Goal: Task Accomplishment & Management: Manage account settings

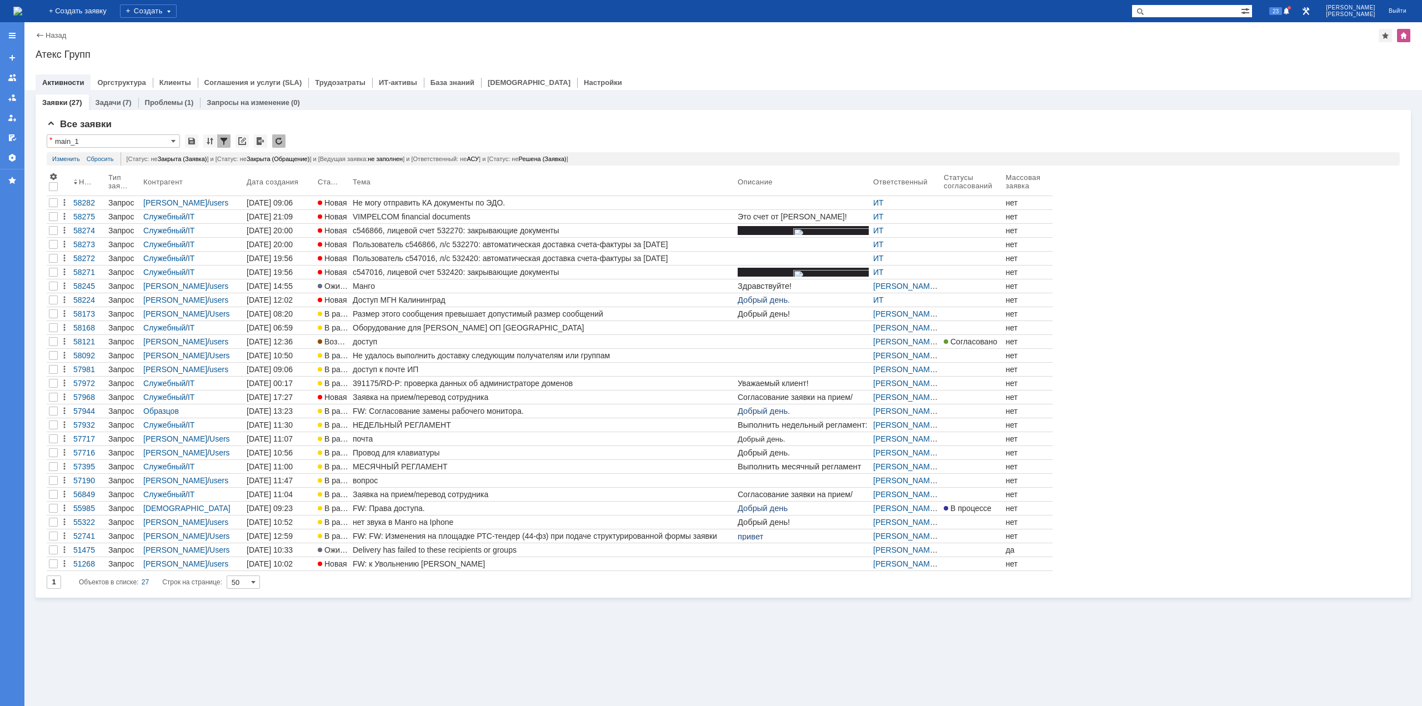
click at [459, 201] on div "Не могу отправить КА документы по ЭДО." at bounding box center [543, 202] width 381 height 9
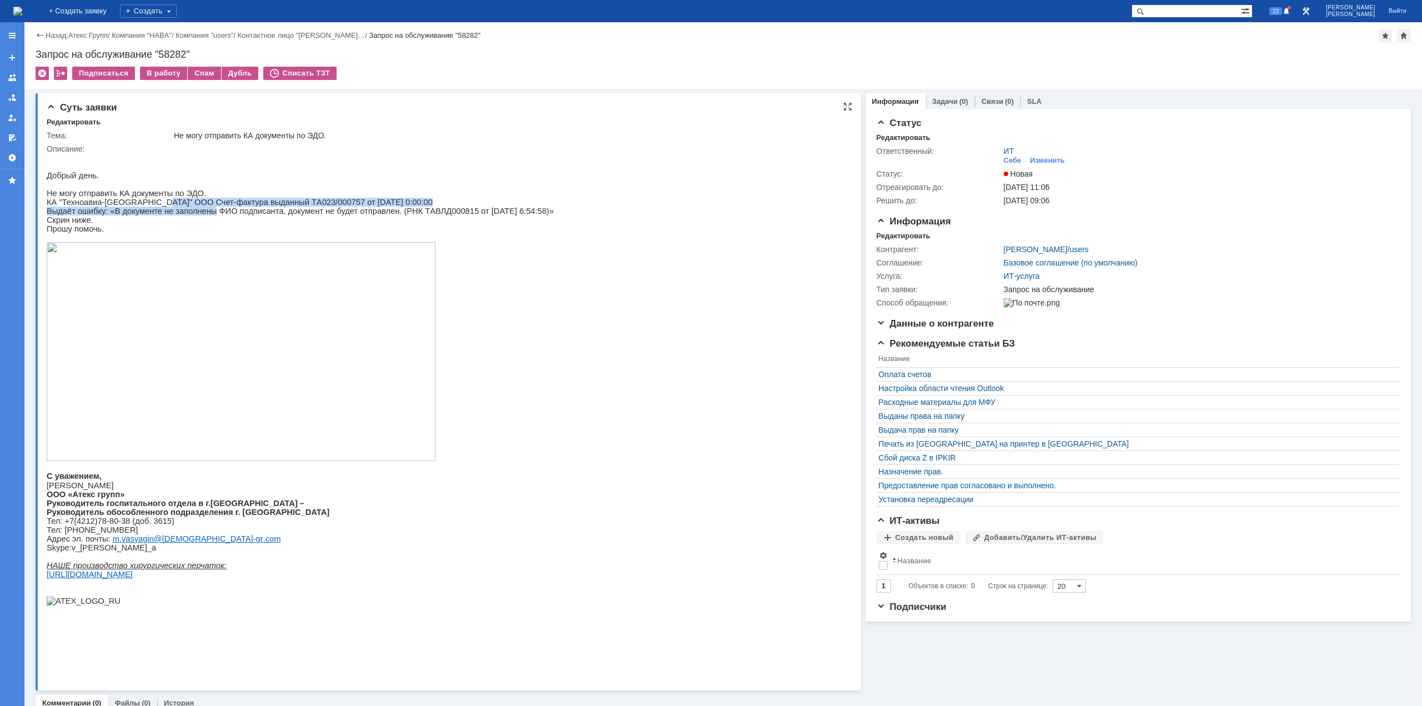
drag, startPoint x: 153, startPoint y: 209, endPoint x: 203, endPoint y: 216, distance: 50.4
click at [201, 216] on div "Добрый день. Не могу отправить КА документы по ЭДО. КА "Техноавиа-Хабаровск" ОО…" at bounding box center [300, 383] width 507 height 461
drag, startPoint x: 234, startPoint y: 219, endPoint x: 272, endPoint y: 219, distance: 38.3
click at [272, 216] on span "Выдаёт ошибку: «В документе не заполнены ФИО подписанта, документ не будет отпр…" at bounding box center [300, 211] width 507 height 9
click at [290, 216] on span "Выдаёт ошибку: «В документе не заполнены ФИО подписанта, документ не будет отпр…" at bounding box center [300, 211] width 507 height 9
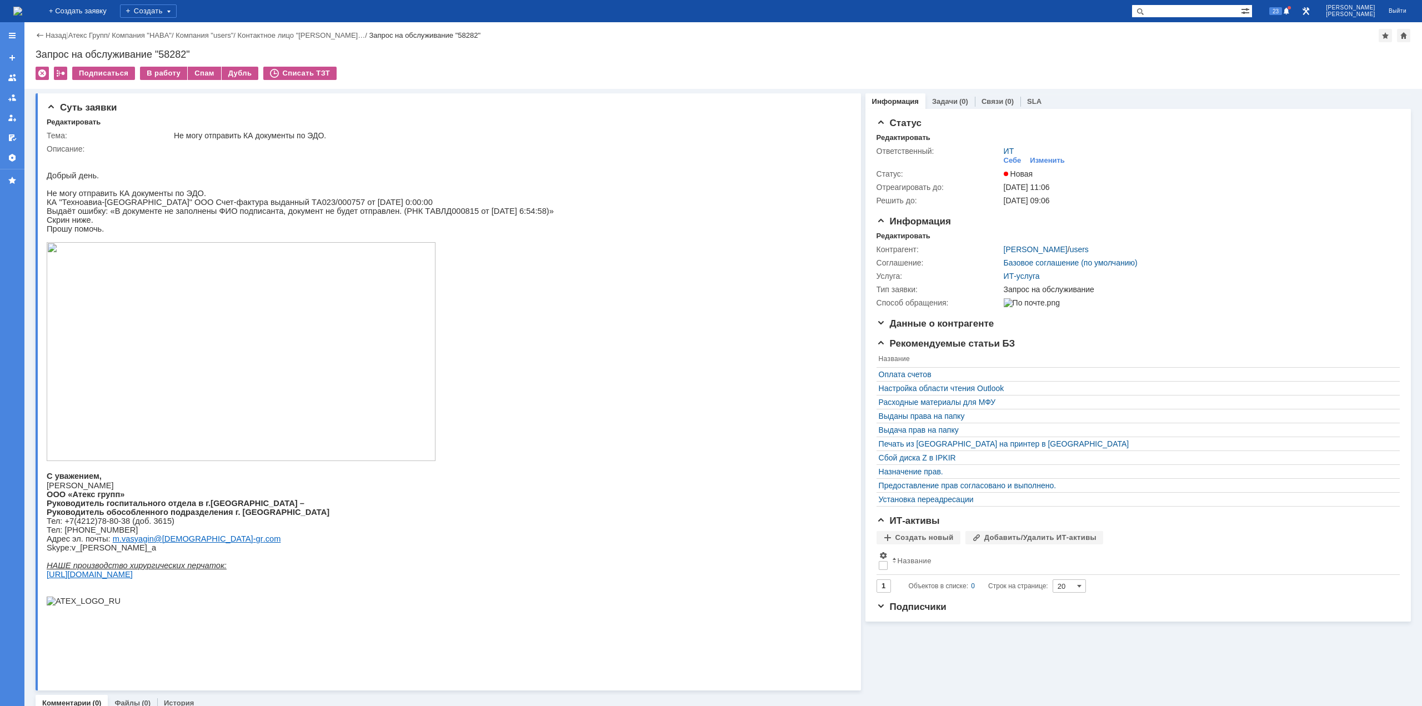
click at [22, 15] on img at bounding box center [17, 11] width 9 height 9
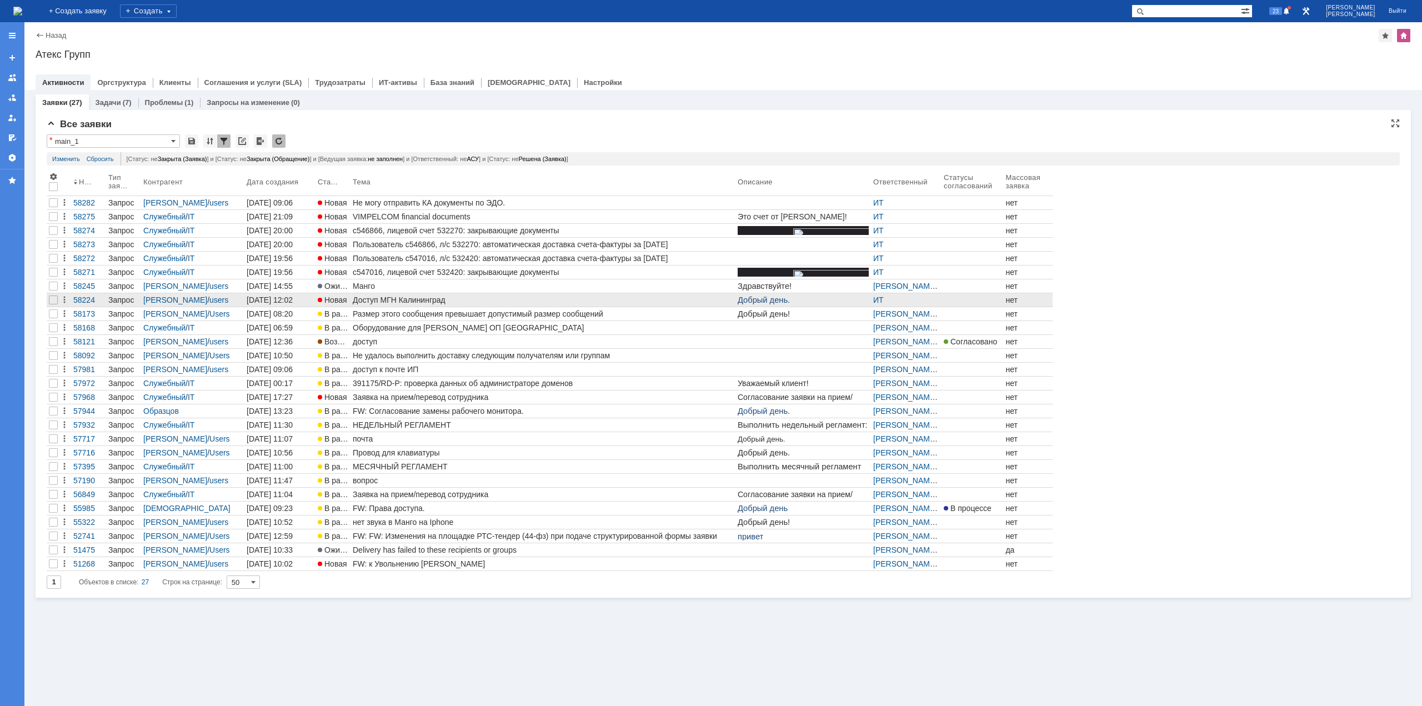
click at [424, 302] on div "Доступ МГН Калининград" at bounding box center [543, 300] width 381 height 9
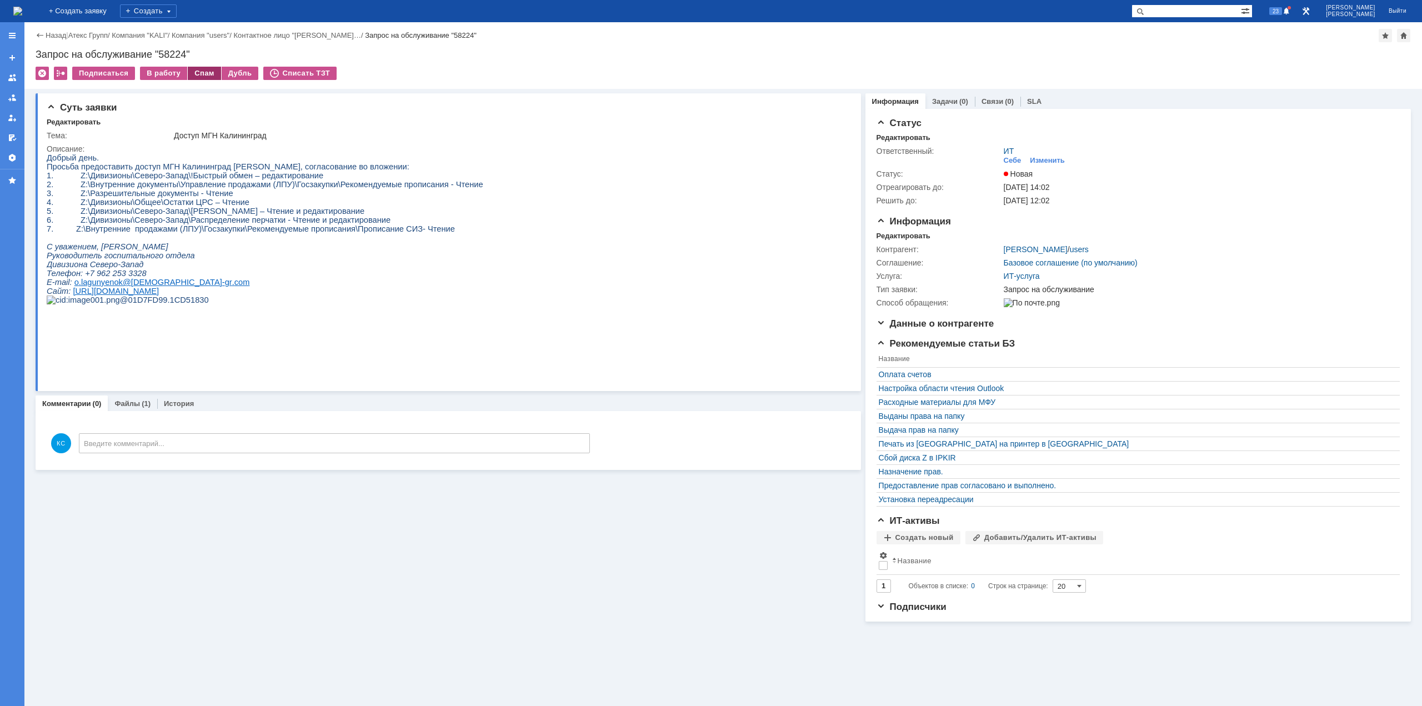
click at [193, 71] on div "Спам" at bounding box center [204, 73] width 33 height 13
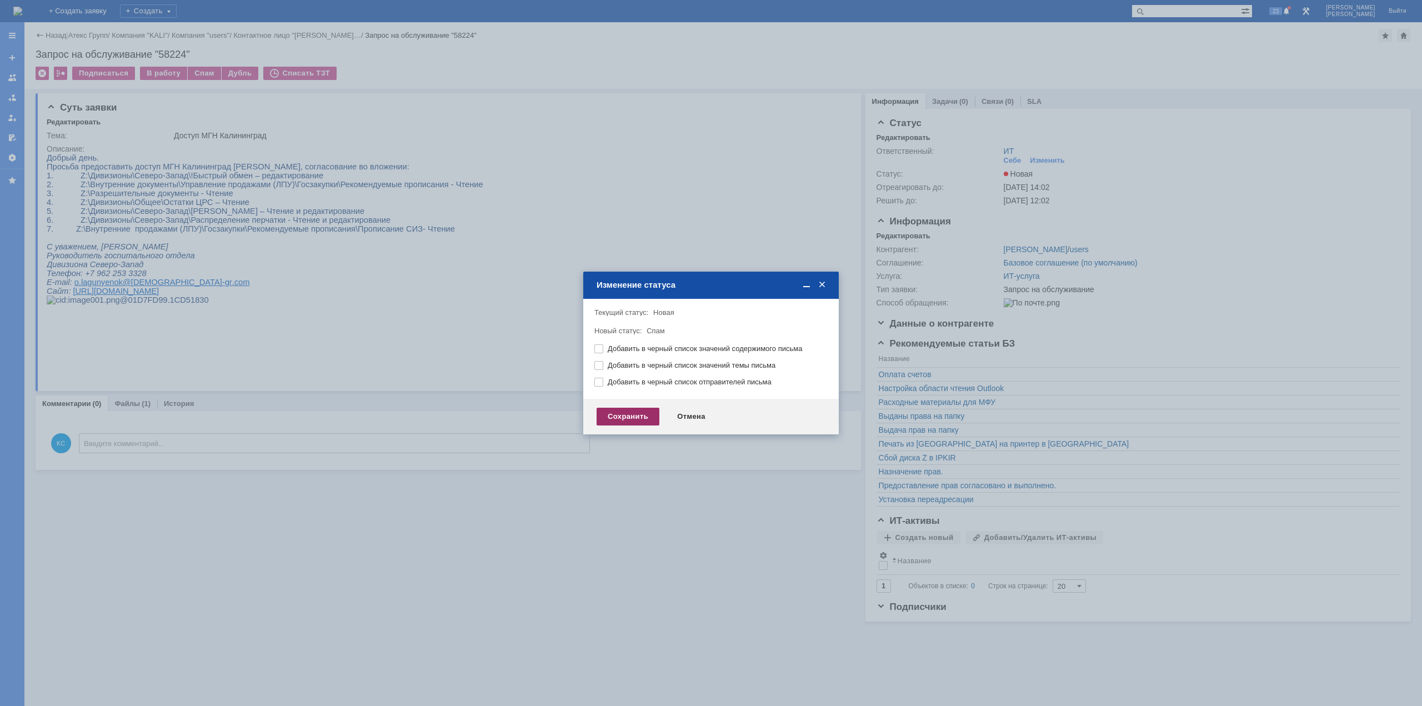
click at [620, 410] on div "Сохранить" at bounding box center [628, 417] width 63 height 18
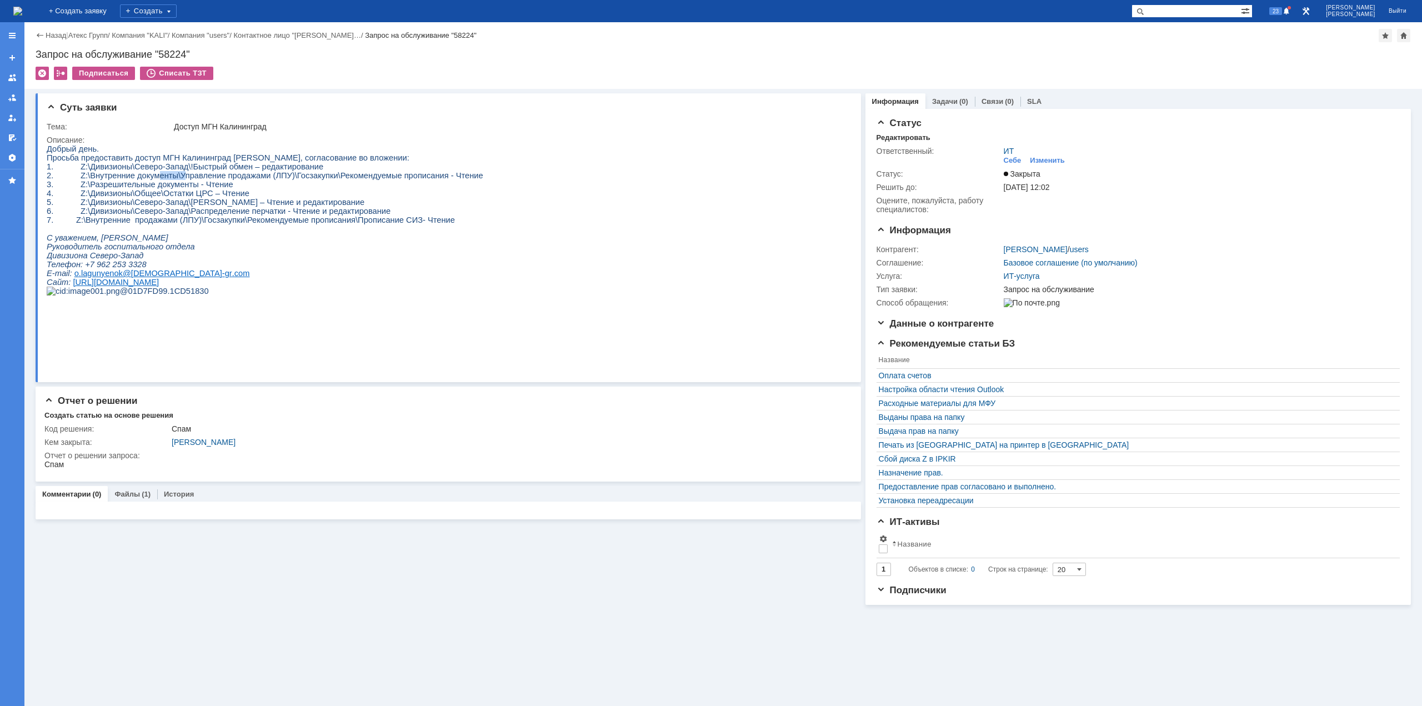
drag, startPoint x: 149, startPoint y: 179, endPoint x: 181, endPoint y: 183, distance: 31.4
click at [179, 180] on span "2. Z:\Внутренние документы\Управление продажами (ЛПУ)\Госзакупки\Рекомендуемые …" at bounding box center [265, 175] width 437 height 9
click at [22, 8] on img at bounding box center [17, 11] width 9 height 9
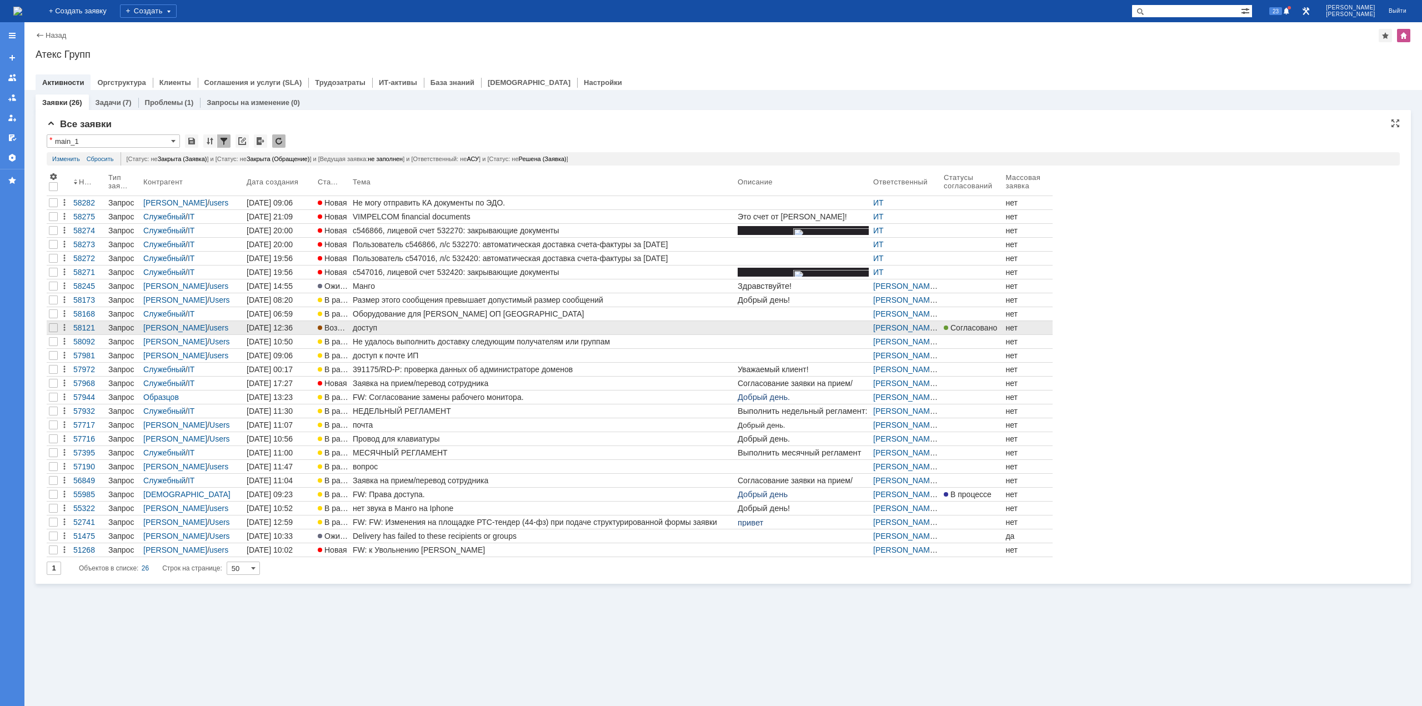
click at [390, 326] on div "доступ" at bounding box center [543, 327] width 381 height 9
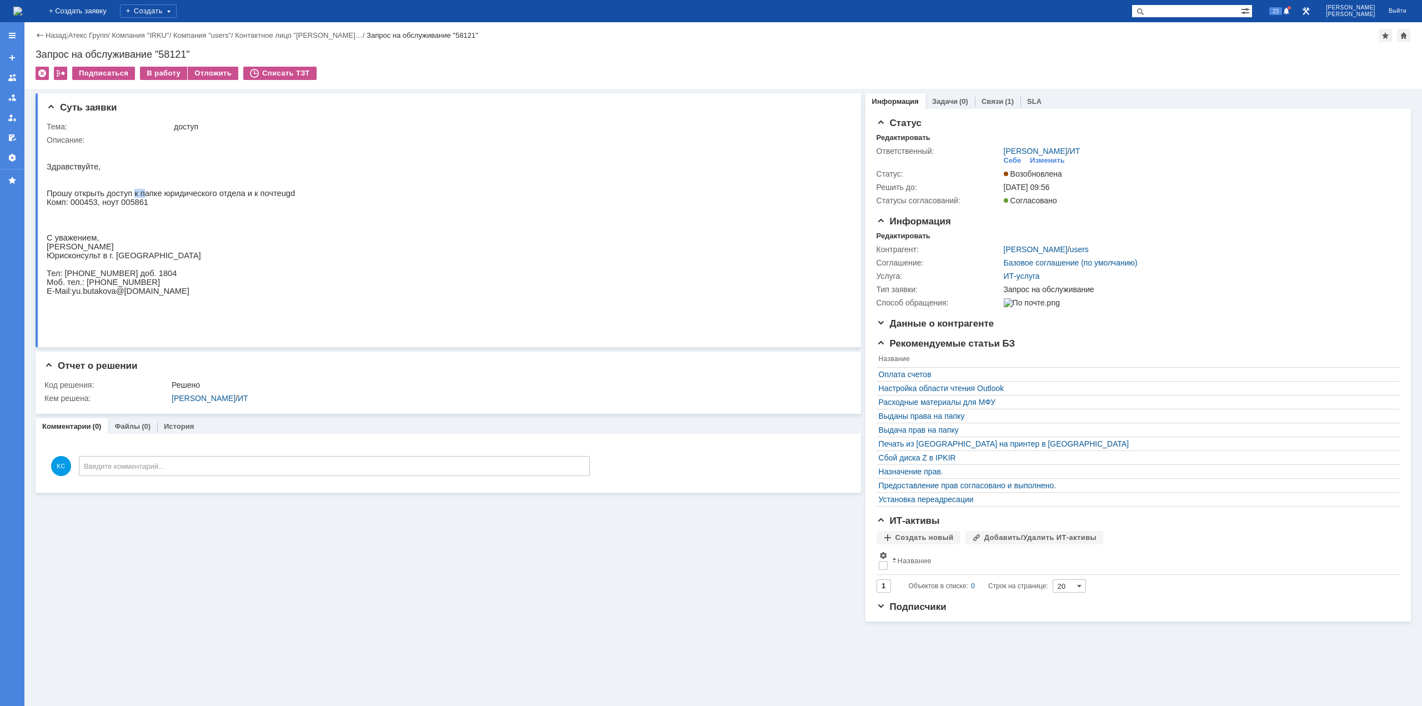
drag, startPoint x: 126, startPoint y: 203, endPoint x: 140, endPoint y: 203, distance: 13.9
click at [139, 198] on span "Прошу открыть доступ к папке юридического отдела и к почте" at bounding box center [164, 193] width 235 height 9
click at [163, 198] on span "Прошу открыть доступ к папке юридического отдела и к почте" at bounding box center [164, 193] width 235 height 9
click at [101, 216] on p at bounding box center [171, 211] width 248 height 9
drag, startPoint x: 94, startPoint y: 214, endPoint x: 122, endPoint y: 210, distance: 28.0
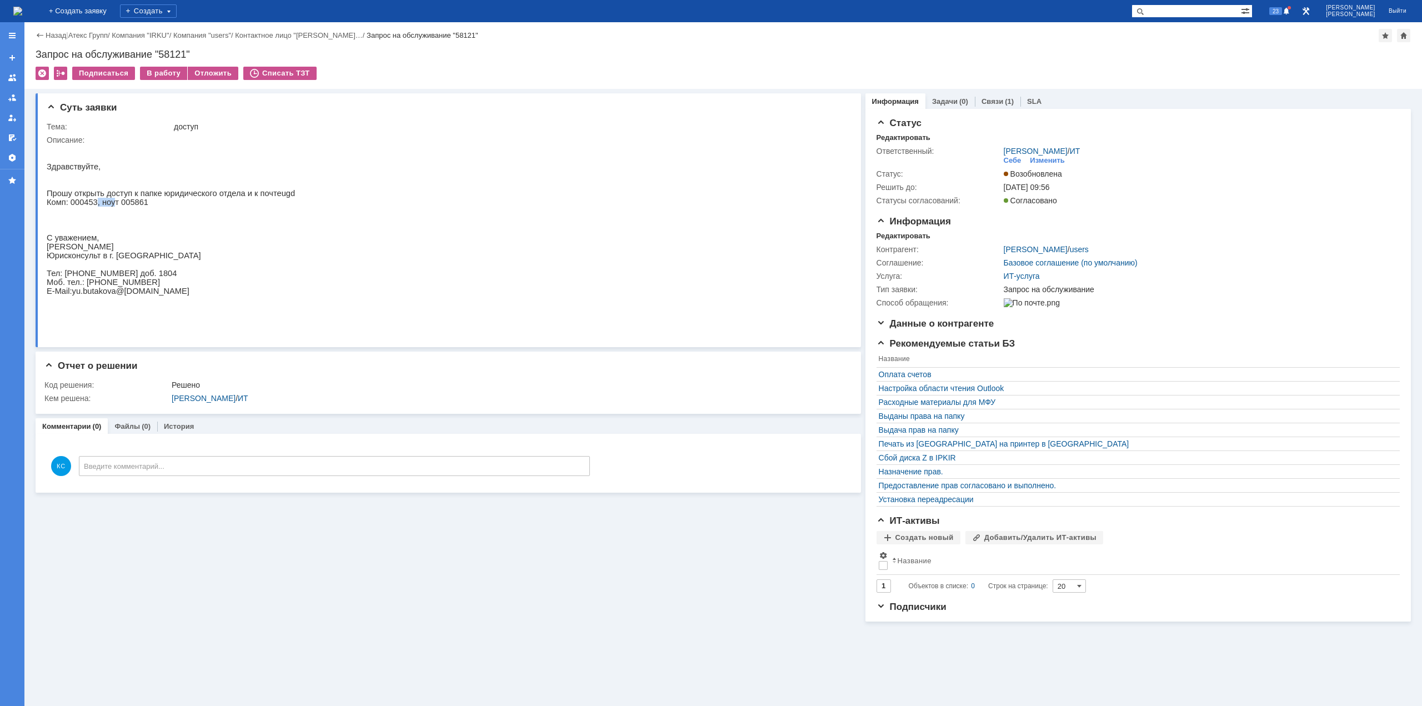
click at [110, 207] on span "Комп: 000453, ноут 005861" at bounding box center [98, 202] width 102 height 9
click at [123, 207] on span "Комп: 000453, ноут 005861" at bounding box center [98, 202] width 102 height 9
click at [22, 7] on img at bounding box center [17, 11] width 9 height 9
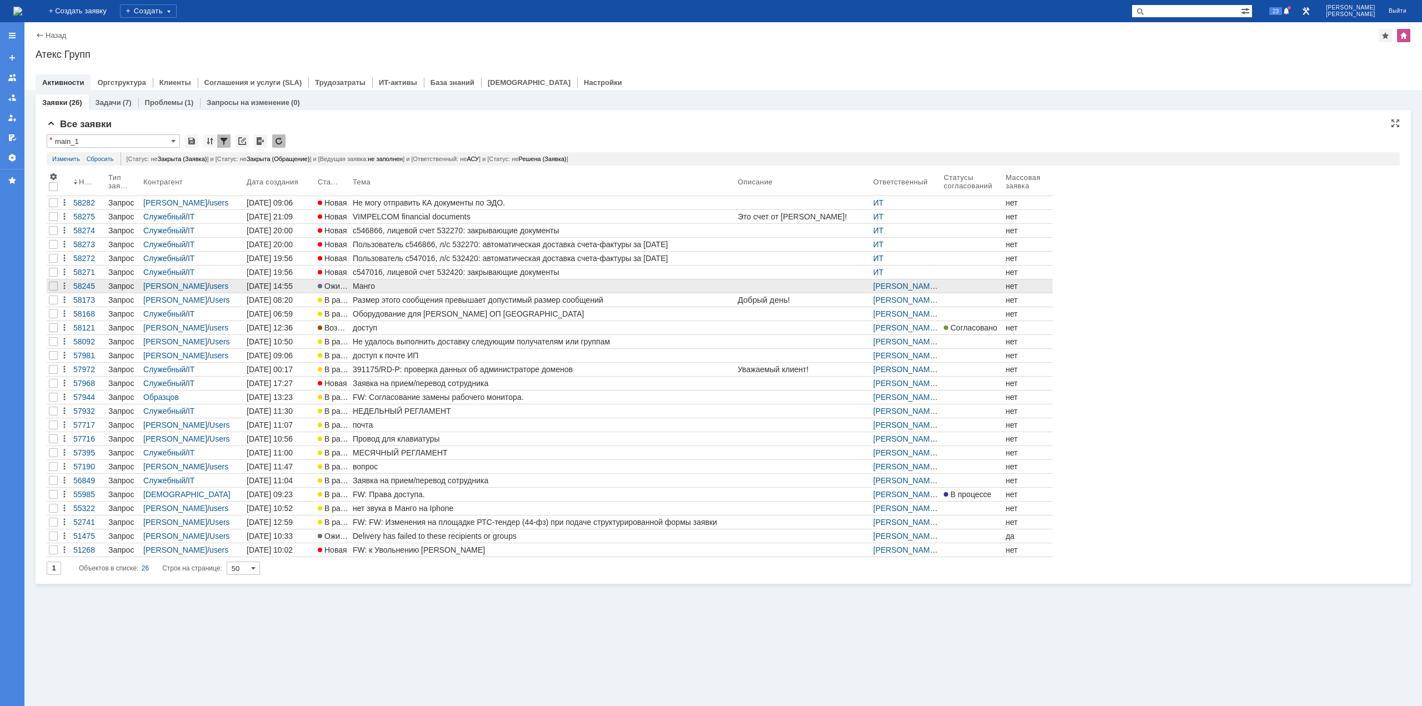
click at [380, 283] on div "Манго" at bounding box center [543, 286] width 381 height 9
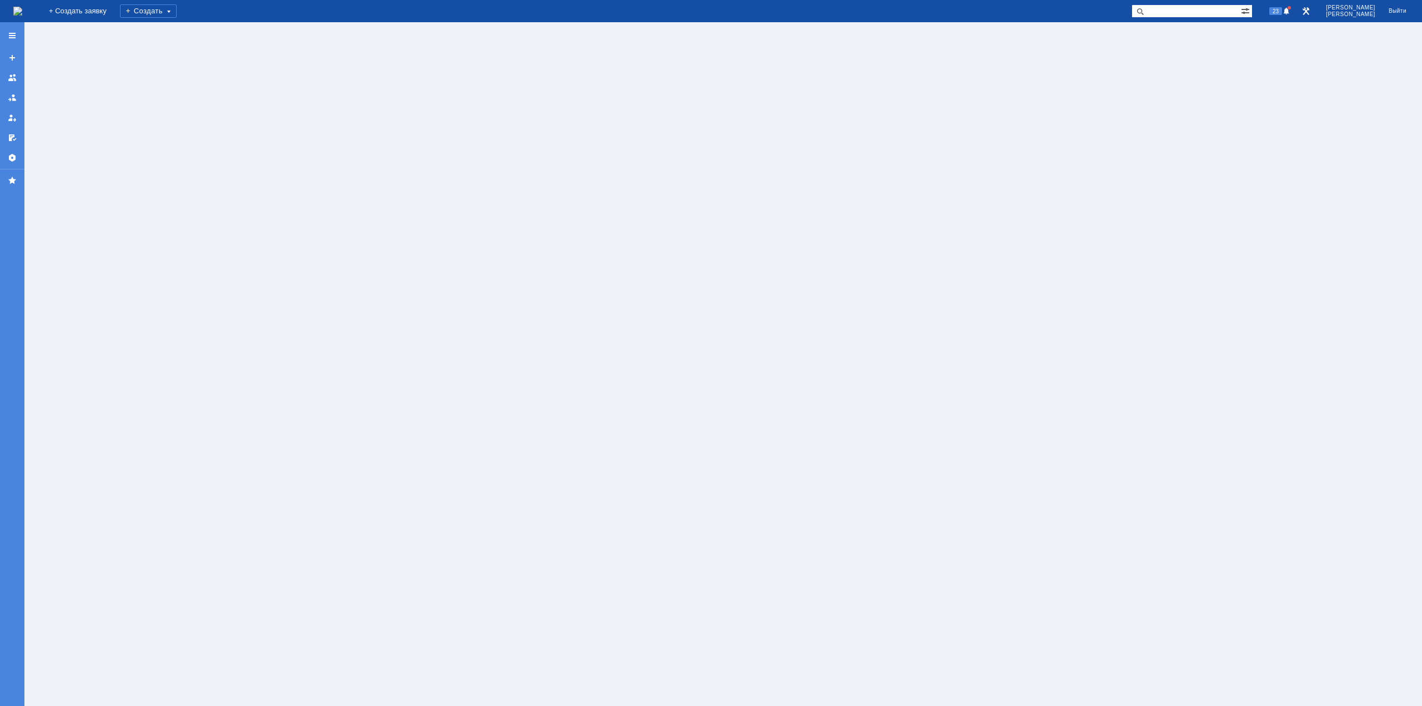
click at [22, 11] on img at bounding box center [17, 11] width 9 height 9
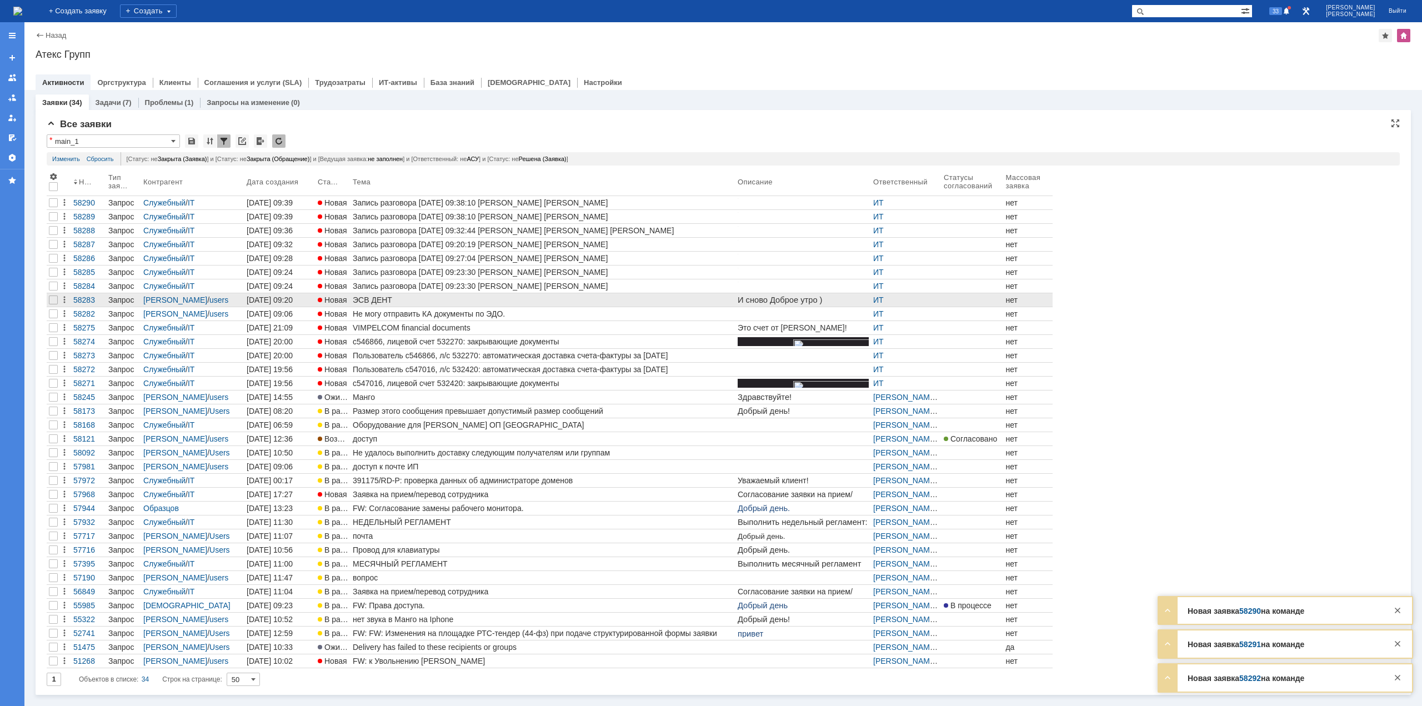
click at [447, 303] on div "ЭСВ ДЕНТ" at bounding box center [543, 300] width 381 height 9
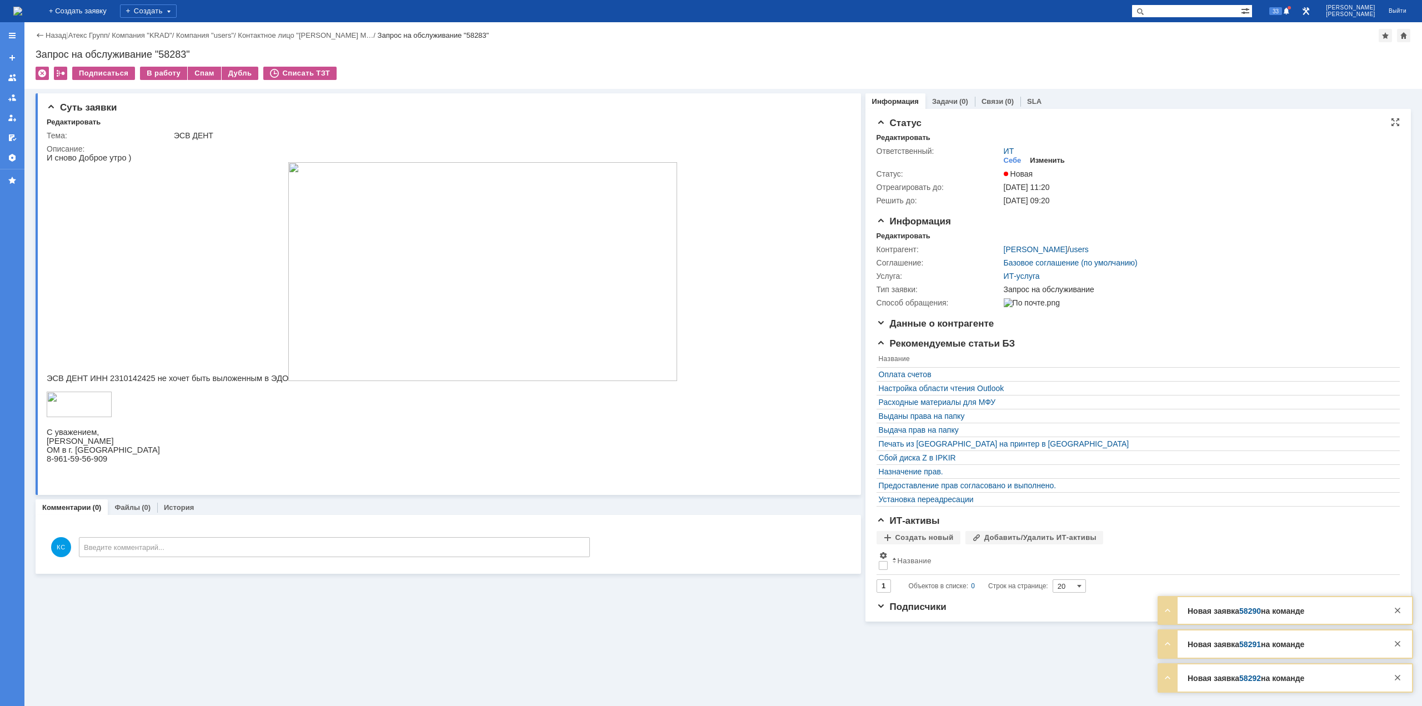
click at [1042, 157] on div "Изменить" at bounding box center [1047, 160] width 35 height 9
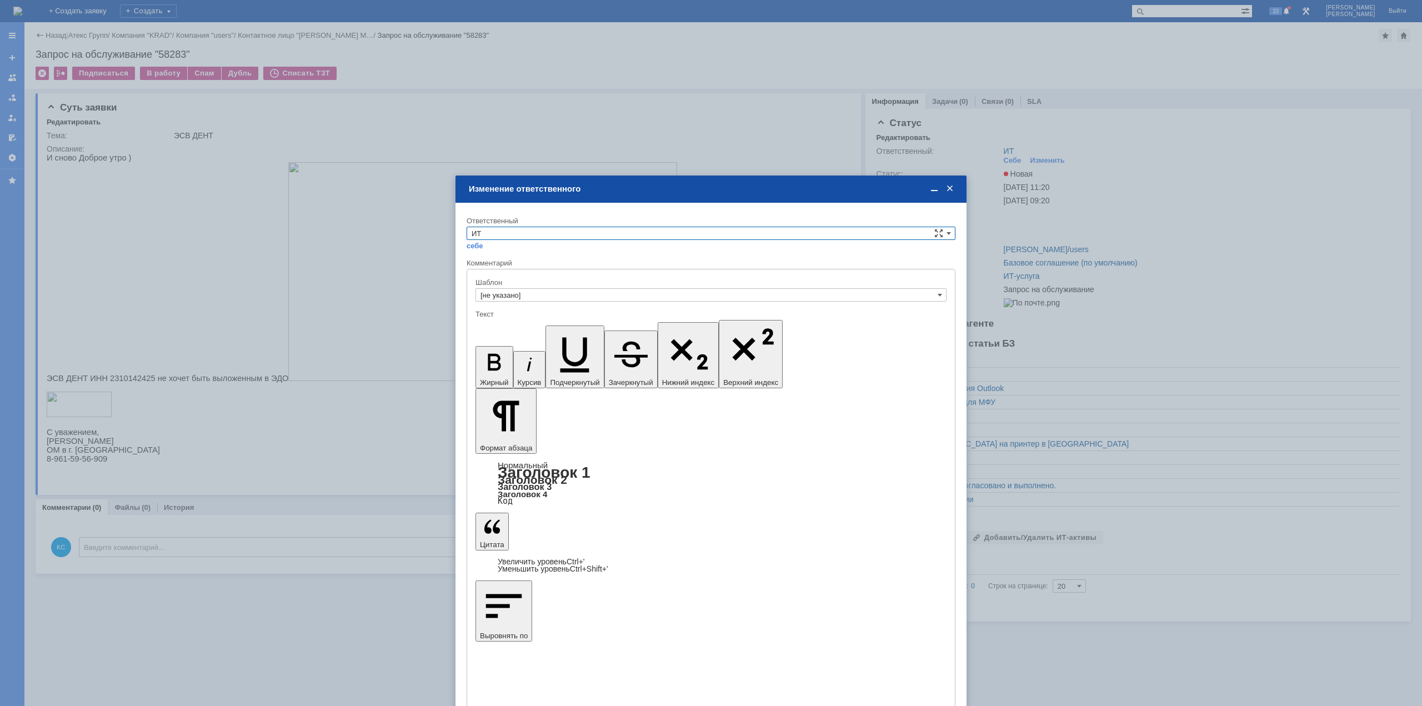
click at [525, 233] on input "ИТ" at bounding box center [711, 233] width 489 height 13
click at [488, 324] on span "АСУ" at bounding box center [711, 325] width 479 height 9
type input "АСУ"
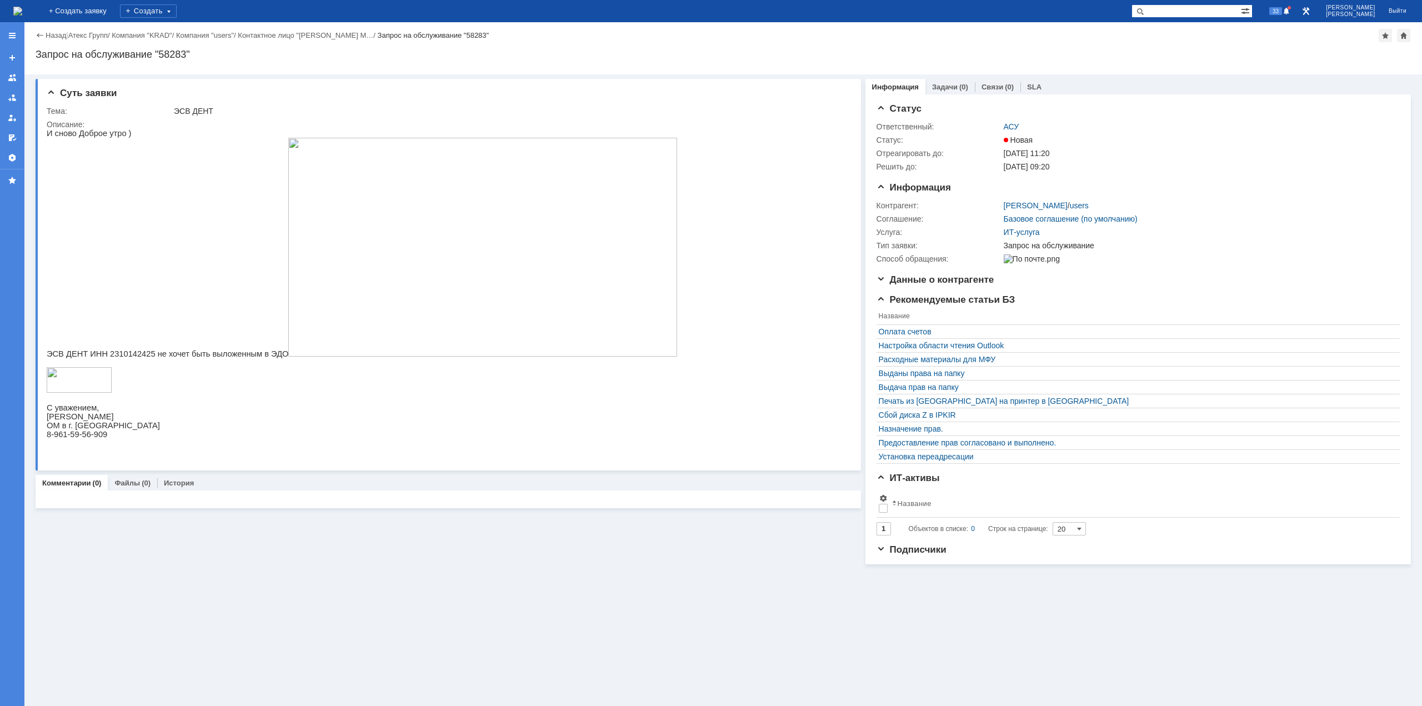
click at [346, 234] on img at bounding box center [482, 247] width 389 height 219
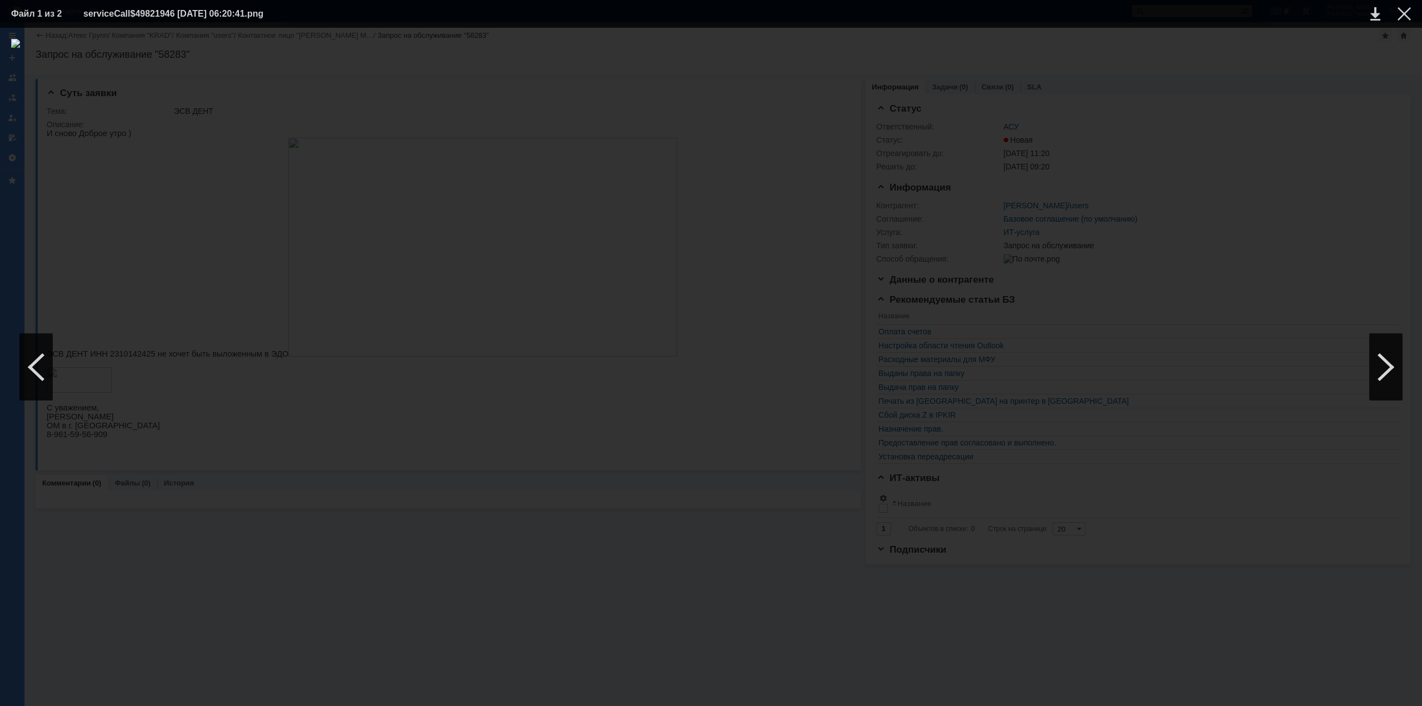
click at [1077, 92] on div at bounding box center [711, 367] width 1400 height 656
click at [1077, 14] on div at bounding box center [1404, 13] width 13 height 13
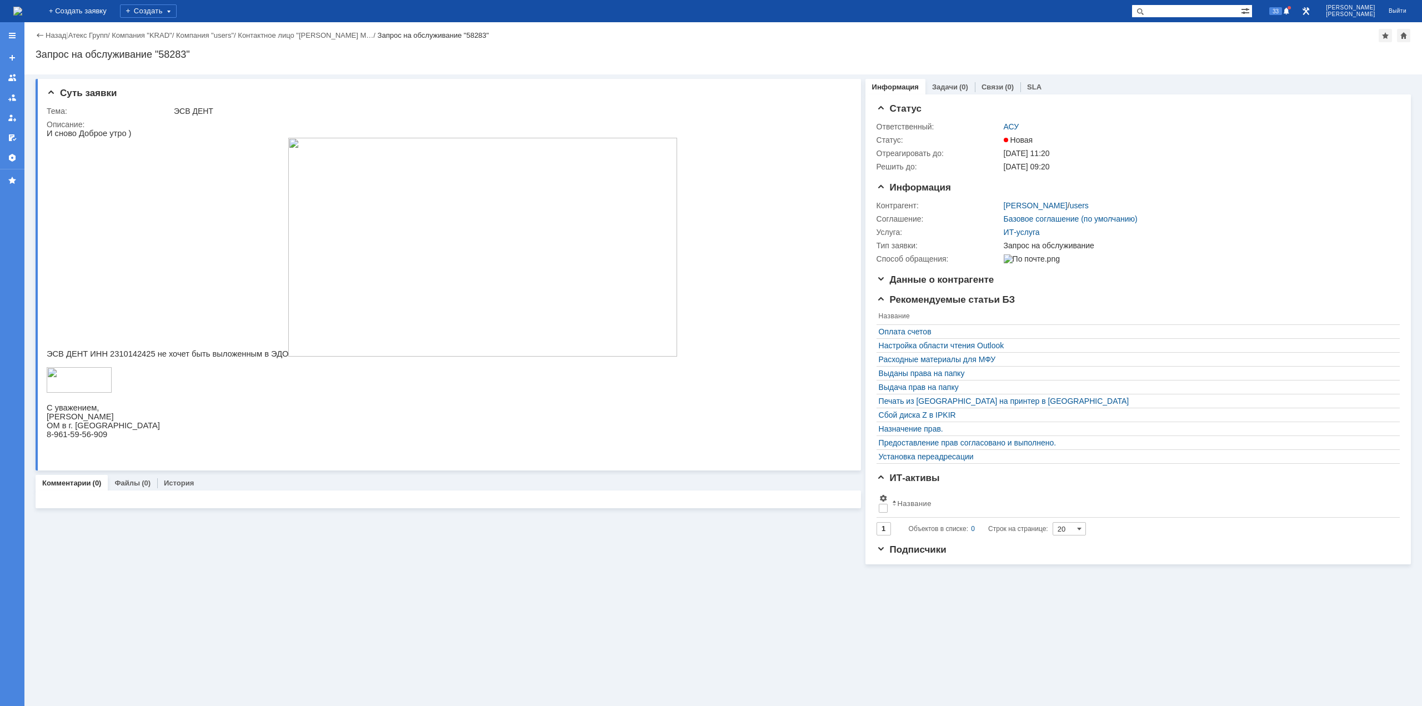
click at [22, 1] on div "На домашнюю" at bounding box center [17, 11] width 9 height 22
click at [22, 10] on img at bounding box center [17, 11] width 9 height 9
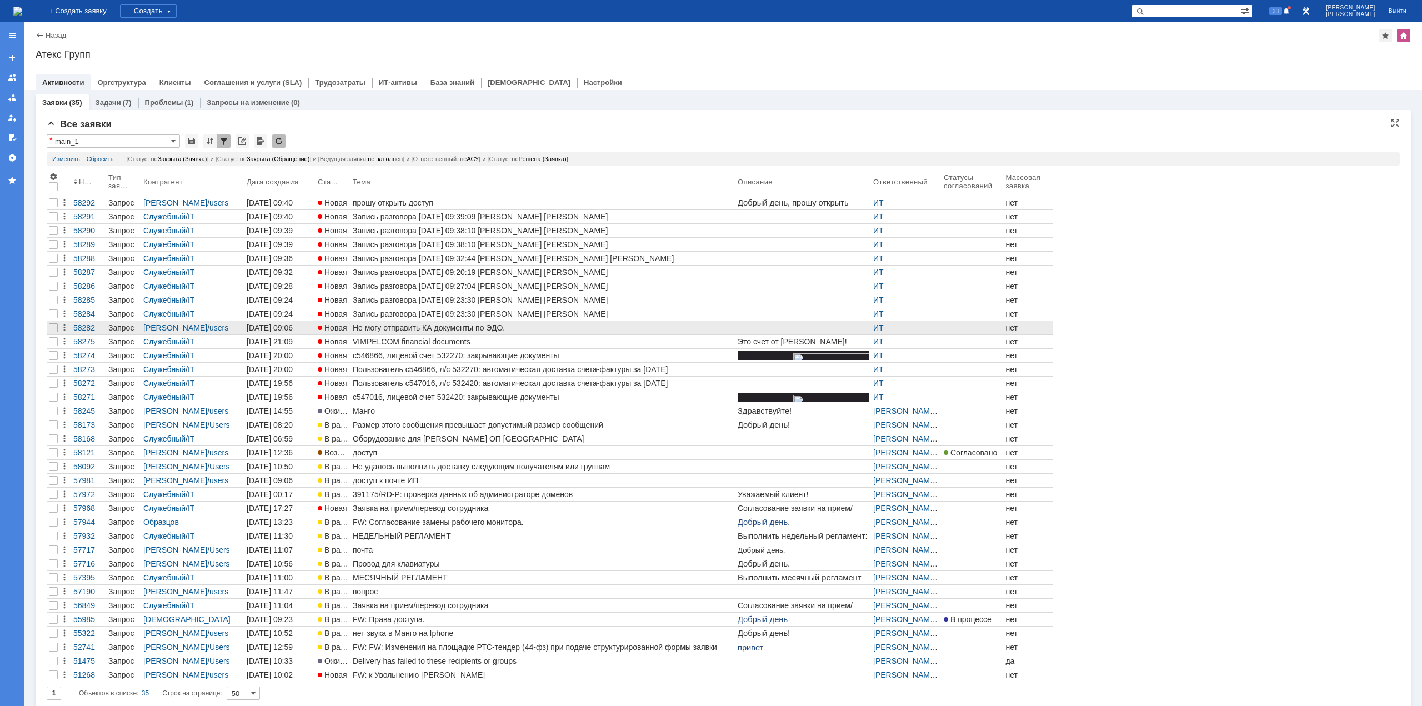
click at [399, 329] on div "Не могу отправить КА документы по ЭДО." at bounding box center [543, 327] width 381 height 9
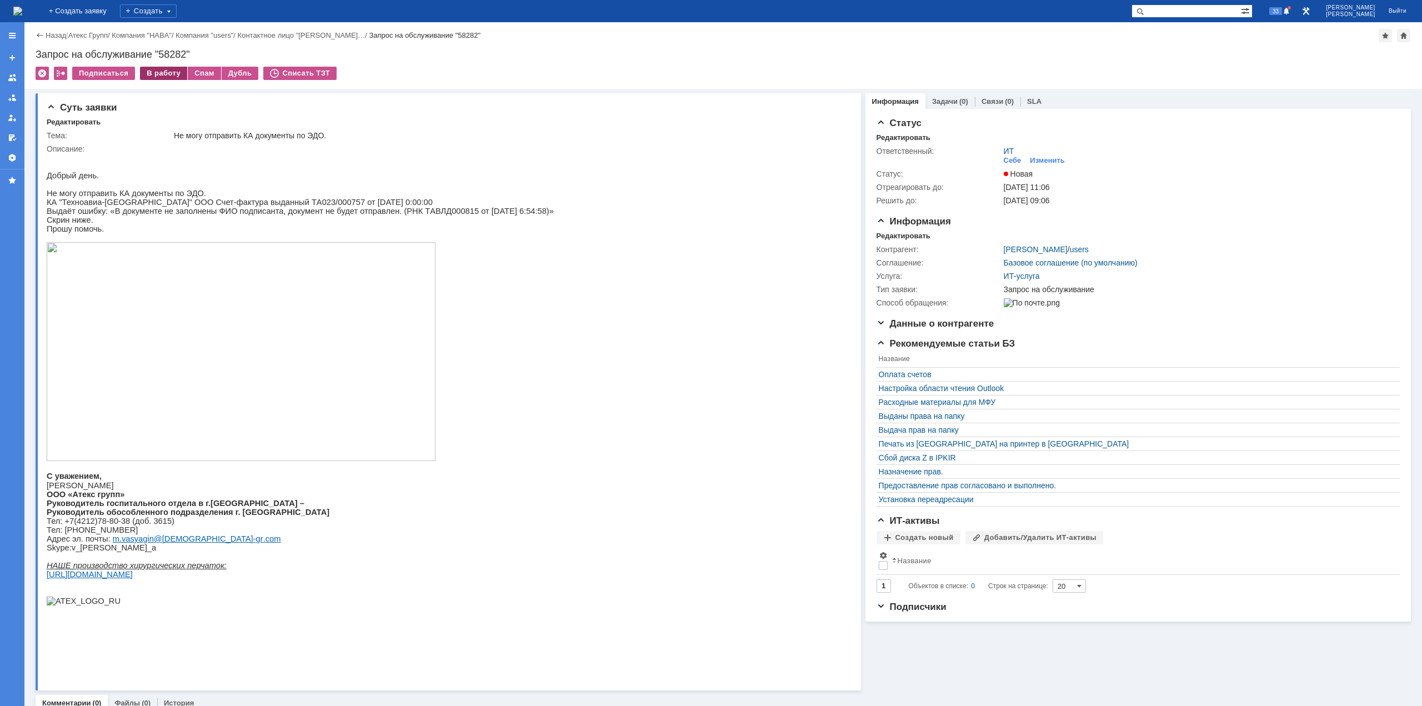
click at [163, 69] on div "В работу" at bounding box center [163, 73] width 47 height 13
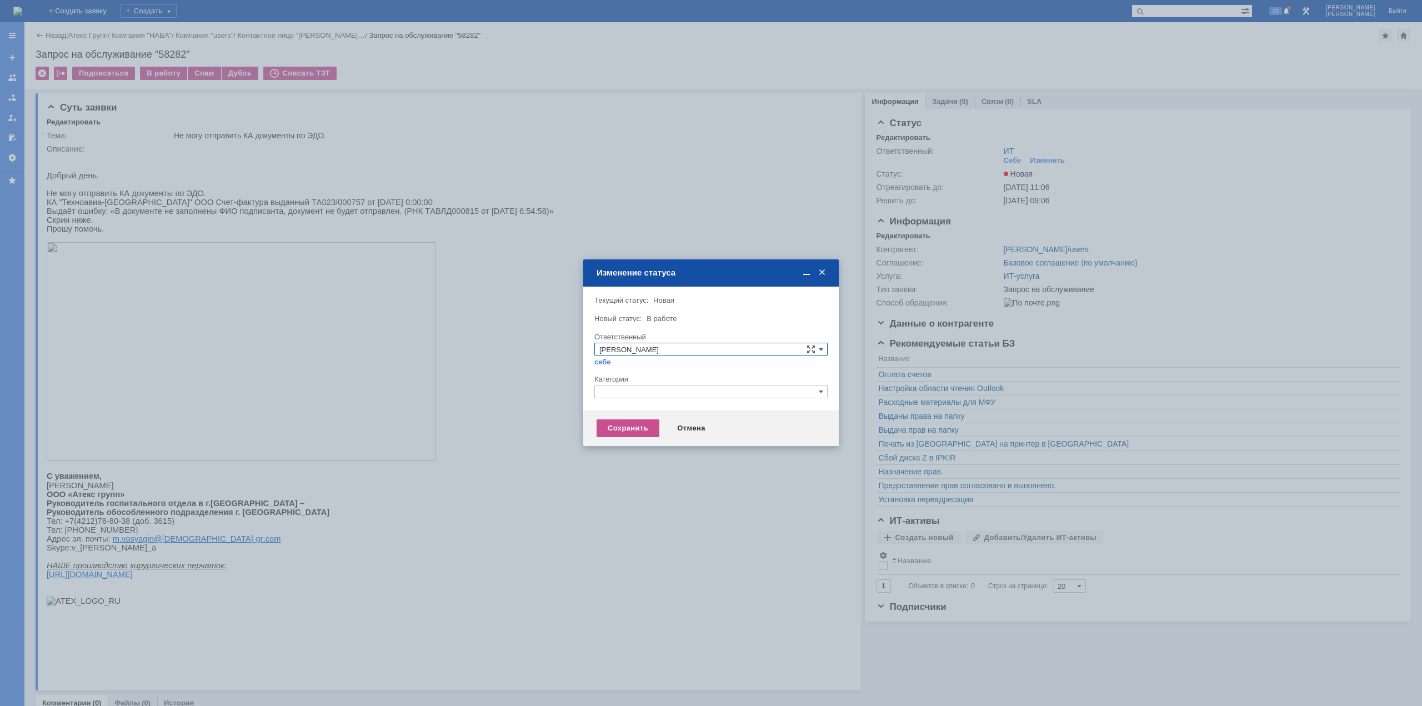
click at [608, 393] on input "text" at bounding box center [710, 391] width 233 height 13
click at [624, 410] on span "Прочее" at bounding box center [710, 443] width 223 height 9
type input "Прочее"
click at [620, 410] on div "Сохранить" at bounding box center [628, 428] width 63 height 18
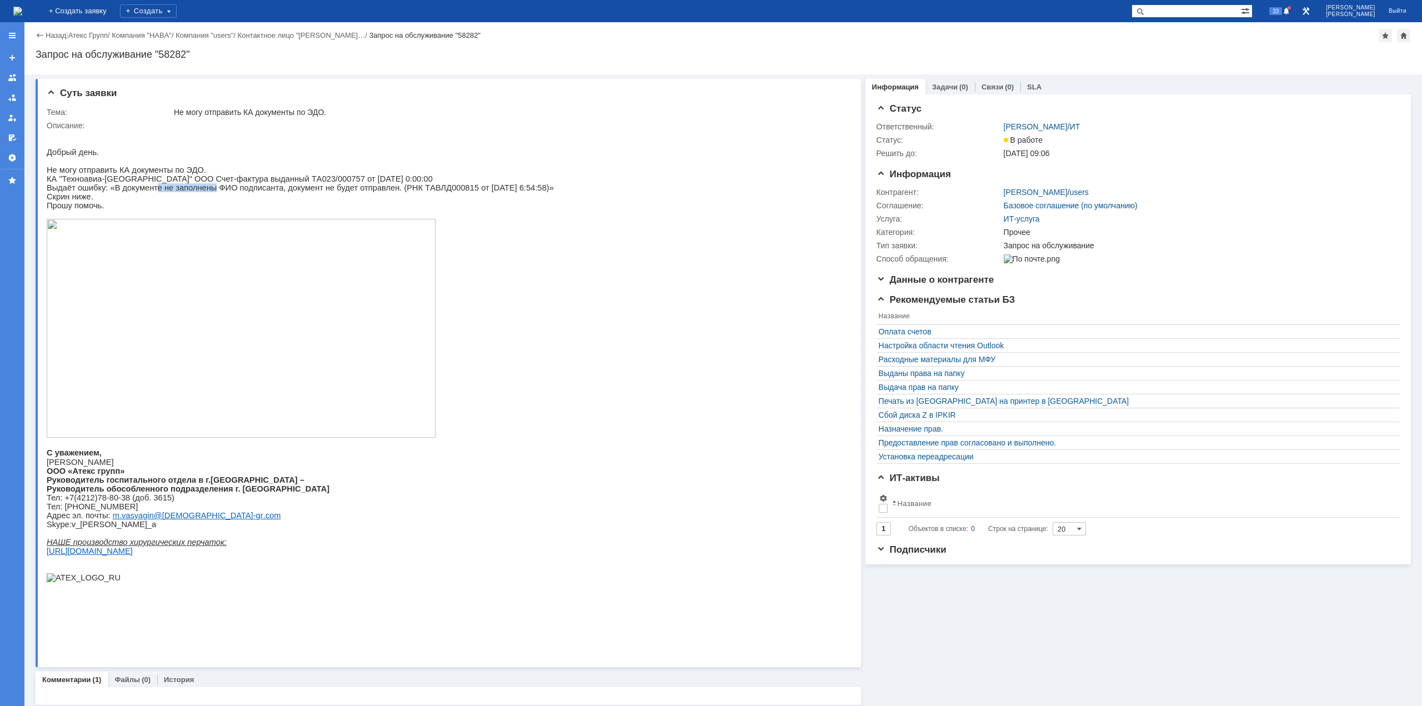
drag, startPoint x: 147, startPoint y: 194, endPoint x: 263, endPoint y: 192, distance: 116.1
click at [218, 192] on span "Выдаёт ошибку: «В документе не заполнены ФИО подписанта, документ не будет отпр…" at bounding box center [300, 187] width 507 height 9
drag, startPoint x: 294, startPoint y: 190, endPoint x: 335, endPoint y: 192, distance: 41.1
click at [316, 190] on span "Выдаёт ошибку: «В документе не заполнены ФИО подписанта, документ не будет отпр…" at bounding box center [300, 187] width 507 height 9
drag, startPoint x: 388, startPoint y: 198, endPoint x: 427, endPoint y: 198, distance: 38.9
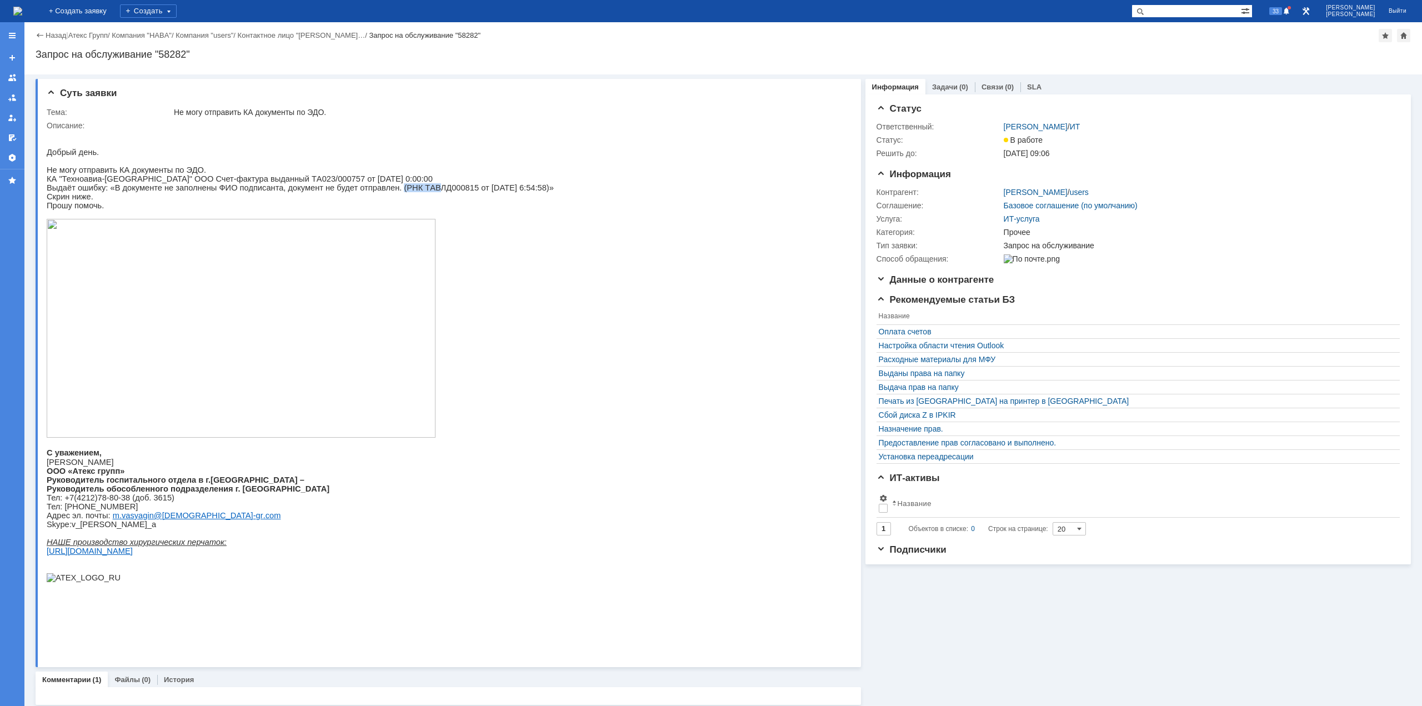
click at [405, 192] on span "Выдаёт ошибку: «В документе не заполнены ФИО подписанта, документ не будет отпр…" at bounding box center [300, 187] width 507 height 9
click at [452, 192] on span "Выдаёт ошибку: «В документе не заполнены ФИО подписанта, документ не будет отпр…" at bounding box center [300, 187] width 507 height 9
drag, startPoint x: 444, startPoint y: 196, endPoint x: 419, endPoint y: 194, distance: 25.6
click at [422, 192] on span "Выдаёт ошибку: «В документе не заполнены ФИО подписанта, документ не будет отпр…" at bounding box center [300, 187] width 507 height 9
click at [385, 192] on span "Выдаёт ошибку: «В документе не заполнены ФИО подписанта, документ не будет отпр…" at bounding box center [300, 187] width 507 height 9
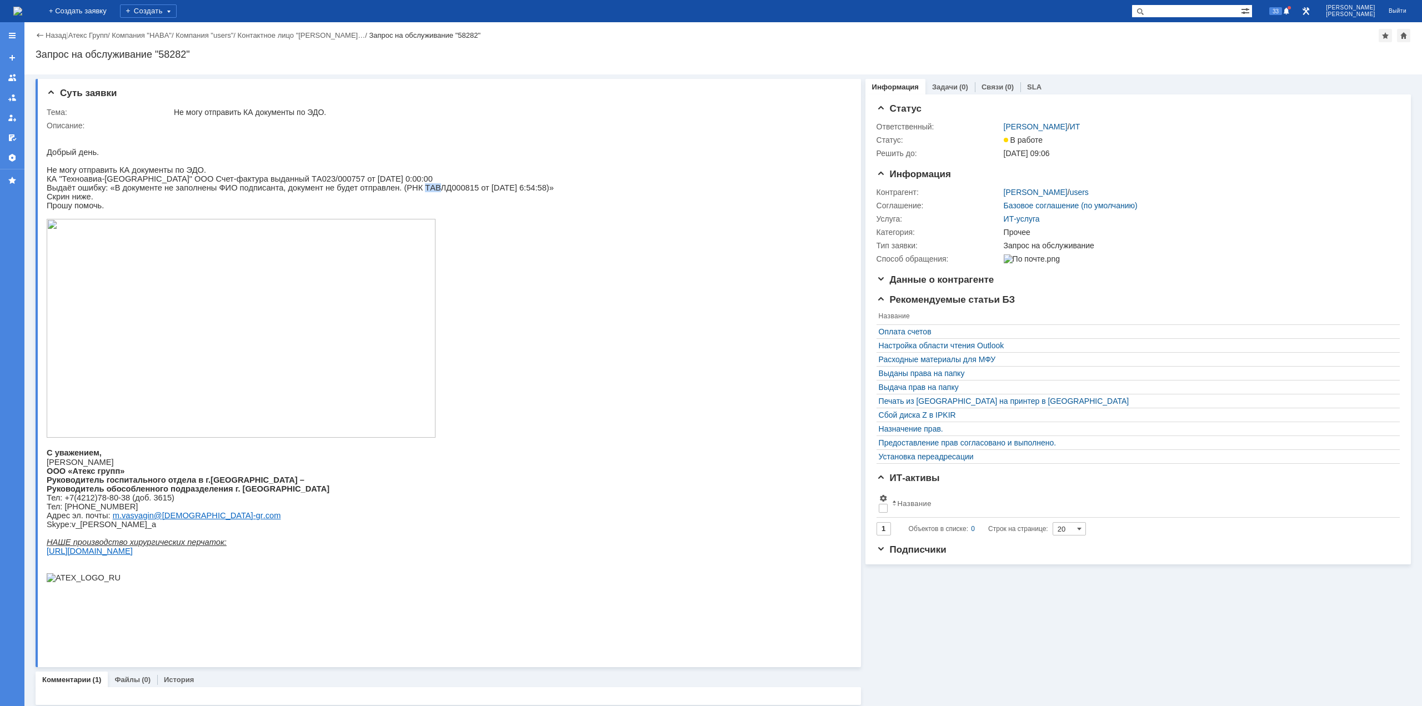
drag, startPoint x: 393, startPoint y: 192, endPoint x: 406, endPoint y: 191, distance: 12.9
click at [404, 191] on span "Выдаёт ошибку: «В документе не заполнены ФИО подписанта, документ не будет отпр…" at bounding box center [300, 187] width 507 height 9
click at [22, 7] on img at bounding box center [17, 11] width 9 height 9
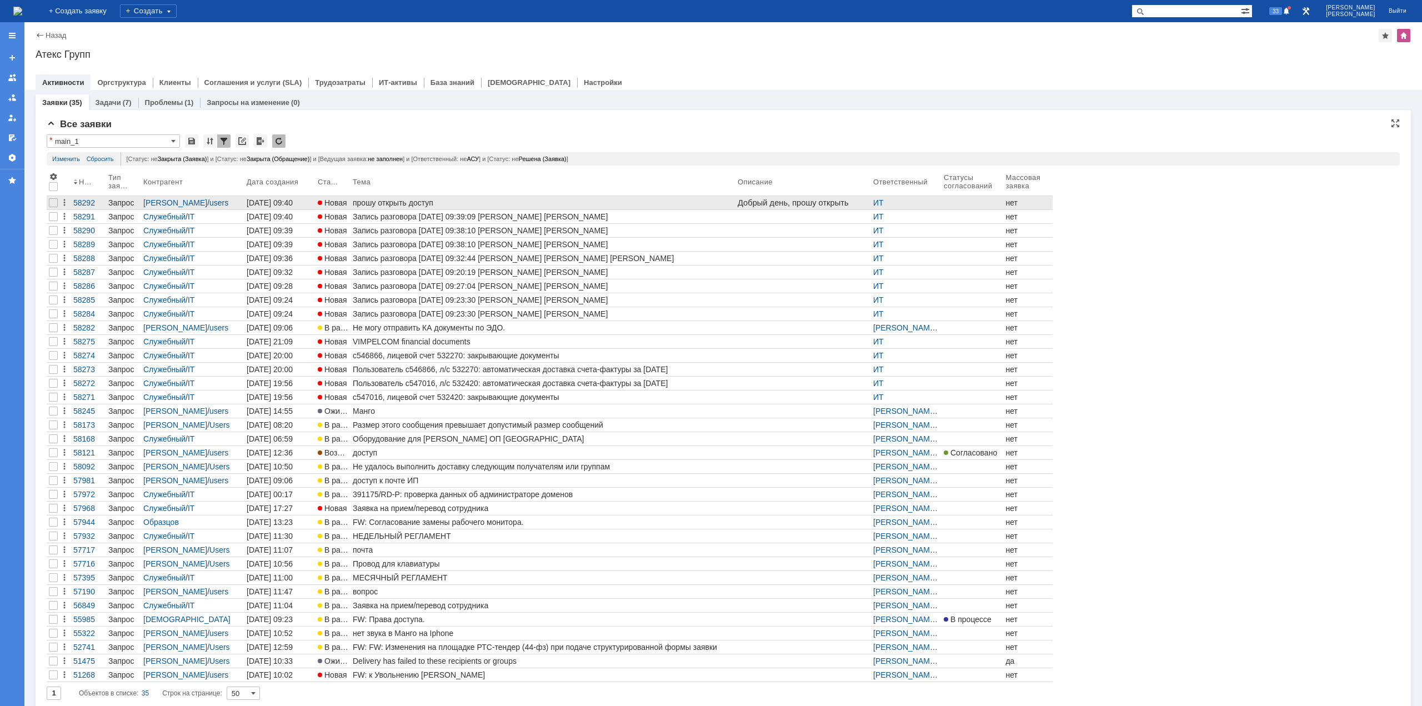
click at [371, 204] on div "прошу открыть доступ" at bounding box center [543, 202] width 381 height 9
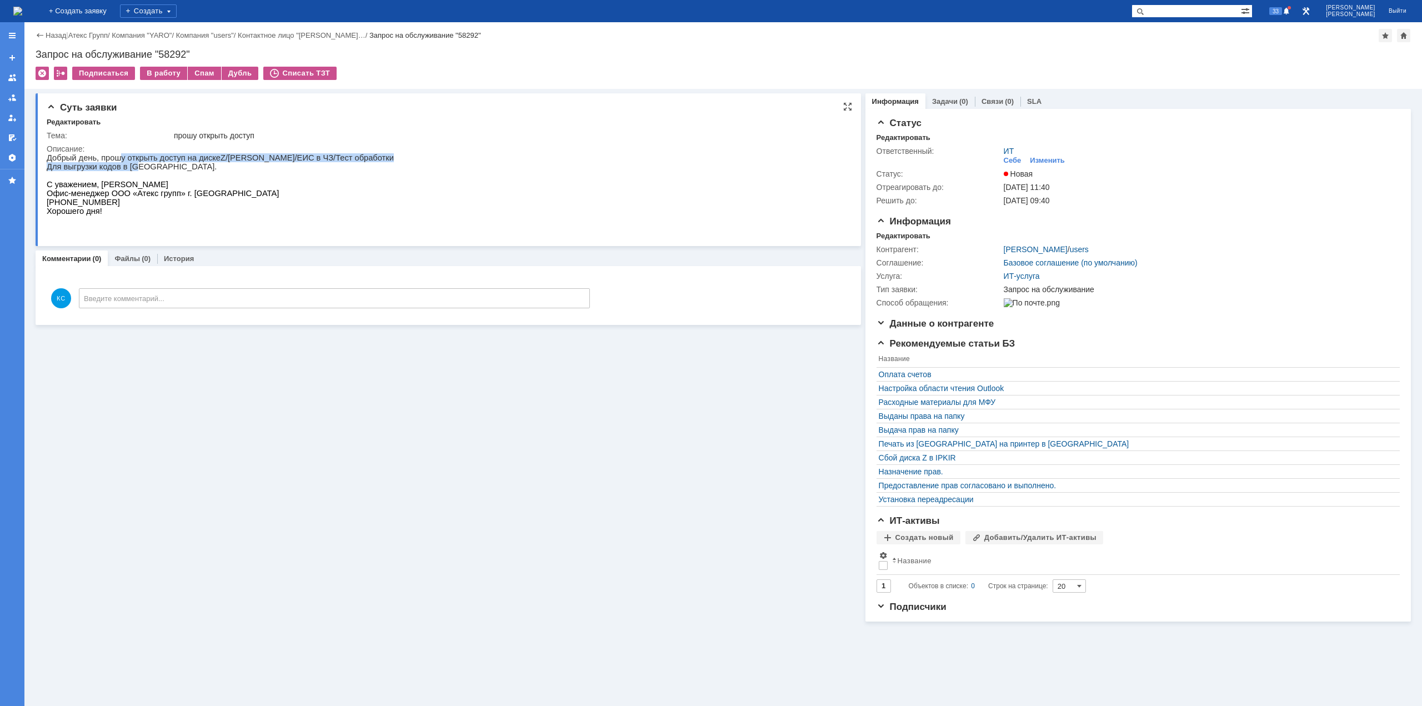
drag, startPoint x: 134, startPoint y: 164, endPoint x: 111, endPoint y: 161, distance: 24.1
click at [113, 161] on div "Добрый день, прошу открыть доступ на диске Z /Маркировка/ЕИС в ЧЗ/Тест обработк…" at bounding box center [220, 188] width 347 height 71
click at [104, 159] on p "Добрый день, прошу открыть доступ на диске Z /Маркировка/ЕИС в ЧЗ/Тест обработки" at bounding box center [220, 157] width 347 height 9
drag, startPoint x: 104, startPoint y: 159, endPoint x: 123, endPoint y: 159, distance: 18.9
click at [118, 159] on p "Добрый день, прошу открыть доступ на диске Z /Маркировка/ЕИС в ЧЗ/Тест обработки" at bounding box center [220, 157] width 347 height 9
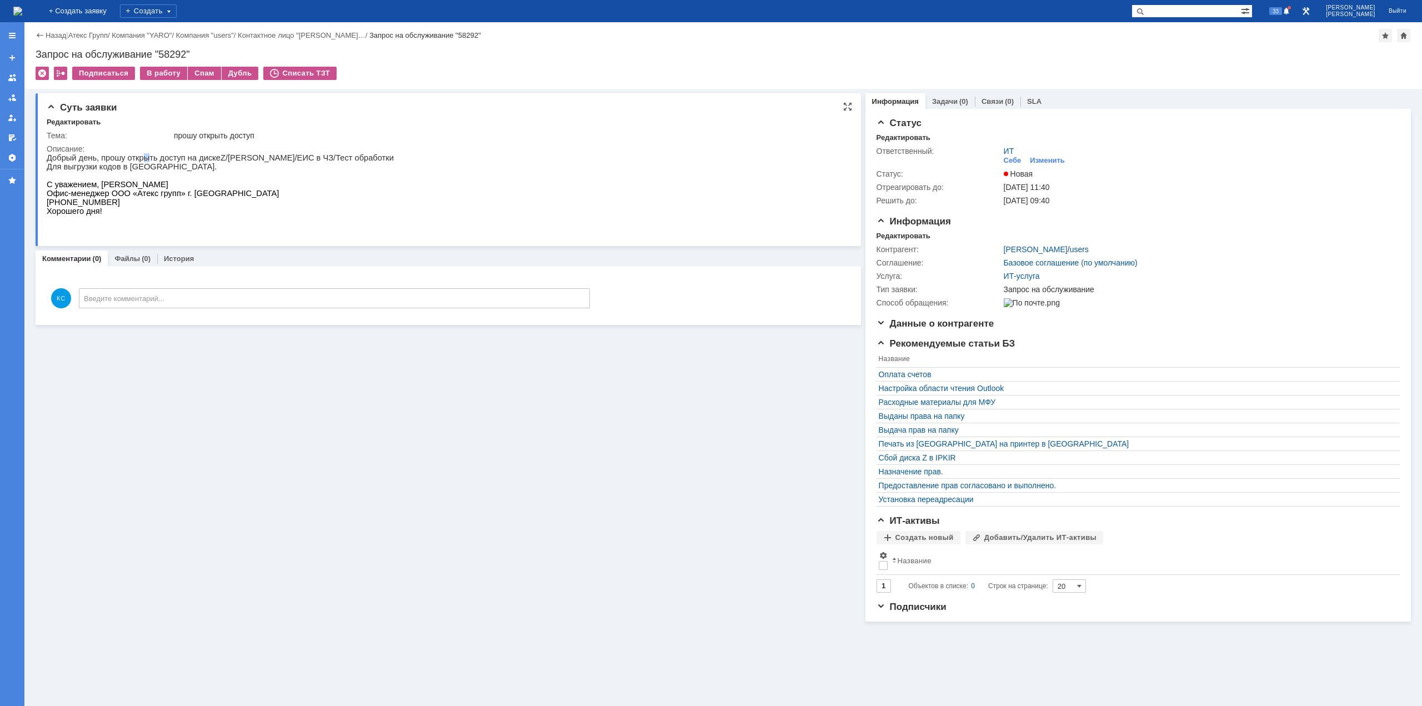
drag, startPoint x: 141, startPoint y: 158, endPoint x: 149, endPoint y: 158, distance: 8.9
click at [144, 158] on p "Добрый день, прошу открыть доступ на диске Z /Маркировка/ЕИС в ЧЗ/Тест обработки" at bounding box center [220, 157] width 347 height 9
drag, startPoint x: 202, startPoint y: 157, endPoint x: 228, endPoint y: 155, distance: 26.2
click at [218, 156] on p "Добрый день, прошу открыть доступ на диске Z /Маркировка/ЕИС в ЧЗ/Тест обработки" at bounding box center [220, 157] width 347 height 9
drag, startPoint x: 249, startPoint y: 158, endPoint x: 258, endPoint y: 158, distance: 9.4
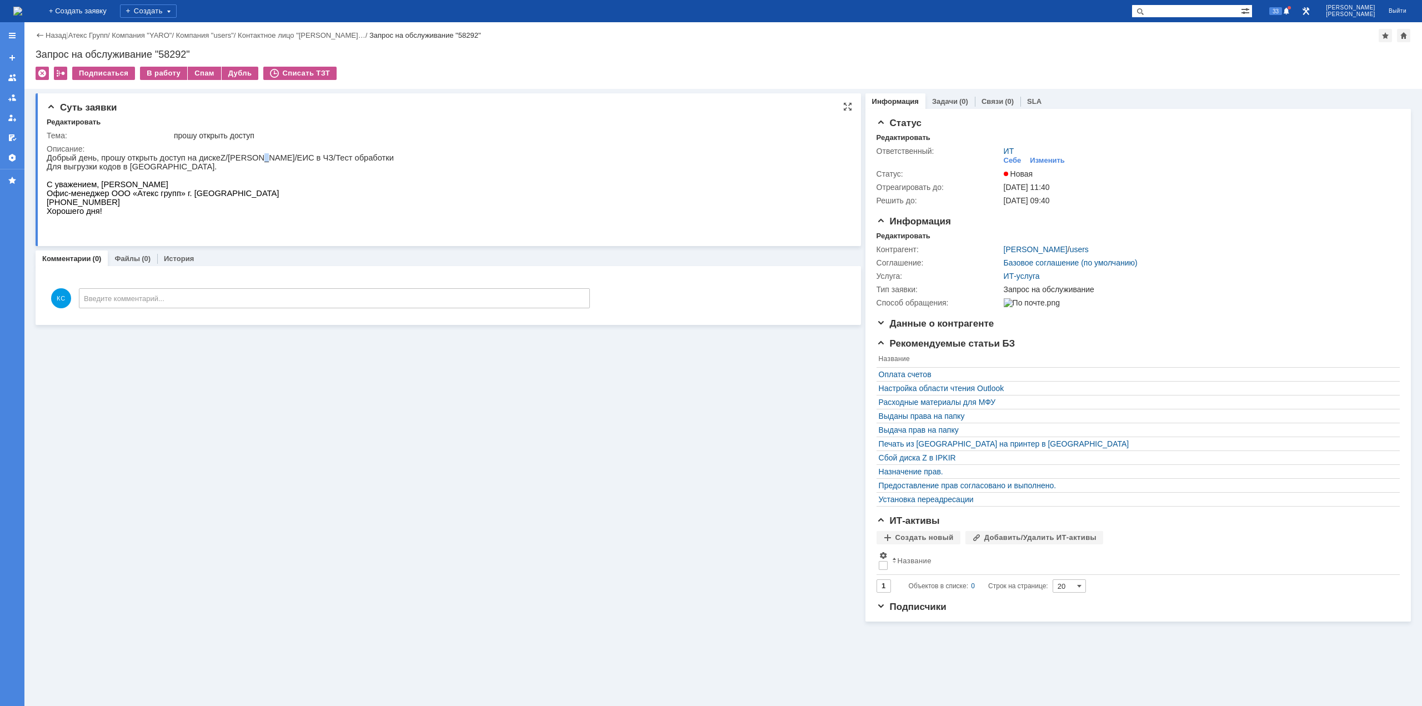
click at [253, 158] on p "Добрый день, прошу открыть доступ на диске Z /Маркировка/ЕИС в ЧЗ/Тест обработки" at bounding box center [220, 157] width 347 height 9
click at [291, 164] on p "Для выгрузки кодов в [GEOGRAPHIC_DATA]." at bounding box center [220, 166] width 347 height 9
drag, startPoint x: 313, startPoint y: 157, endPoint x: 303, endPoint y: 157, distance: 10.0
click at [303, 157] on p "Добрый день, прошу открыть доступ на диске Z /Маркировка/ЕИС в ЧЗ/Тест обработки" at bounding box center [220, 157] width 347 height 9
drag, startPoint x: 257, startPoint y: 159, endPoint x: 246, endPoint y: 159, distance: 11.1
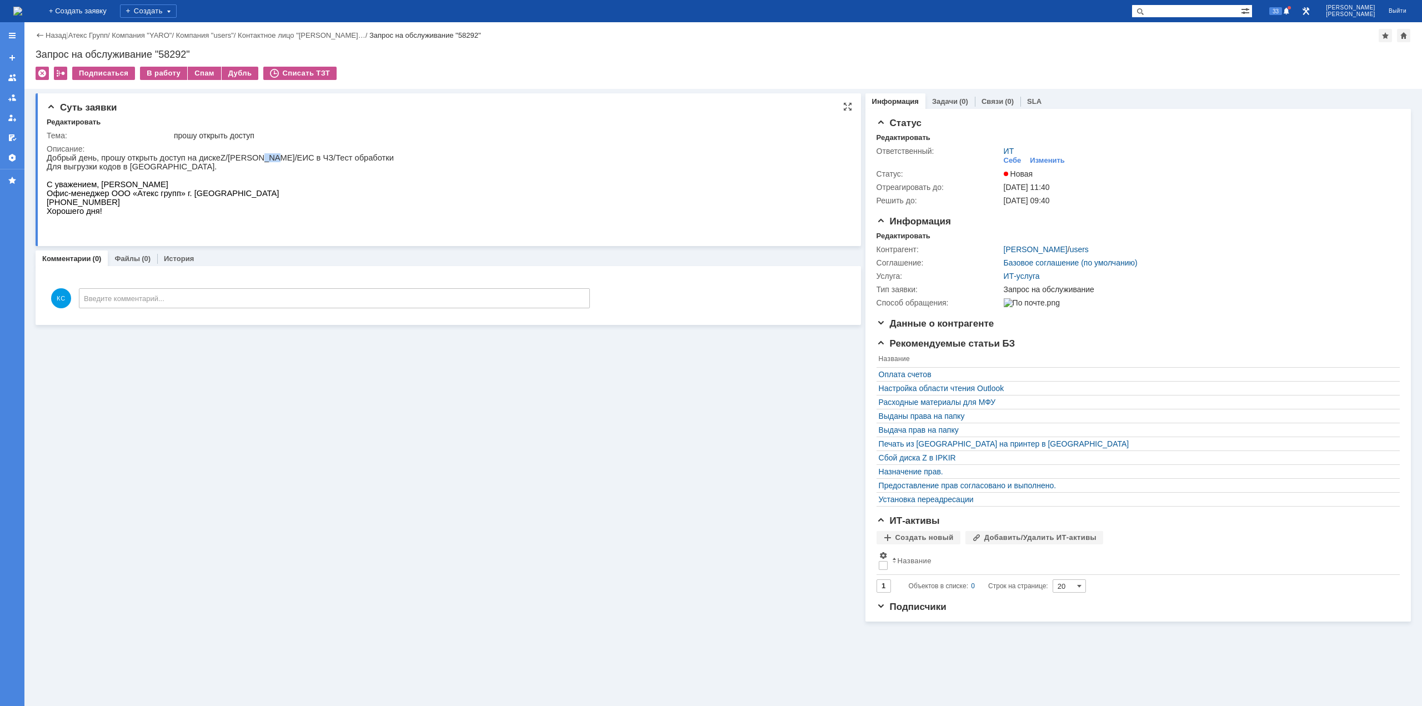
click at [246, 159] on p "Добрый день, прошу открыть доступ на диске Z /Маркировка/ЕИС в ЧЗ/Тест обработки" at bounding box center [220, 157] width 347 height 9
drag, startPoint x: 238, startPoint y: 160, endPoint x: 220, endPoint y: 160, distance: 17.8
click at [220, 160] on p "Добрый день, прошу открыть доступ на диске Z /Маркировка/ЕИС в ЧЗ/Тест обработки" at bounding box center [220, 157] width 347 height 9
drag, startPoint x: 129, startPoint y: 161, endPoint x: 155, endPoint y: 160, distance: 25.6
click at [144, 161] on p "Добрый день, прошу открыть доступ на диске Z /Маркировка/ЕИС в ЧЗ/Тест обработки" at bounding box center [220, 157] width 347 height 9
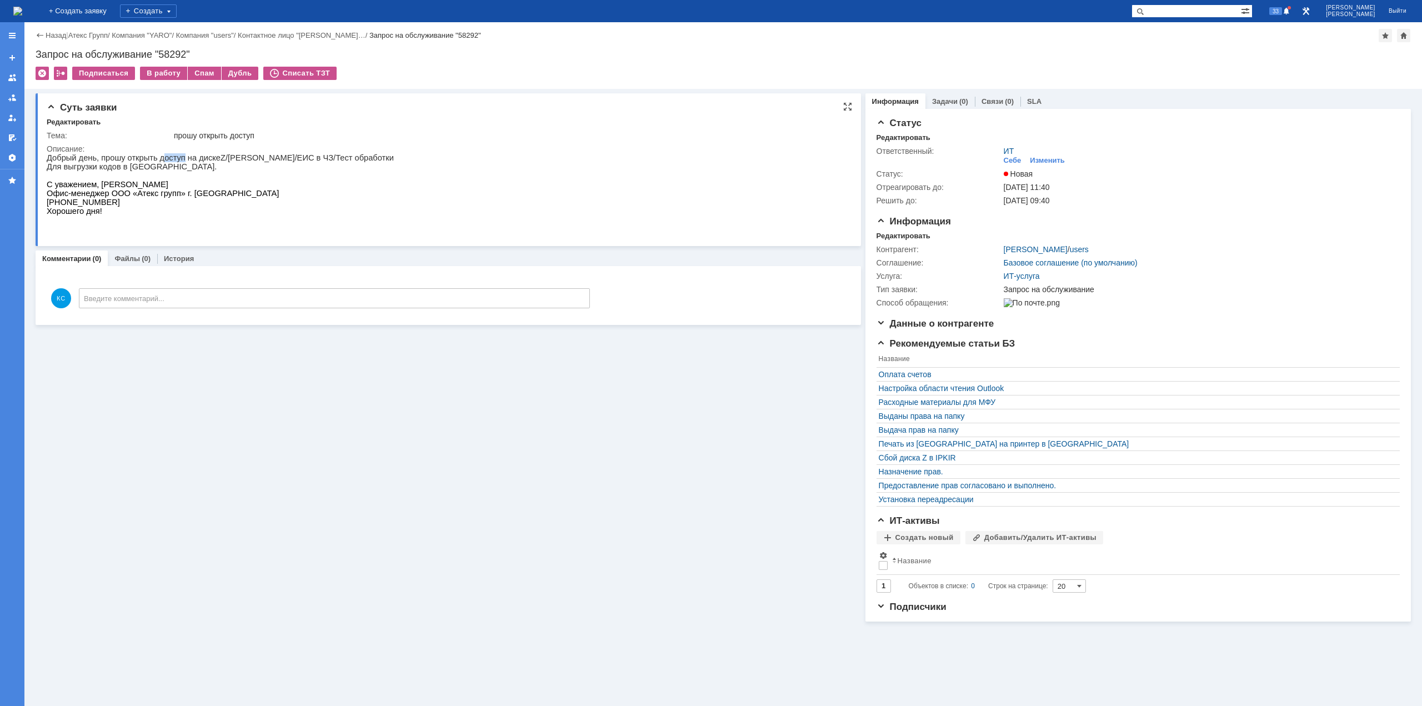
drag, startPoint x: 164, startPoint y: 159, endPoint x: 200, endPoint y: 160, distance: 35.6
click at [176, 159] on p "Добрый день, прошу открыть доступ на диске Z /Маркировка/ЕИС в ЧЗ/Тест обработки" at bounding box center [220, 157] width 347 height 9
drag, startPoint x: 214, startPoint y: 156, endPoint x: 237, endPoint y: 152, distance: 22.6
click at [237, 153] on html "Добрый день, прошу открыть доступ на диске Z /Маркировка/ЕИС в ЧЗ/Тест обработк…" at bounding box center [445, 188] width 797 height 71
drag, startPoint x: 272, startPoint y: 155, endPoint x: 282, endPoint y: 156, distance: 10.1
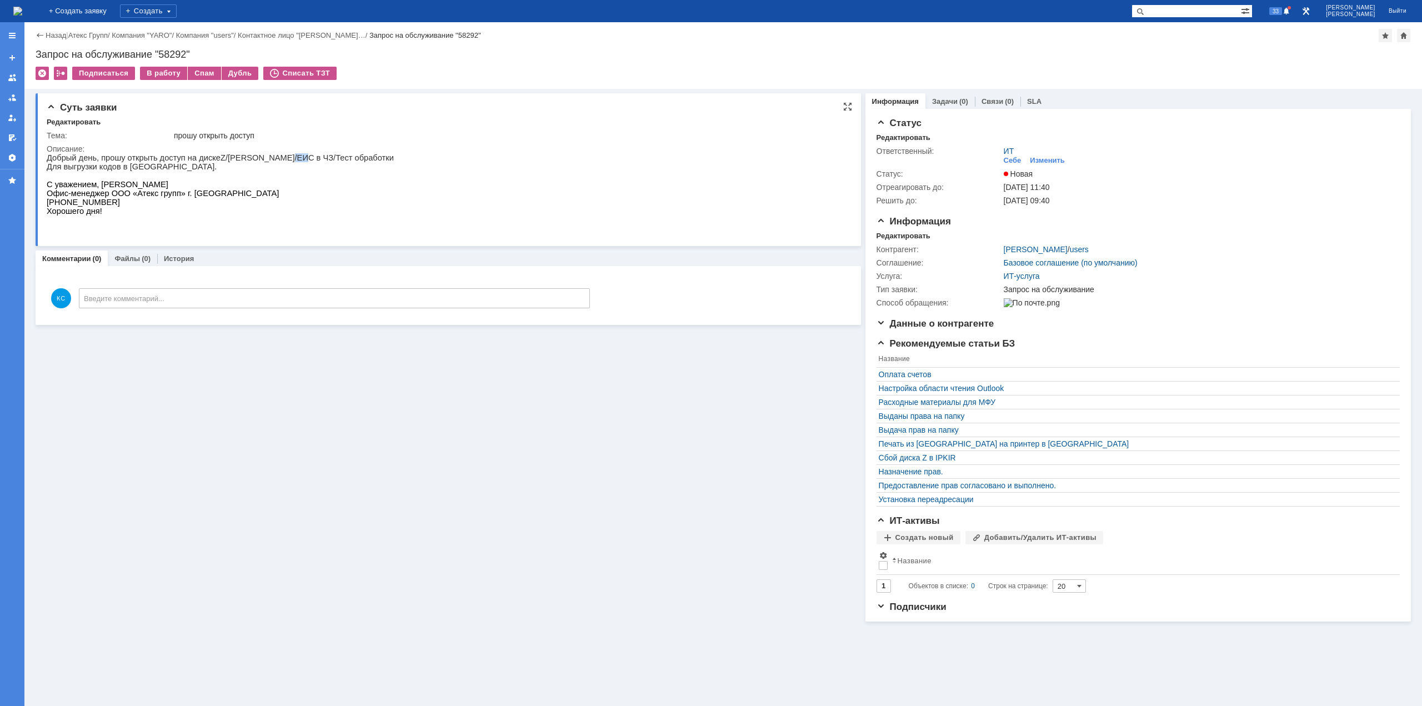
click at [282, 156] on p "Добрый день, прошу открыть доступ на диске Z /Маркировка/ЕИС в ЧЗ/Тест обработки" at bounding box center [220, 157] width 347 height 9
drag, startPoint x: 307, startPoint y: 157, endPoint x: 323, endPoint y: 157, distance: 16.7
click at [319, 157] on p "Добрый день, прошу открыть доступ на диске Z /Маркировка/ЕИС в ЧЗ/Тест обработки" at bounding box center [220, 157] width 347 height 9
drag, startPoint x: 332, startPoint y: 304, endPoint x: 269, endPoint y: 157, distance: 160.8
click at [269, 157] on p "Добрый день, прошу открыть доступ на диске Z /Маркировка/ЕИС в ЧЗ/Тест обработки" at bounding box center [220, 157] width 347 height 9
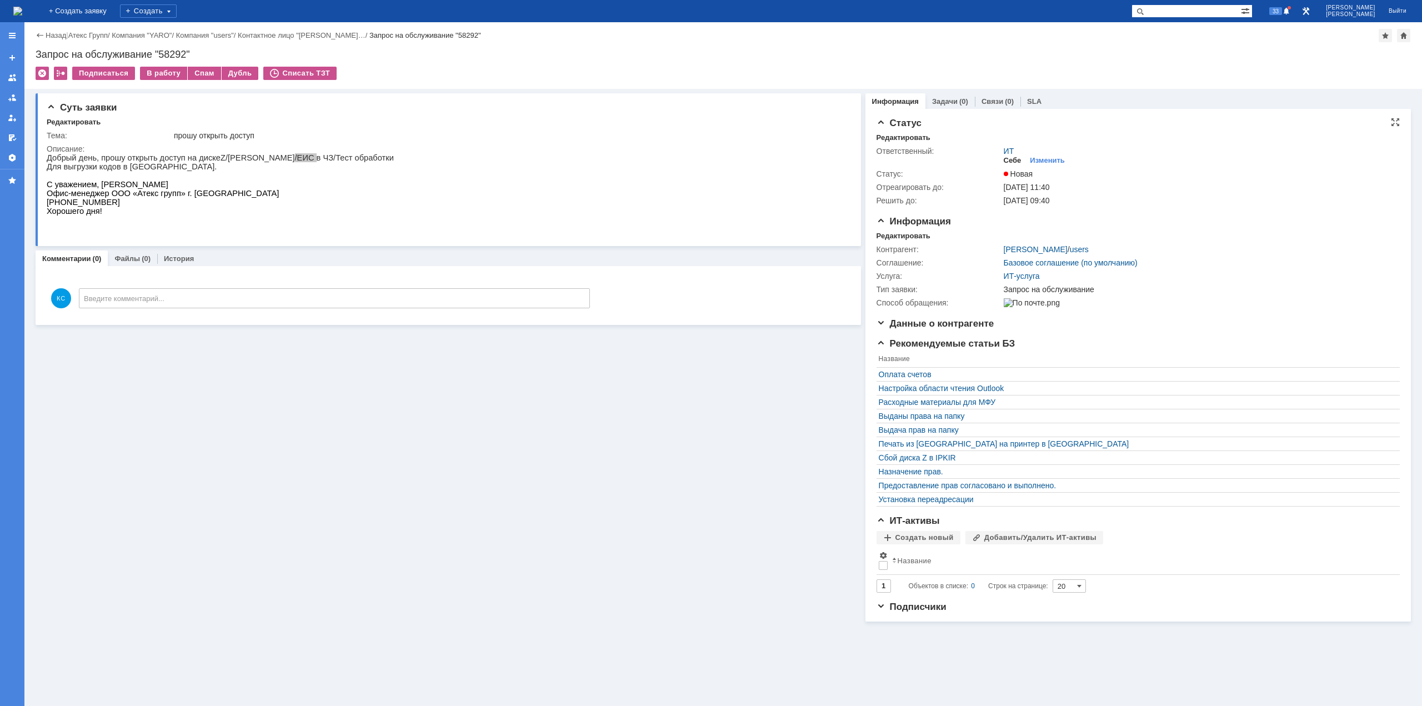
click at [1008, 159] on div "Себе" at bounding box center [1013, 160] width 18 height 9
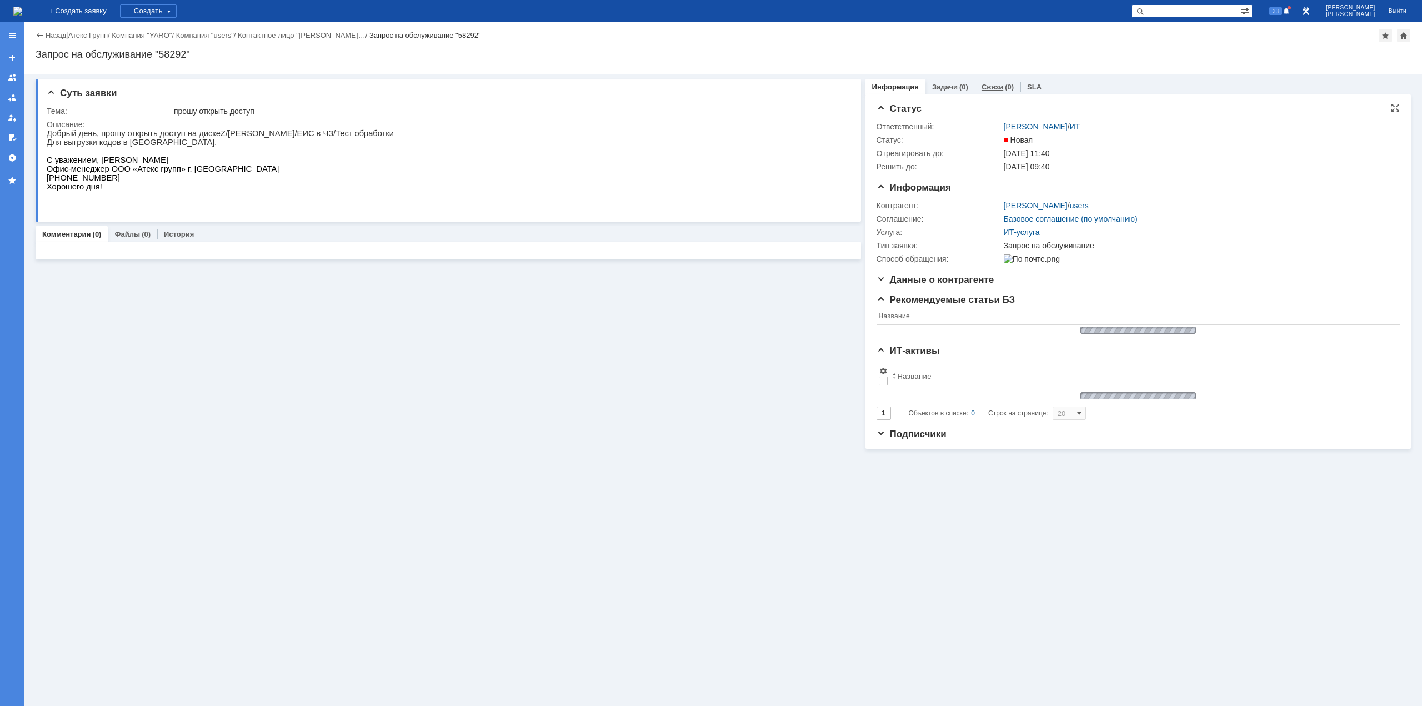
click at [990, 92] on div "Связи (0)" at bounding box center [998, 87] width 46 height 16
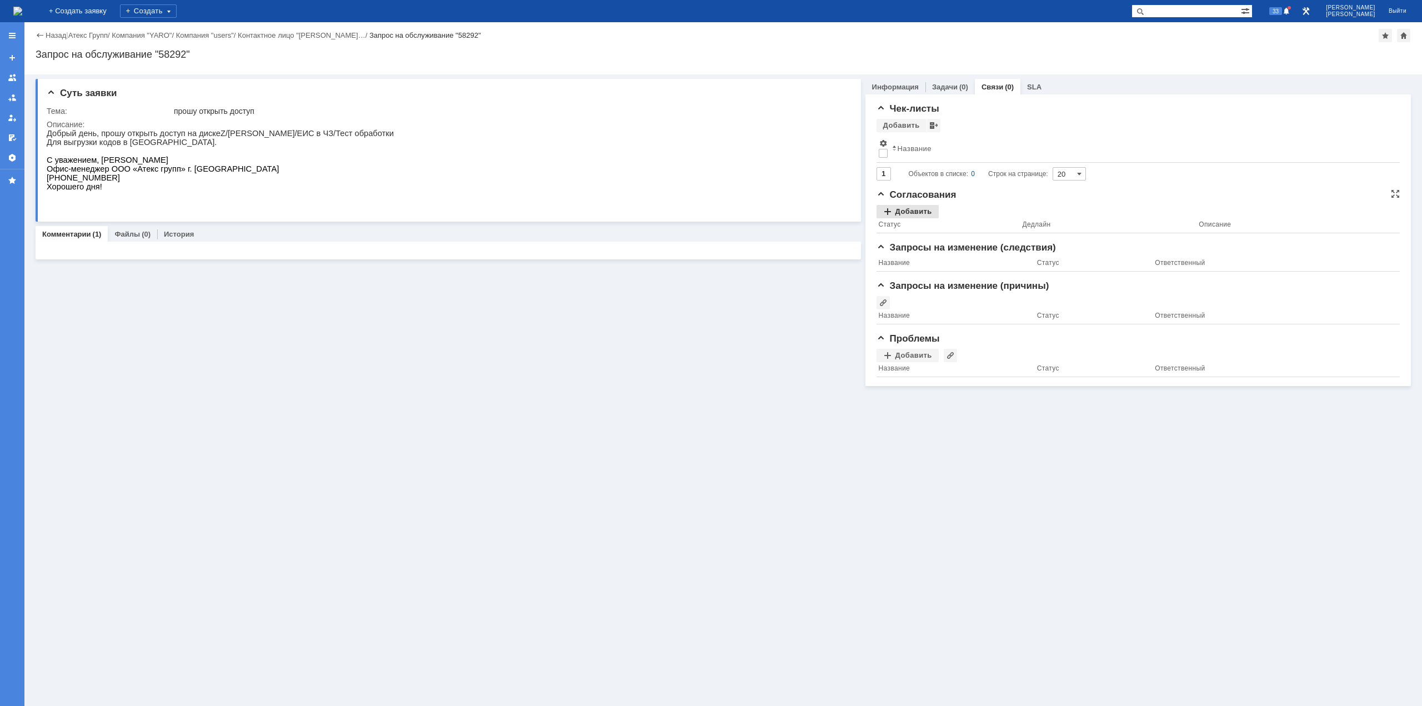
click at [923, 214] on div "Добавить" at bounding box center [908, 211] width 62 height 13
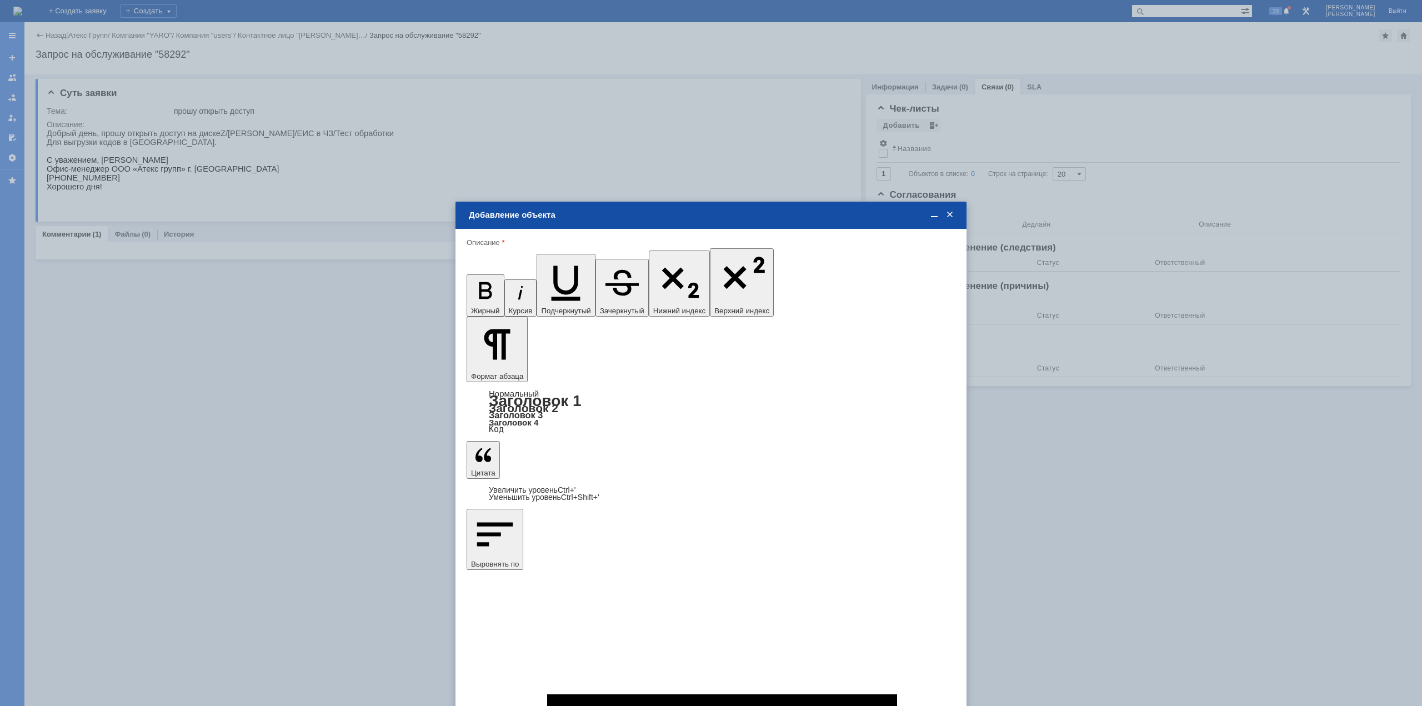
click at [537, 410] on span "[PERSON_NAME]" at bounding box center [558, 442] width 59 height 8
click at [0, 0] on input "[PERSON_NAME]" at bounding box center [0, 0] width 0 height 0
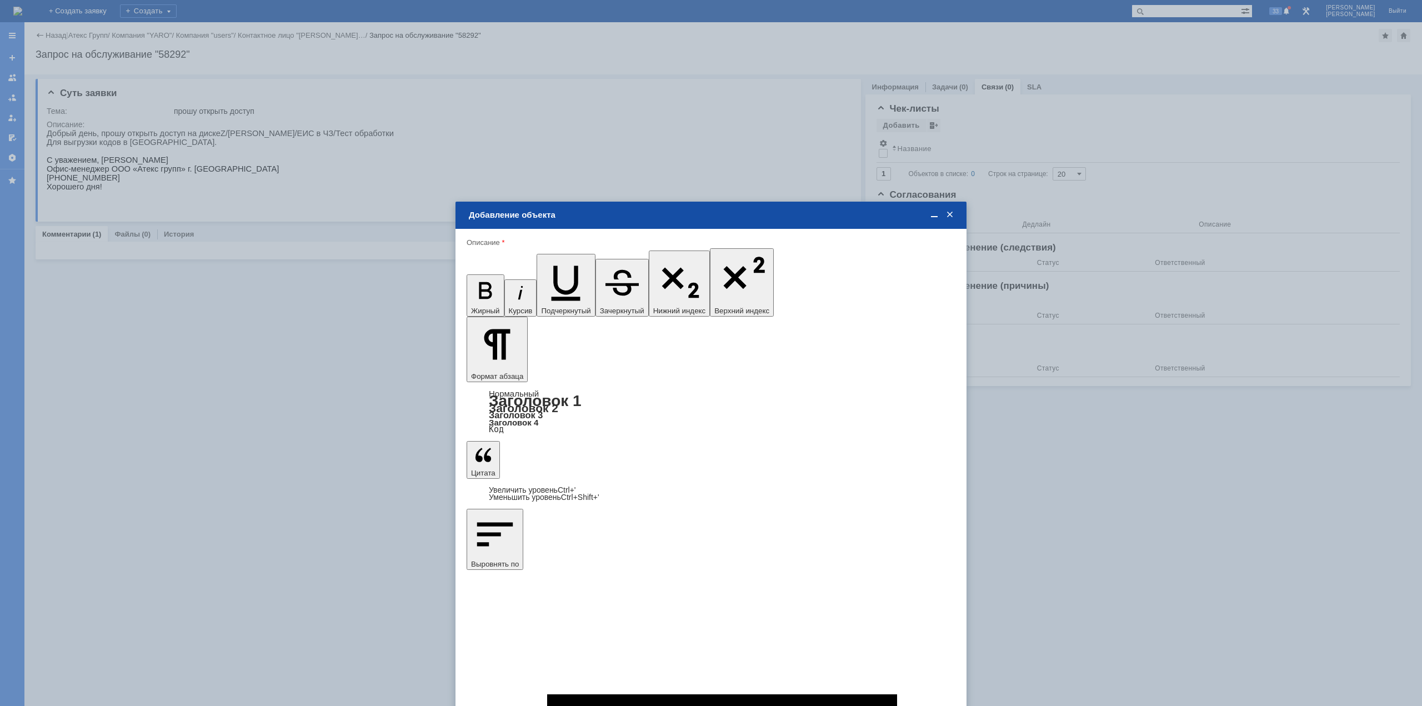
type input "Выбрано: 1 (объекты класса 'Сотрудник')"
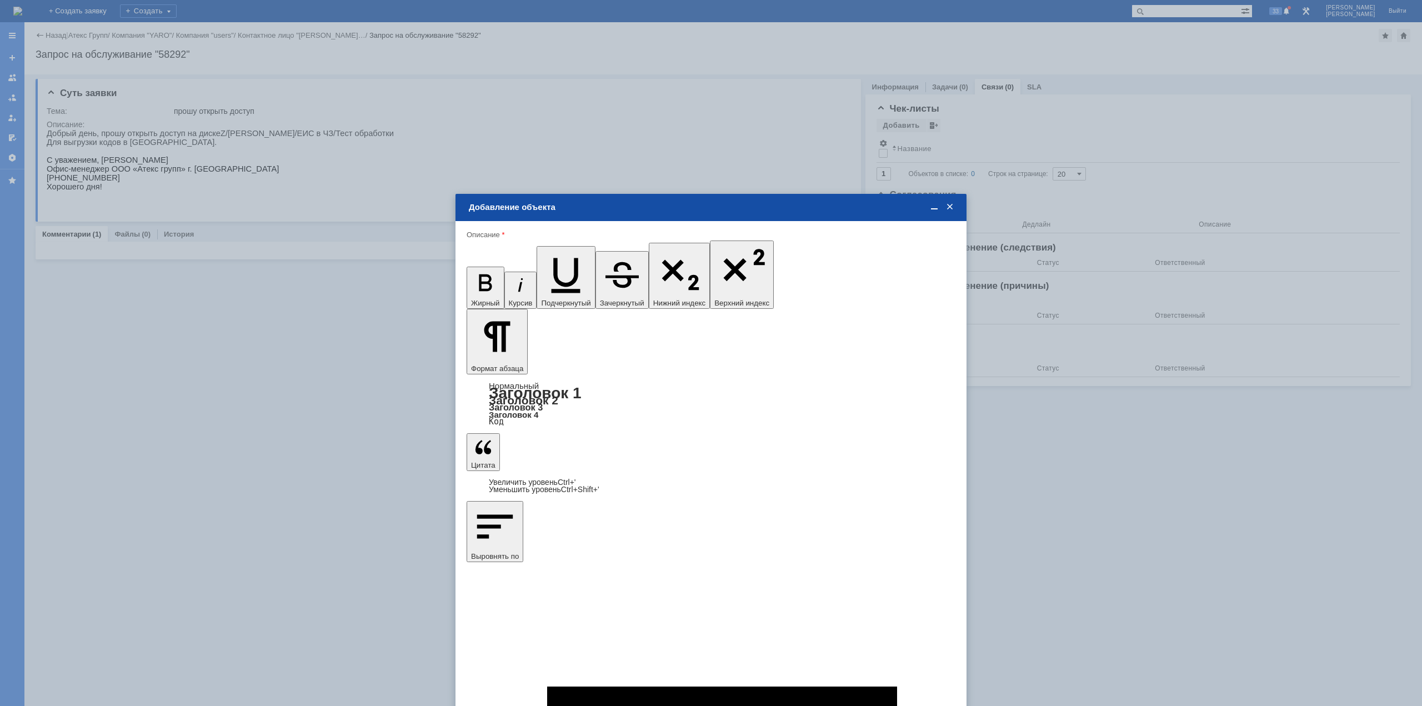
type input "1"
click at [790, 410] on span "дней" at bounding box center [793, 453] width 43 height 9
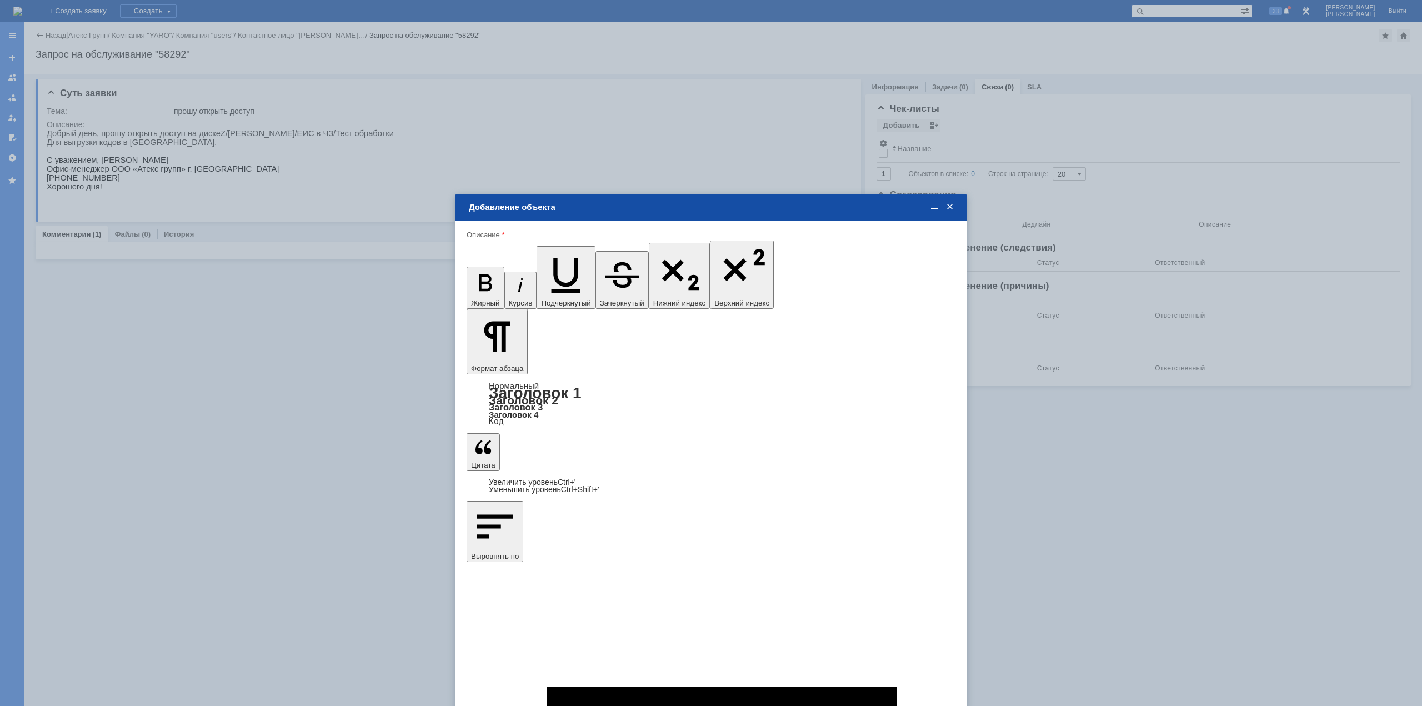
type input "дней"
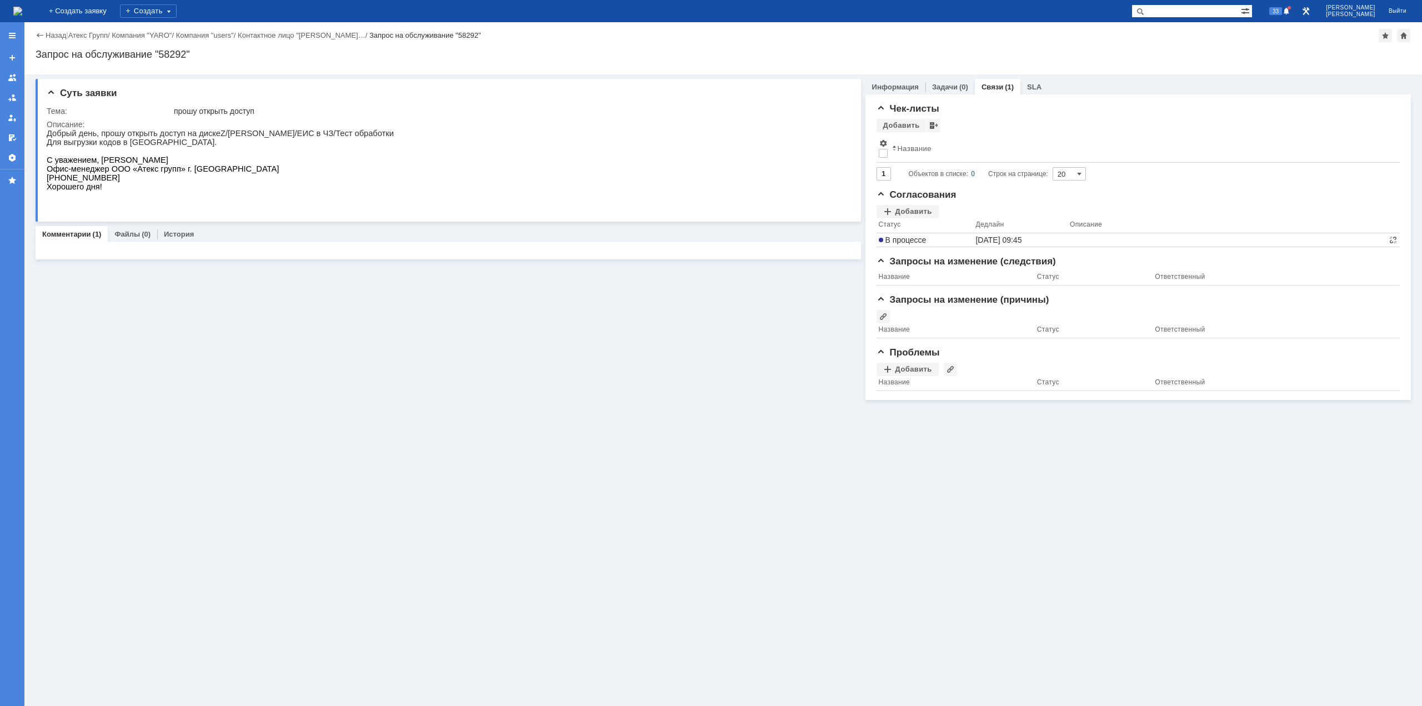
scroll to position [0, 0]
click at [22, 16] on img at bounding box center [17, 11] width 9 height 9
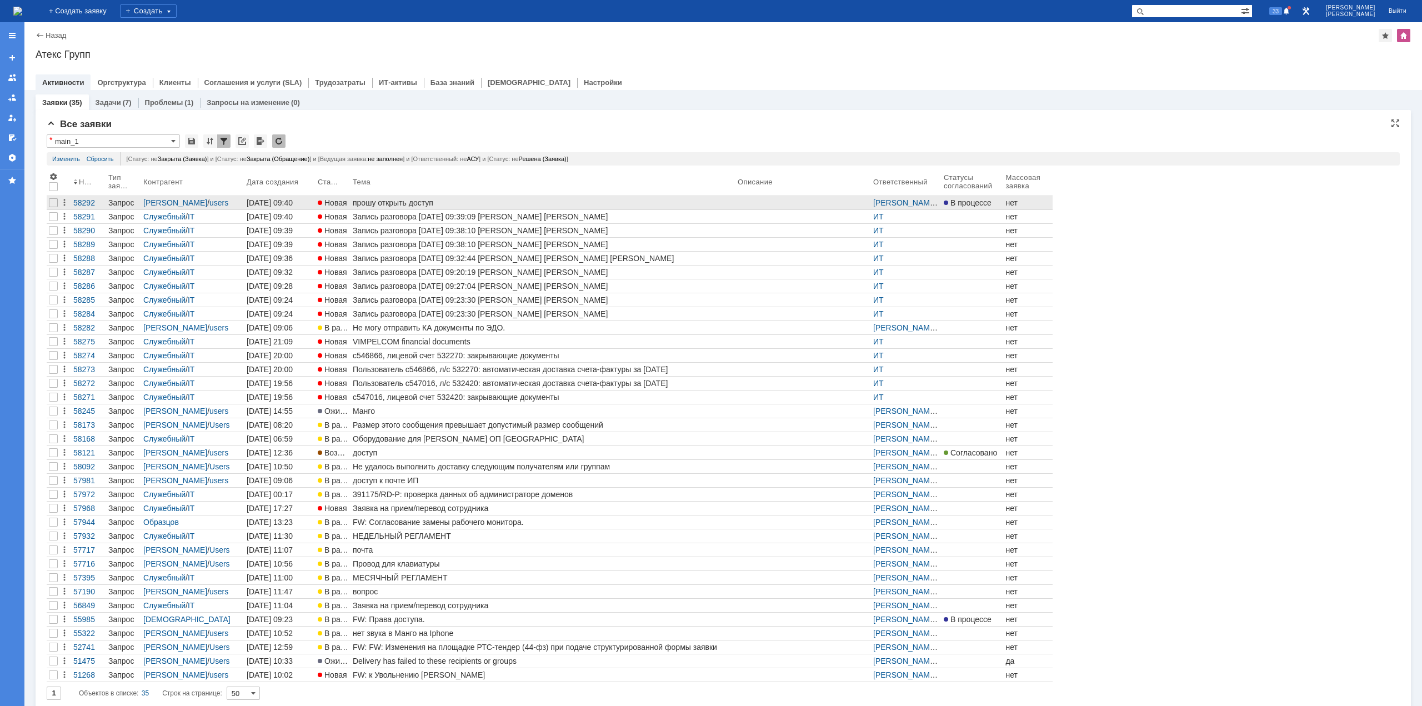
click at [379, 206] on div "прошу открыть доступ" at bounding box center [543, 202] width 381 height 9
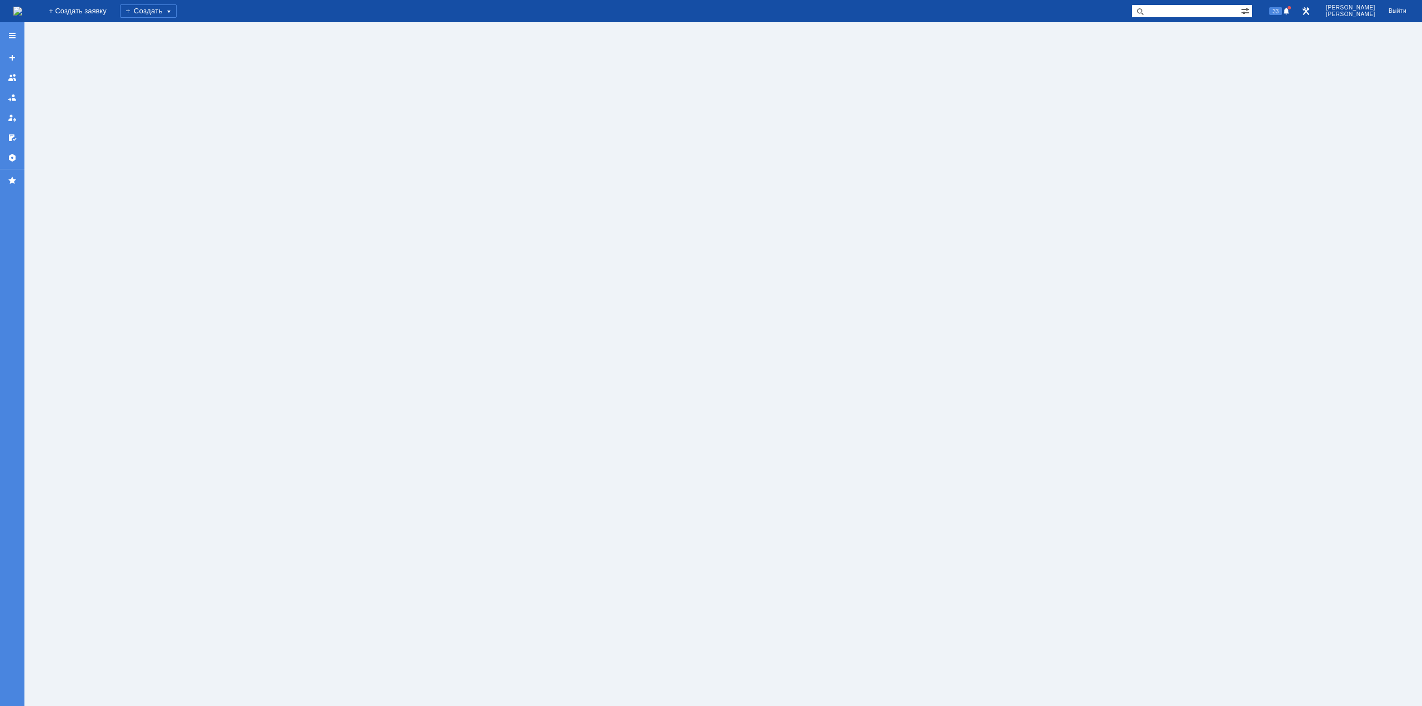
click at [22, 14] on img at bounding box center [17, 11] width 9 height 9
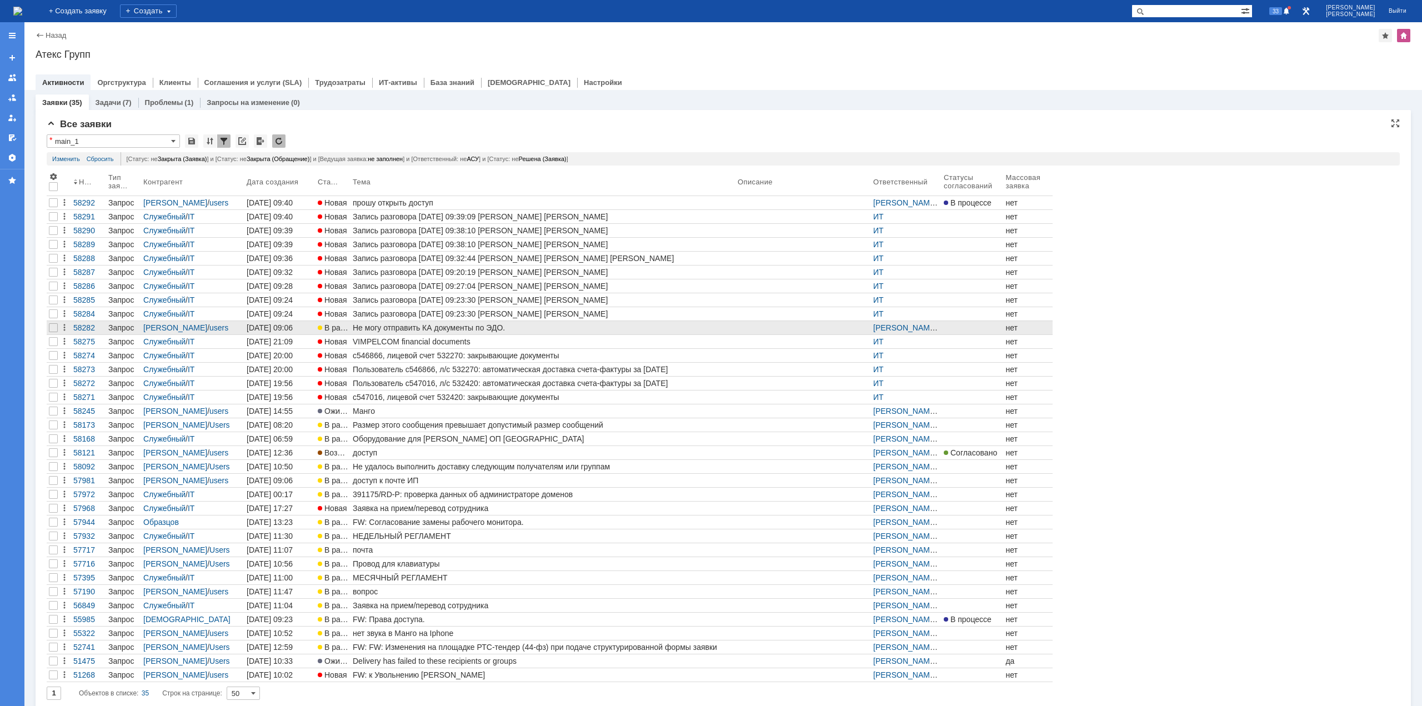
click at [404, 328] on div "Не могу отправить КА документы по ЭДО." at bounding box center [543, 327] width 381 height 9
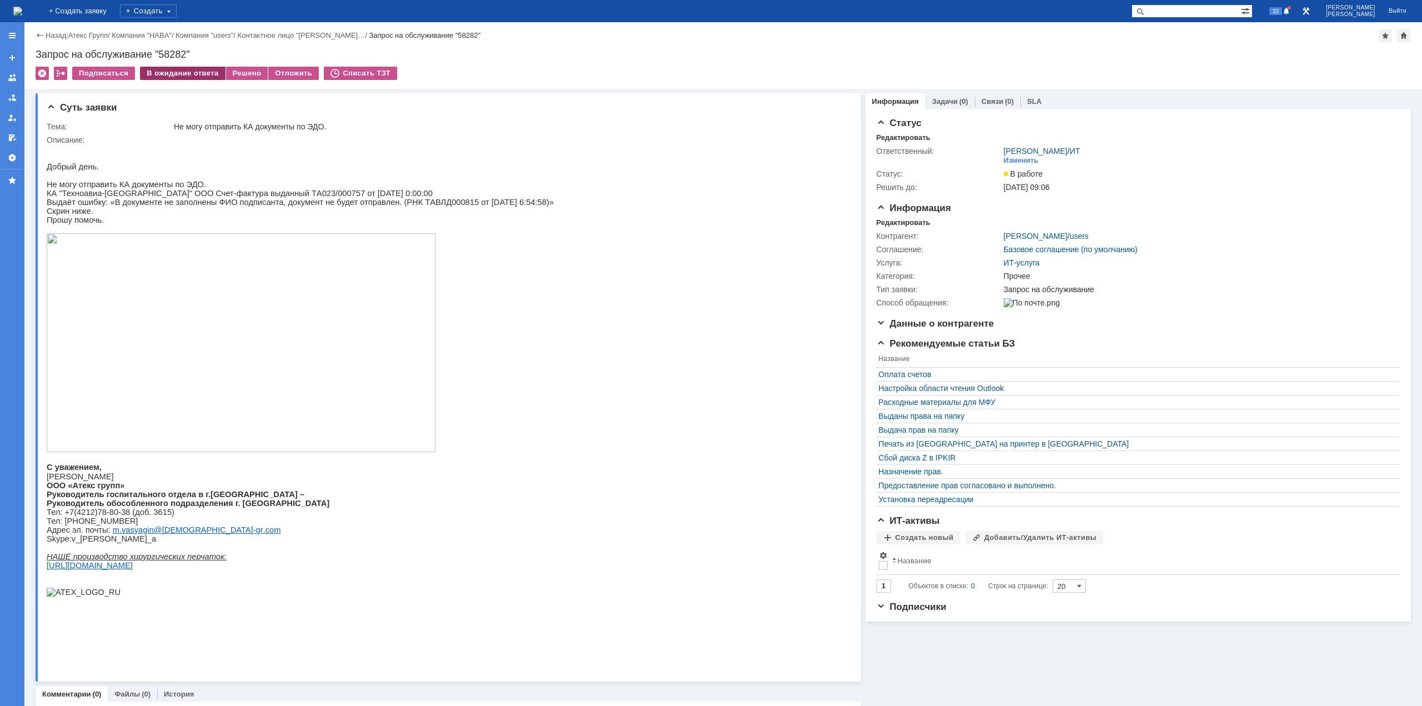
click at [185, 76] on div "В ожидание ответа" at bounding box center [182, 73] width 85 height 13
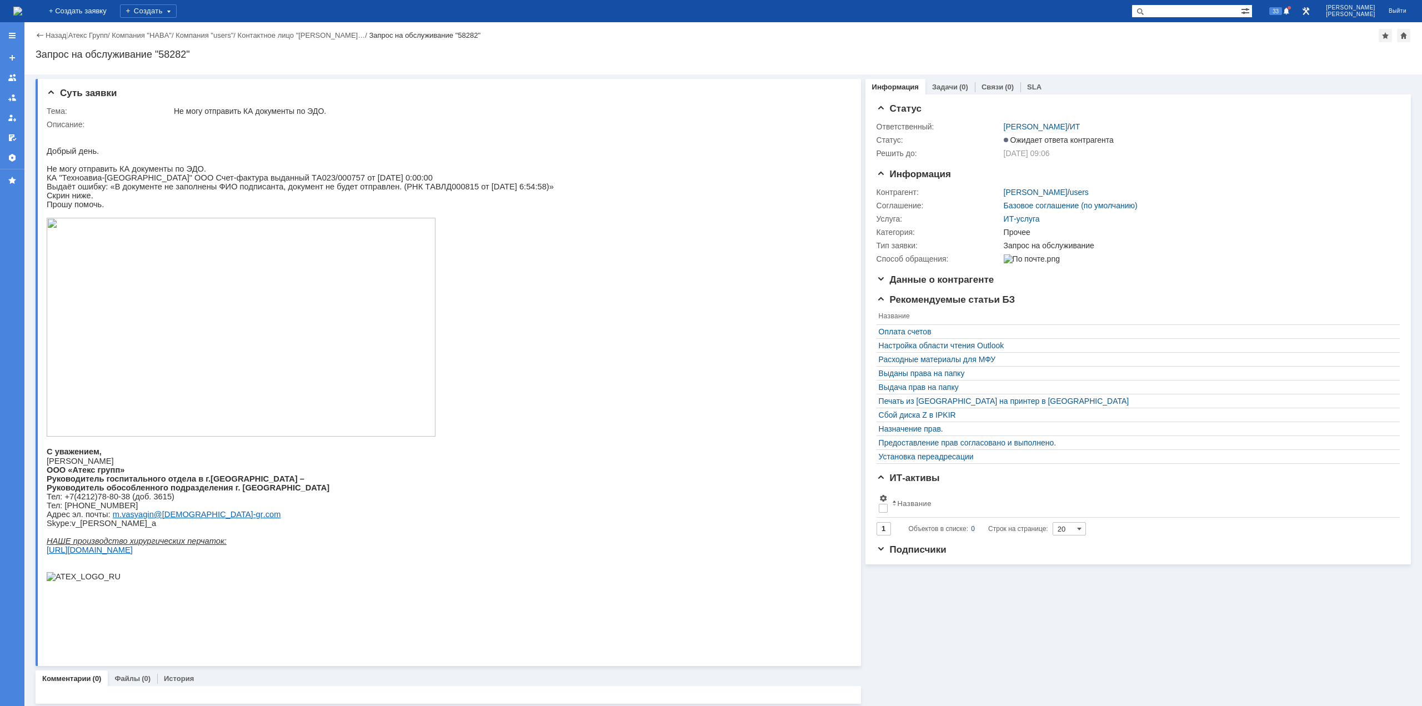
click at [22, 7] on img at bounding box center [17, 11] width 9 height 9
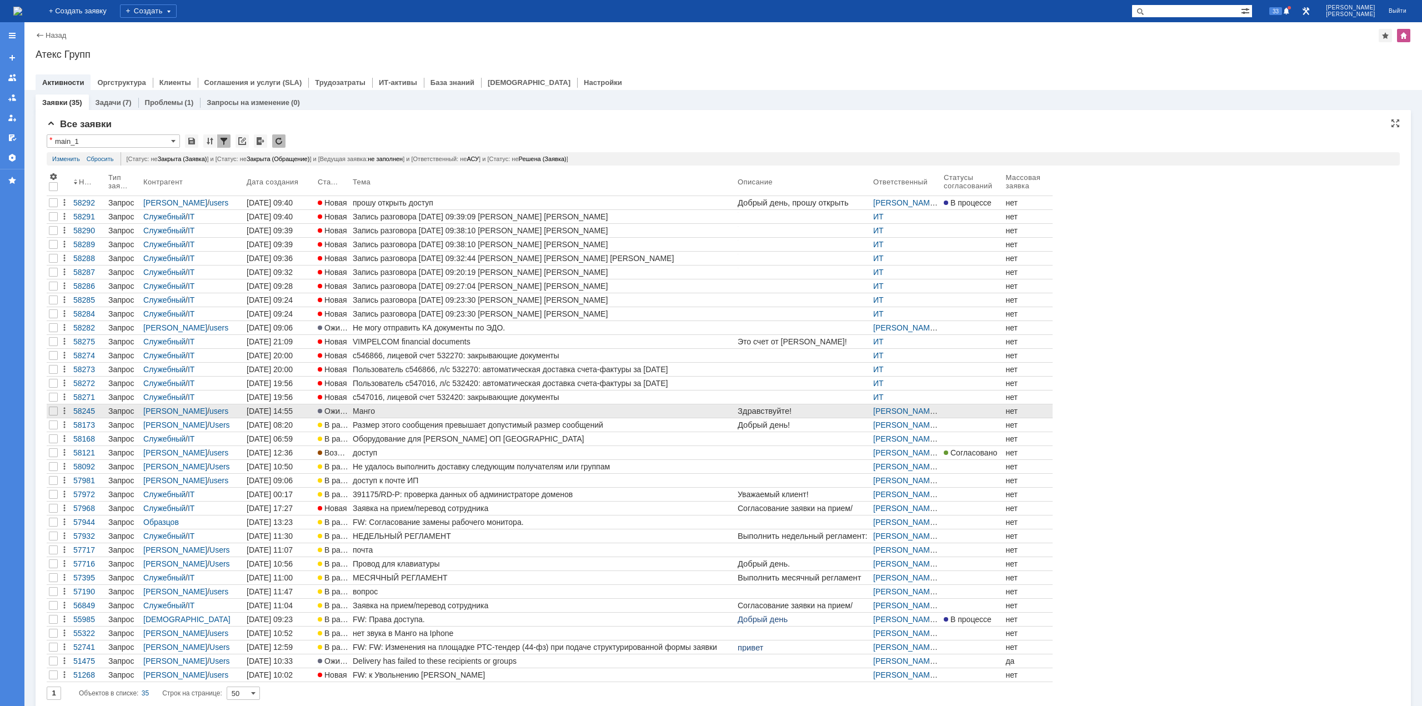
click at [399, 410] on link "Манго" at bounding box center [543, 410] width 385 height 13
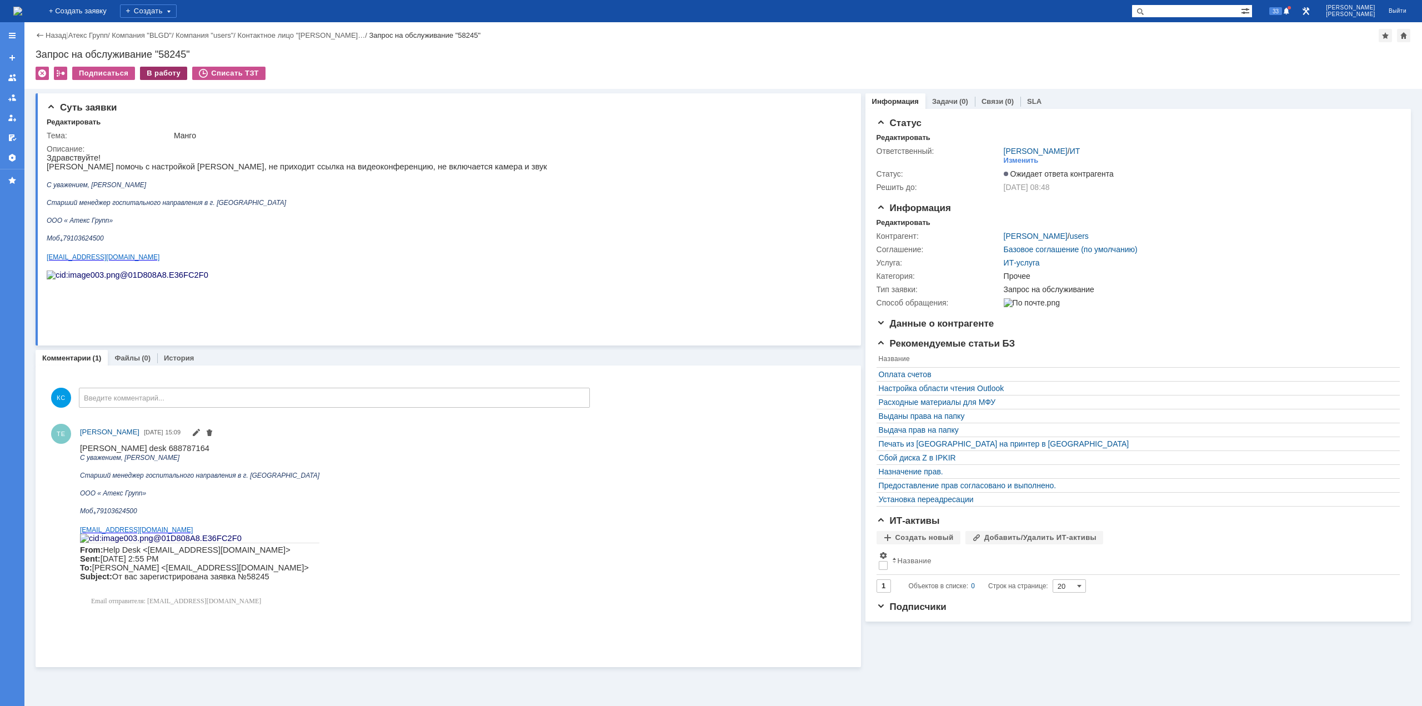
click at [149, 77] on div "В работу" at bounding box center [163, 73] width 47 height 13
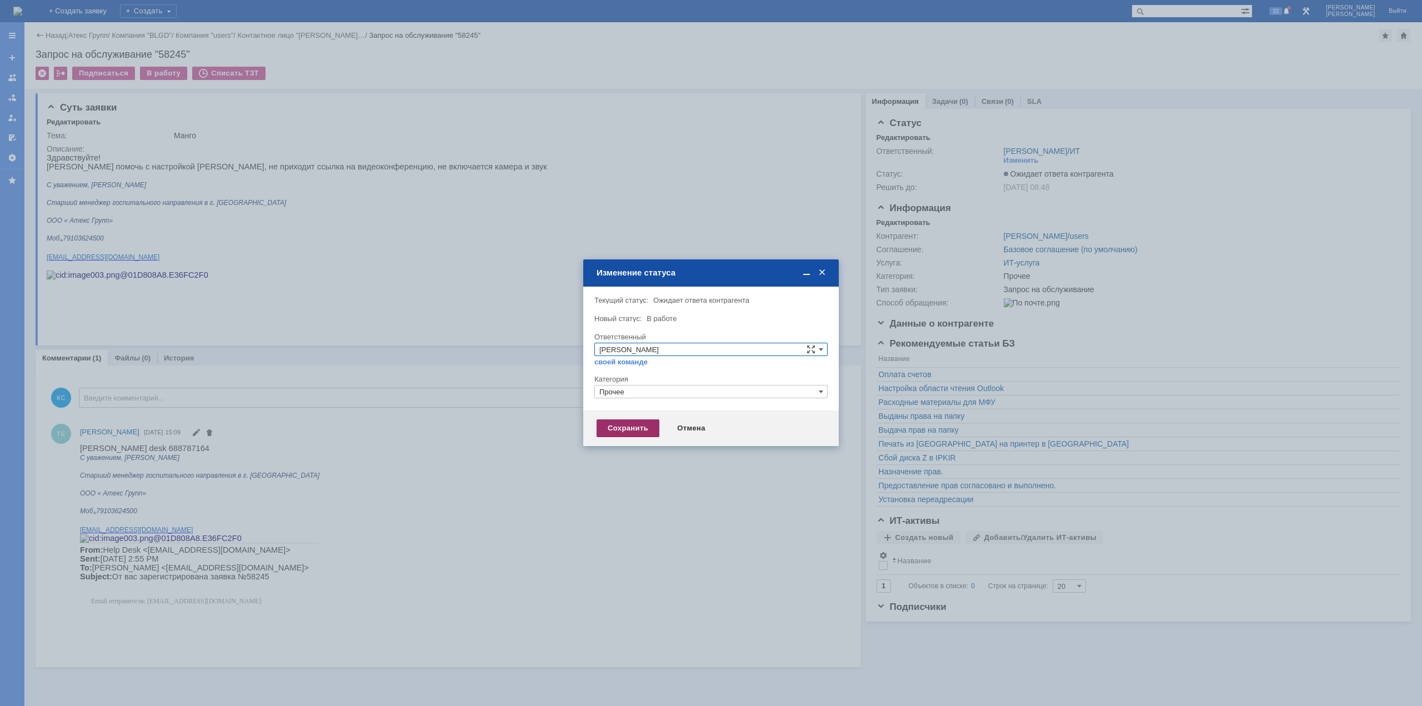
click at [617, 410] on div "Сохранить" at bounding box center [628, 428] width 63 height 18
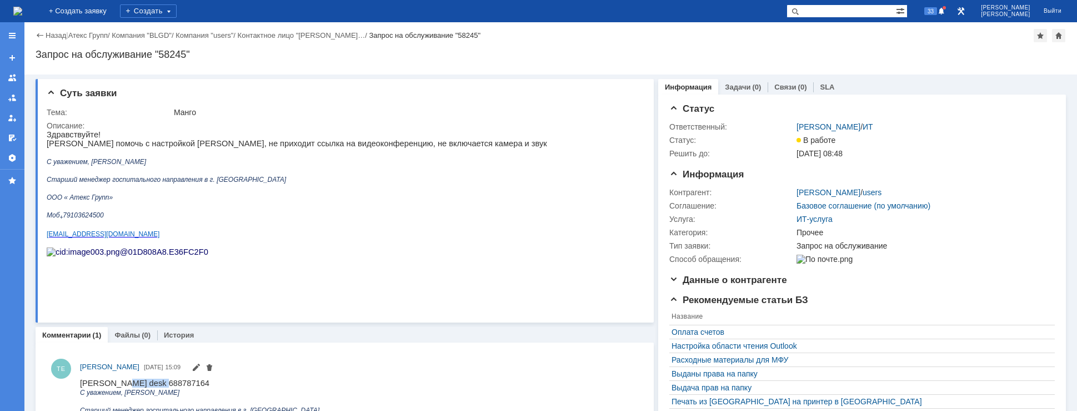
copy span "688787164"
click at [22, 14] on img at bounding box center [17, 11] width 9 height 9
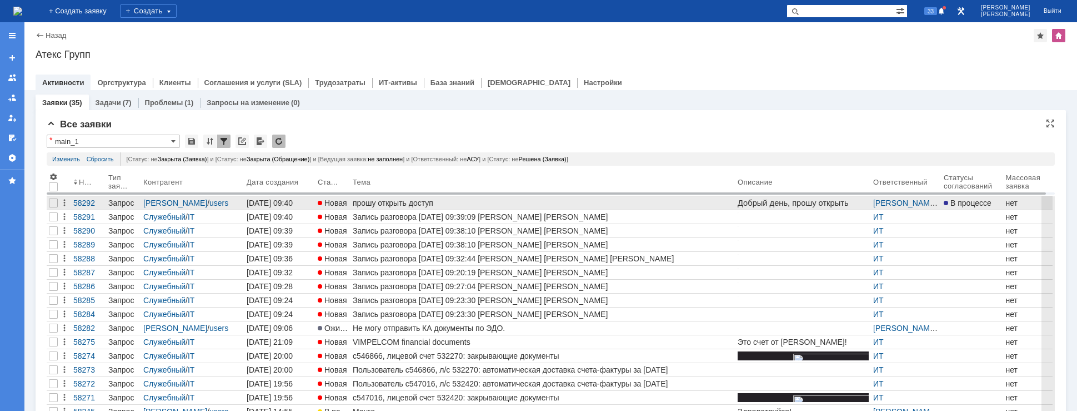
click at [375, 205] on div "прошу открыть доступ" at bounding box center [543, 202] width 381 height 9
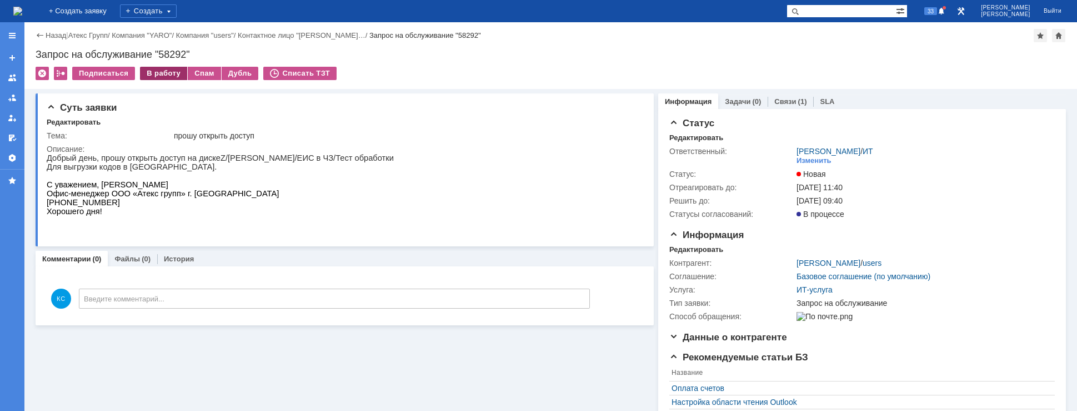
click at [163, 74] on div "В работу" at bounding box center [163, 73] width 47 height 13
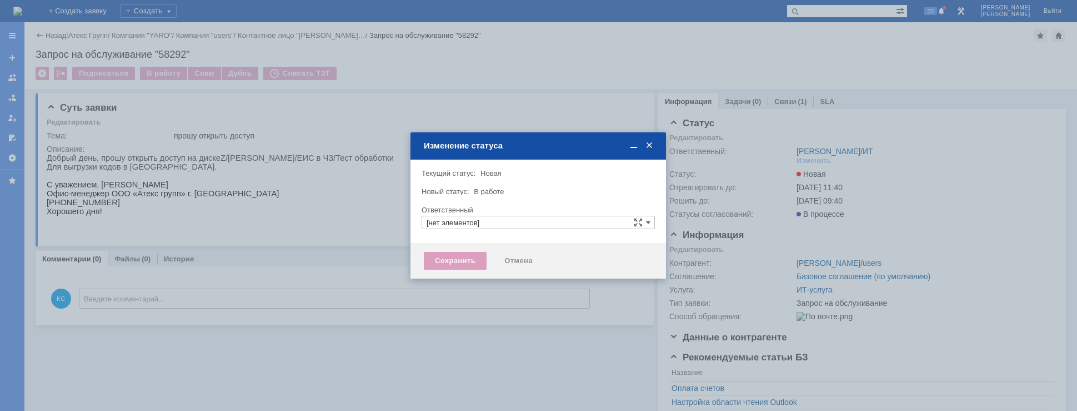
type input "[PERSON_NAME]"
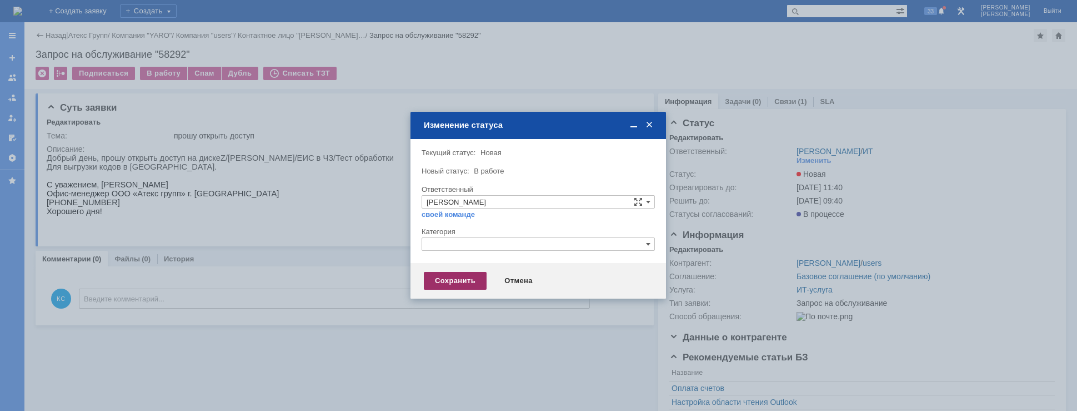
click at [443, 279] on div "Сохранить" at bounding box center [455, 281] width 63 height 18
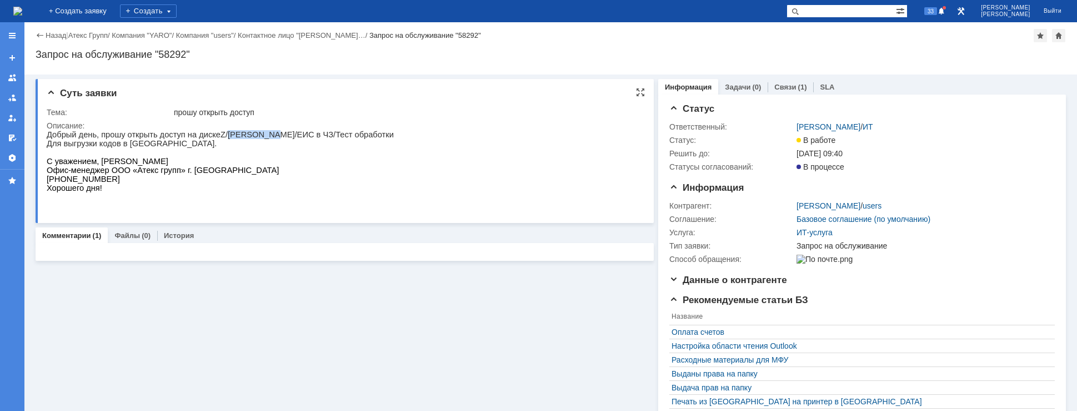
drag, startPoint x: 218, startPoint y: 135, endPoint x: 317, endPoint y: 142, distance: 99.7
click at [268, 136] on p "Добрый день, прошу открыть доступ на диске Z /Маркировка/ЕИС в ЧЗ/Тест обработки" at bounding box center [220, 134] width 347 height 9
click at [317, 143] on p "Для выгрузки кодов в [GEOGRAPHIC_DATA]." at bounding box center [220, 143] width 347 height 9
drag, startPoint x: 109, startPoint y: 147, endPoint x: 122, endPoint y: 146, distance: 12.2
click at [122, 146] on p "Для выгрузки кодов в [GEOGRAPHIC_DATA]." at bounding box center [220, 143] width 347 height 9
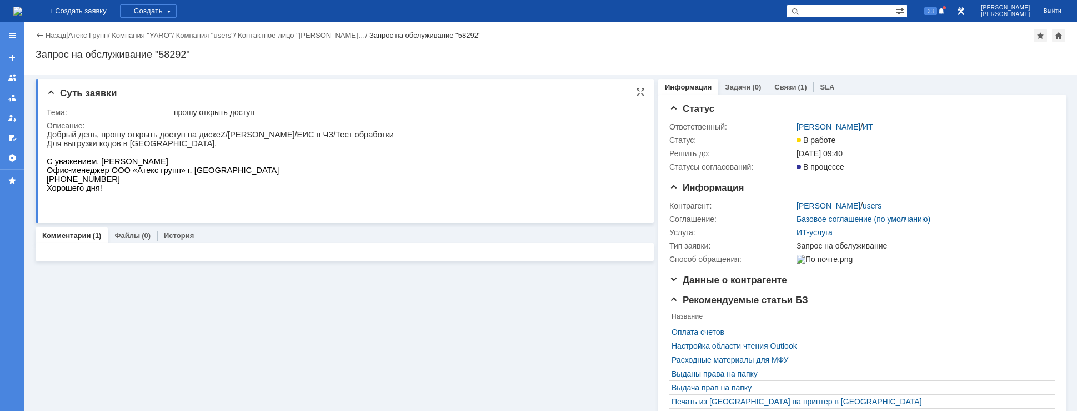
click at [98, 147] on p "Для выгрузки кодов в [GEOGRAPHIC_DATA]." at bounding box center [220, 143] width 347 height 9
drag, startPoint x: 104, startPoint y: 147, endPoint x: 112, endPoint y: 147, distance: 7.2
click at [112, 147] on p "Для выгрузки кодов в [GEOGRAPHIC_DATA]." at bounding box center [220, 143] width 347 height 9
click at [127, 145] on p "Для выгрузки кодов в [GEOGRAPHIC_DATA]." at bounding box center [220, 143] width 347 height 9
drag, startPoint x: 150, startPoint y: 177, endPoint x: 163, endPoint y: 177, distance: 13.3
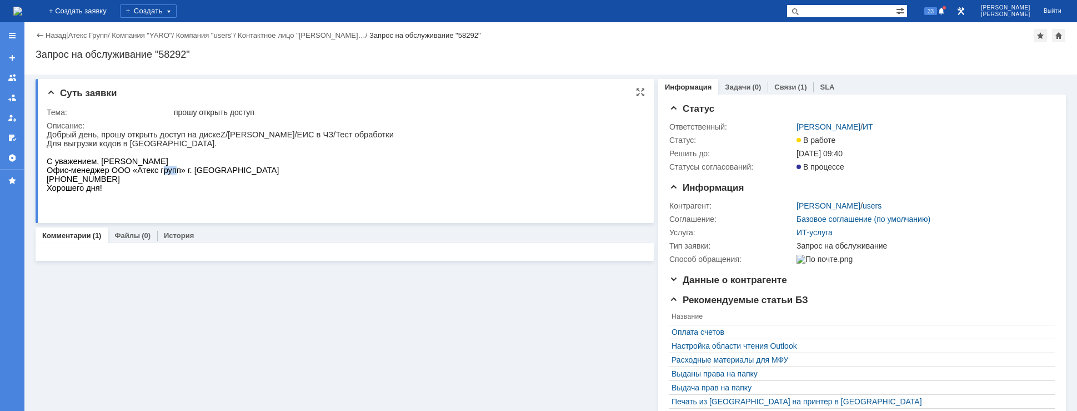
click at [163, 174] on span "Офис-менеджер ООО «Атекс групп» г. [GEOGRAPHIC_DATA]" at bounding box center [163, 170] width 232 height 9
click at [184, 174] on span "Офис-менеджер ООО «Атекс групп» г. [GEOGRAPHIC_DATA]" at bounding box center [163, 170] width 232 height 9
click at [134, 232] on link "Файлы" at bounding box center [127, 235] width 26 height 8
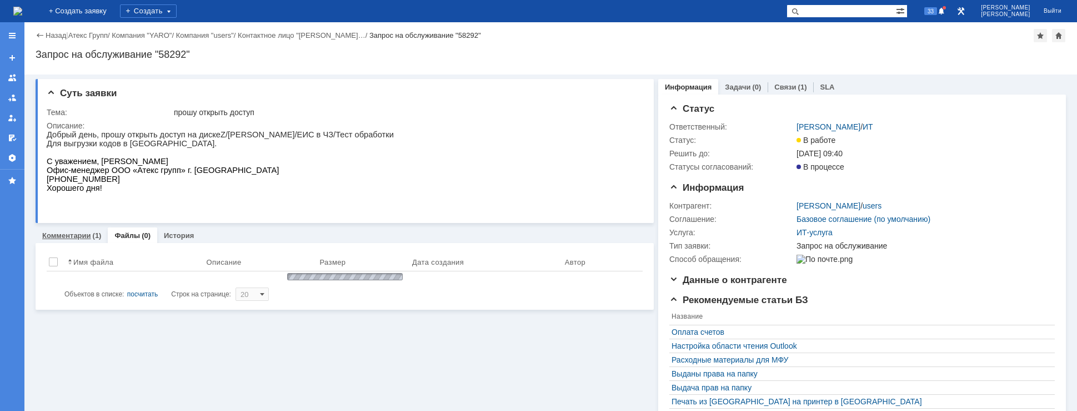
click at [43, 230] on div "Комментарии (1)" at bounding box center [72, 235] width 72 height 16
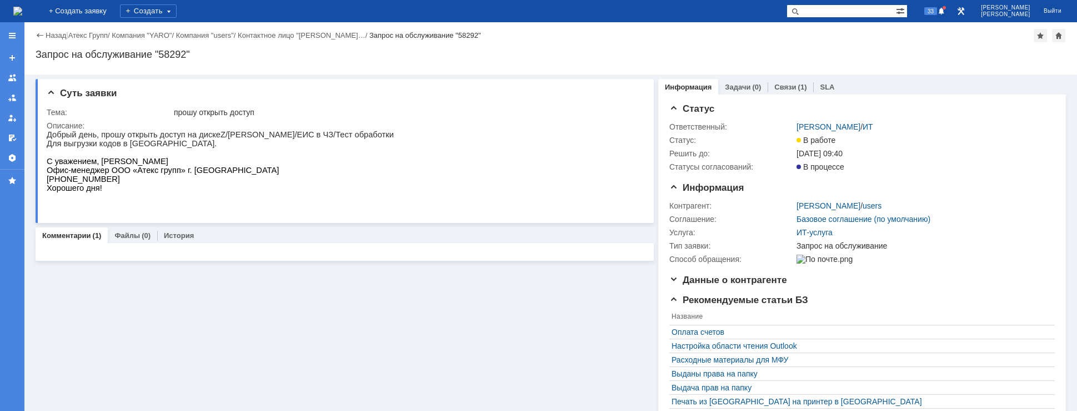
click at [22, 12] on img at bounding box center [17, 11] width 9 height 9
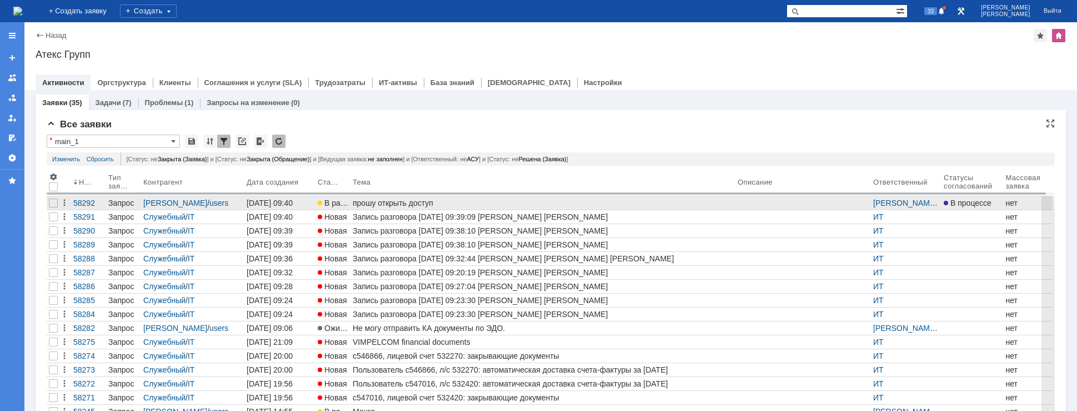
click at [439, 201] on div "прошу открыть доступ" at bounding box center [543, 202] width 381 height 9
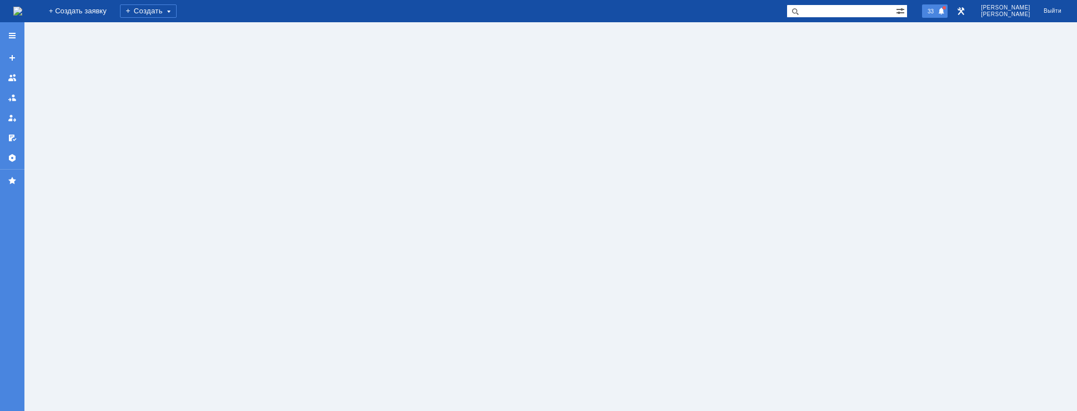
click at [948, 14] on div "33" at bounding box center [935, 10] width 26 height 13
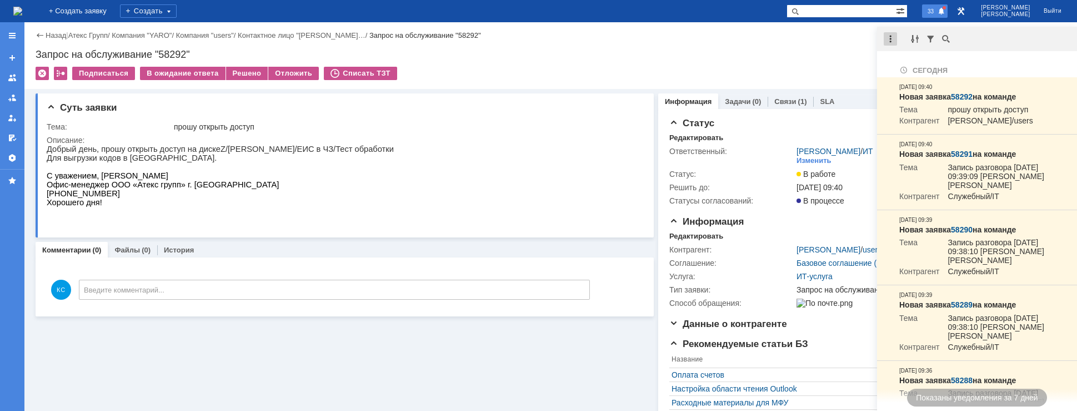
click at [887, 37] on div at bounding box center [890, 38] width 13 height 13
click at [905, 70] on div "Отметить уведомления прочитанными" at bounding box center [967, 67] width 149 height 8
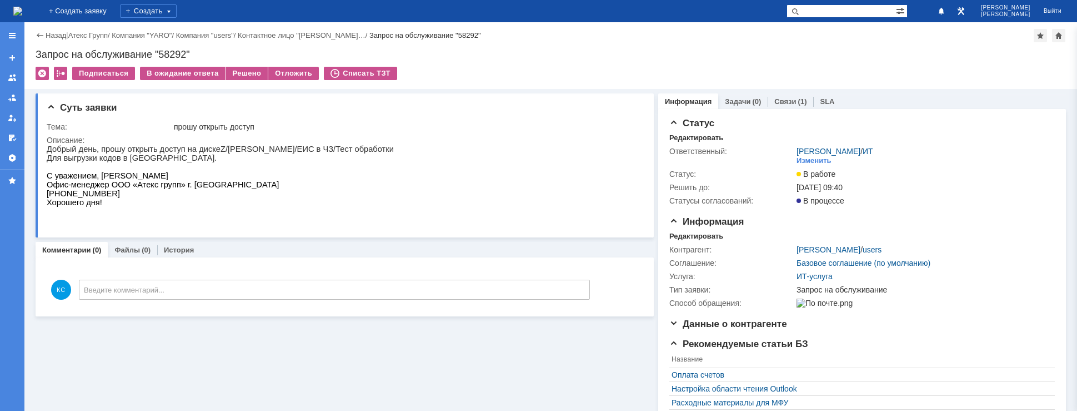
click at [523, 72] on div "Подписаться В ожидание ответа Решено Отложить Списать ТЗТ" at bounding box center [551, 78] width 1030 height 23
drag, startPoint x: 277, startPoint y: 152, endPoint x: 290, endPoint y: 152, distance: 13.3
click at [290, 152] on p "Добрый день, прошу открыть доступ на диске Z /Маркировка/ЕИС в ЧЗ/Тест обработки" at bounding box center [220, 148] width 347 height 9
click at [311, 149] on p "Добрый день, прошу открыть доступ на диске Z /Маркировка/ЕИС в ЧЗ/Тест обработки" at bounding box center [220, 148] width 347 height 9
drag, startPoint x: 86, startPoint y: 207, endPoint x: 98, endPoint y: 205, distance: 12.4
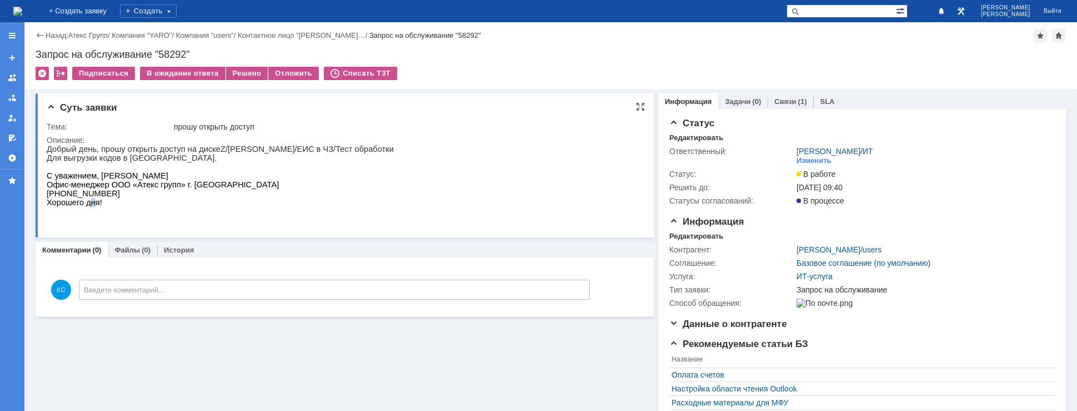
click at [92, 207] on span "Хорошего дня!" at bounding box center [75, 202] width 56 height 9
click at [111, 187] on span "Офис-менеджер ООО «Атекс групп» г. [GEOGRAPHIC_DATA]" at bounding box center [163, 184] width 232 height 9
click at [22, 16] on img at bounding box center [17, 11] width 9 height 9
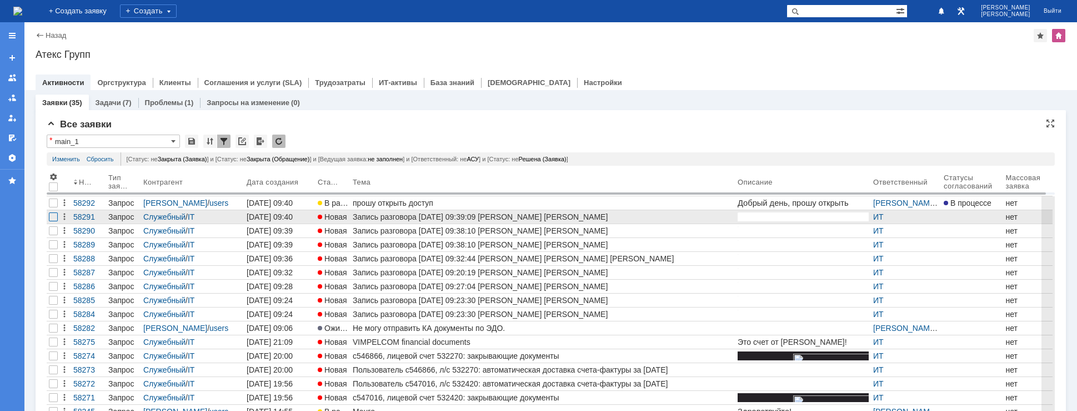
click at [52, 218] on div at bounding box center [53, 216] width 9 height 9
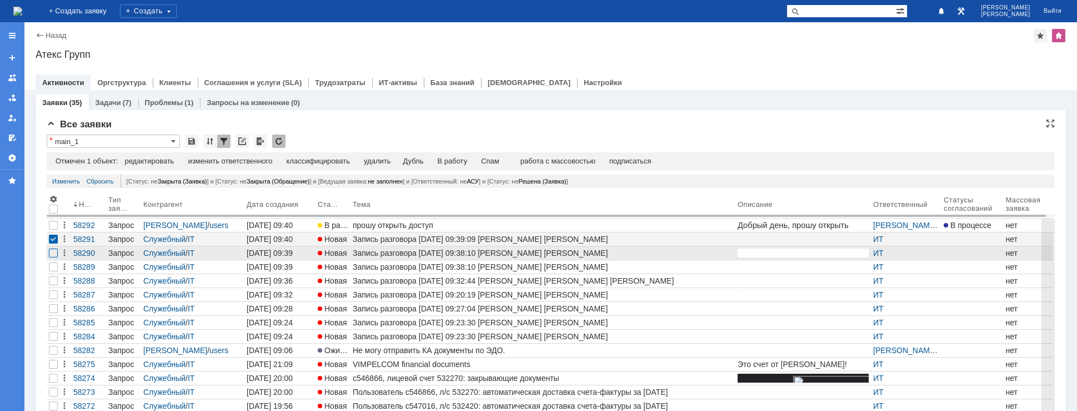
click at [55, 251] on div at bounding box center [53, 252] width 9 height 9
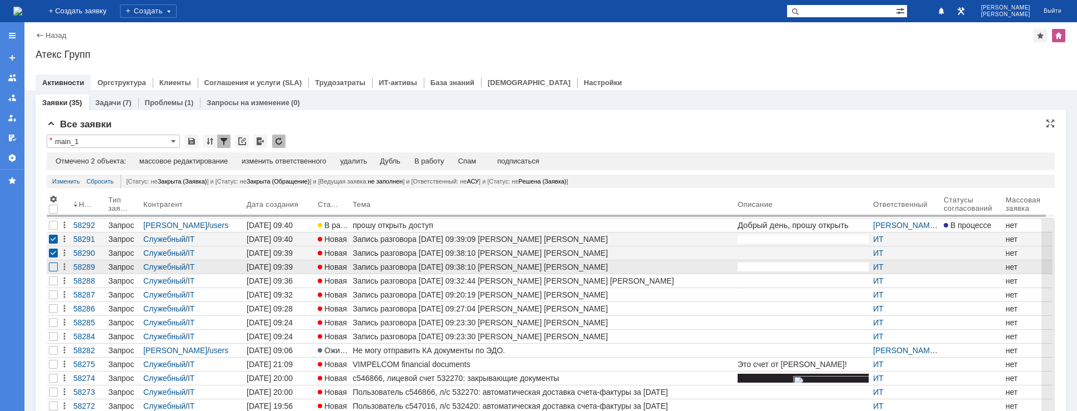
click at [54, 268] on div at bounding box center [53, 266] width 9 height 9
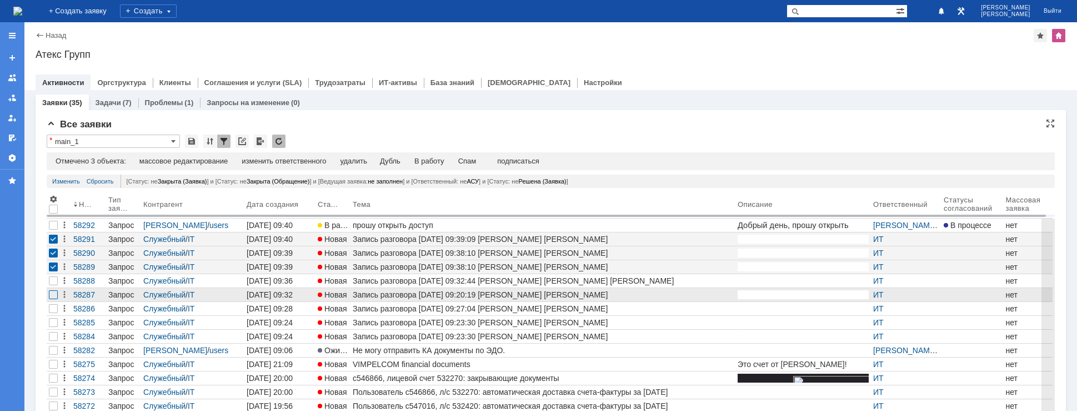
click at [51, 292] on div at bounding box center [53, 294] width 9 height 9
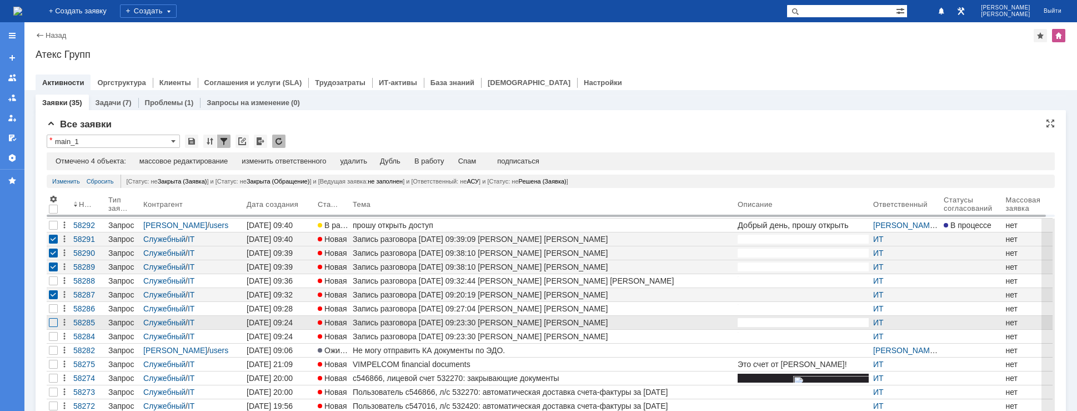
click at [53, 327] on div at bounding box center [53, 322] width 9 height 9
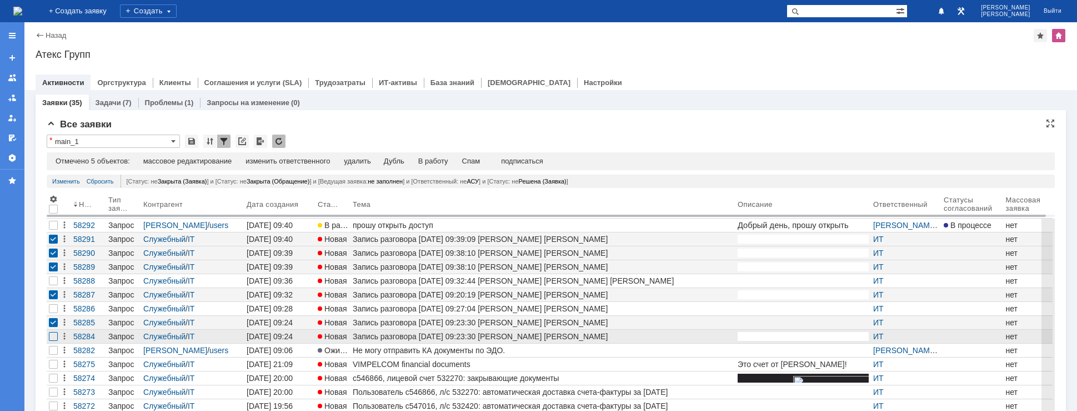
click at [53, 335] on div at bounding box center [53, 336] width 9 height 9
click at [470, 158] on div "Спам" at bounding box center [471, 161] width 18 height 9
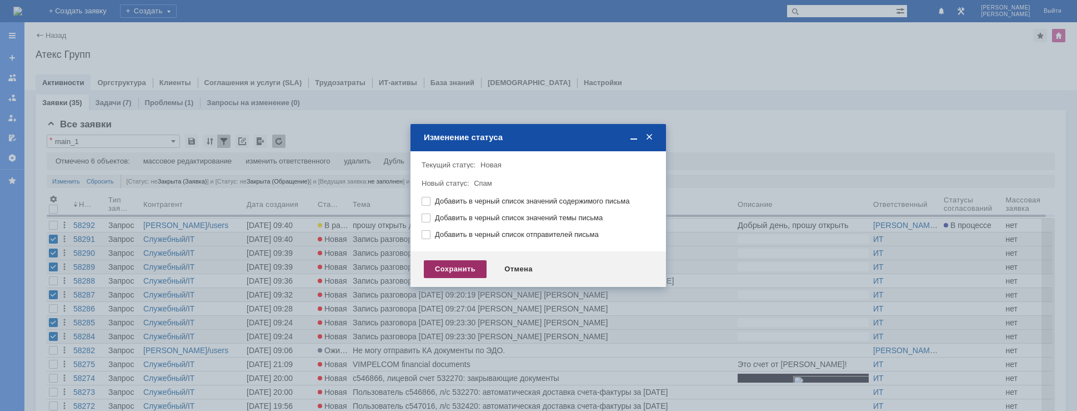
click at [464, 268] on div "Сохранить" at bounding box center [455, 269] width 63 height 18
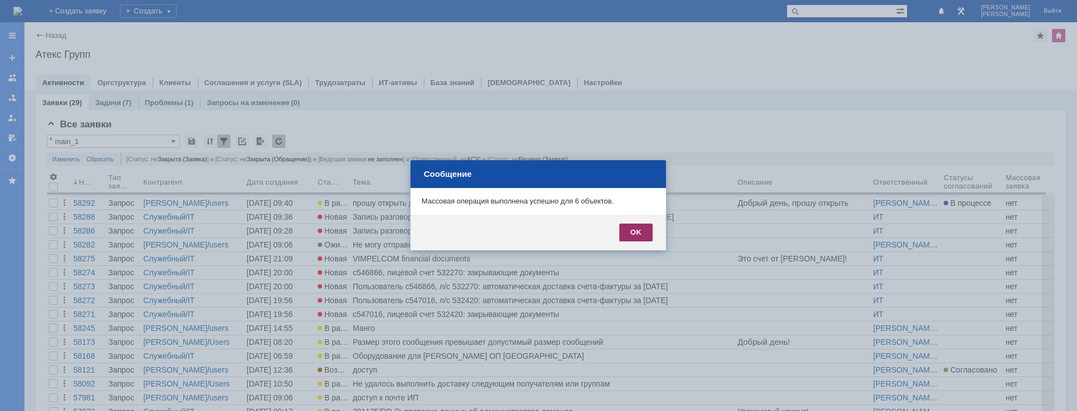
click at [632, 236] on div "OK" at bounding box center [635, 232] width 33 height 18
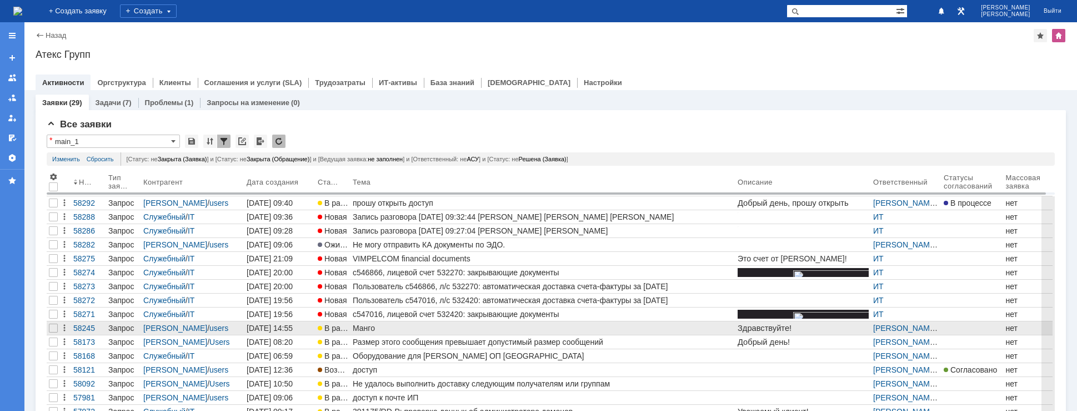
click at [369, 324] on div "Манго" at bounding box center [543, 327] width 381 height 9
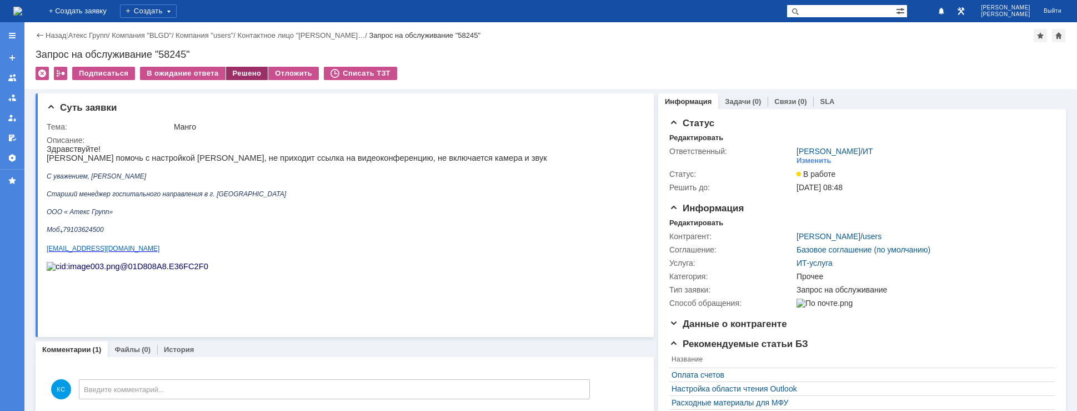
click at [261, 74] on tr "В ожидание ответа Решено Отложить" at bounding box center [229, 74] width 179 height 14
click at [258, 74] on div "Решено" at bounding box center [247, 73] width 42 height 13
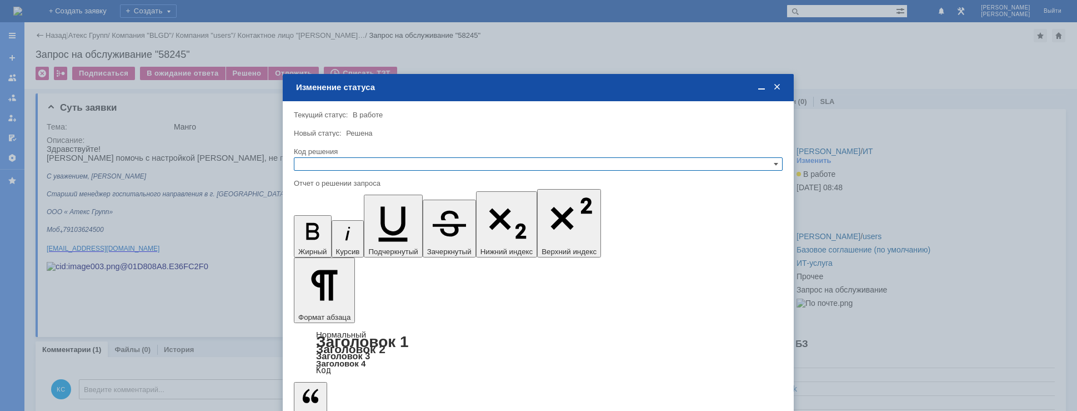
click at [416, 158] on input "text" at bounding box center [538, 163] width 489 height 13
click at [338, 214] on span "Решено" at bounding box center [538, 217] width 479 height 9
type input "Решено"
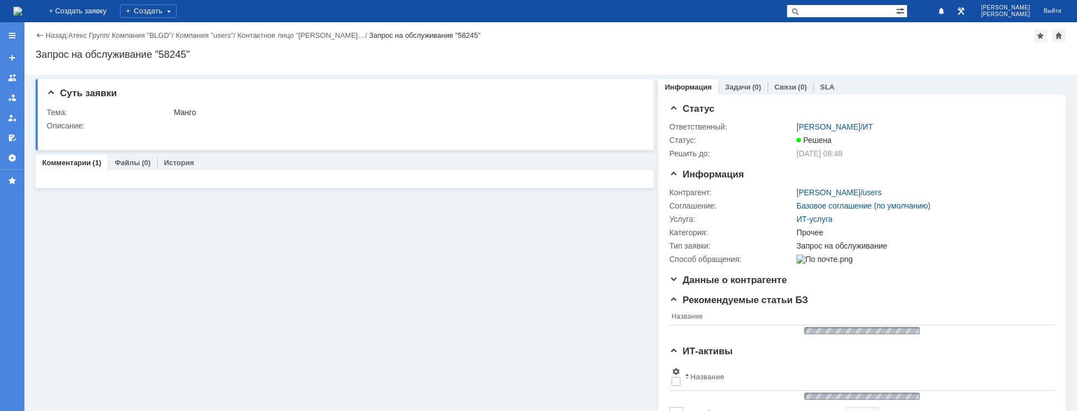
click at [22, 11] on img at bounding box center [17, 11] width 9 height 9
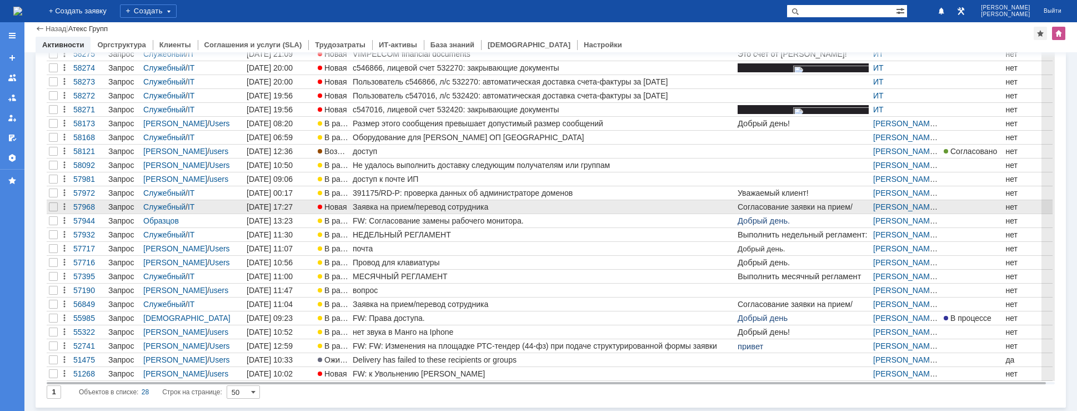
click at [429, 209] on div "Заявка на прием/перевод сотрудника" at bounding box center [543, 206] width 381 height 9
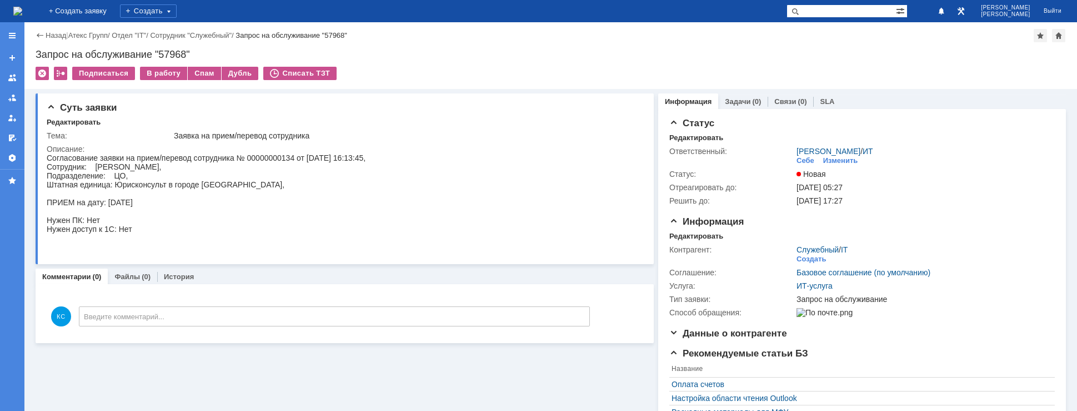
click at [22, 7] on img at bounding box center [17, 11] width 9 height 9
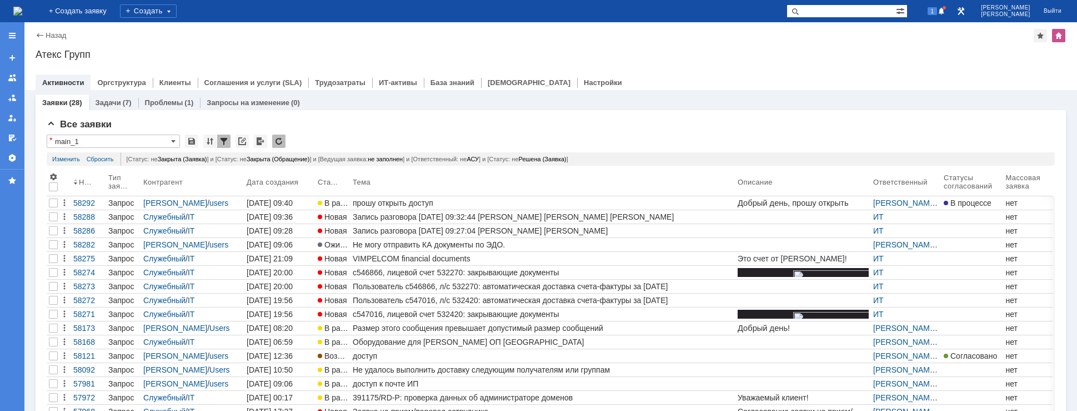
click at [22, 7] on img at bounding box center [17, 11] width 9 height 9
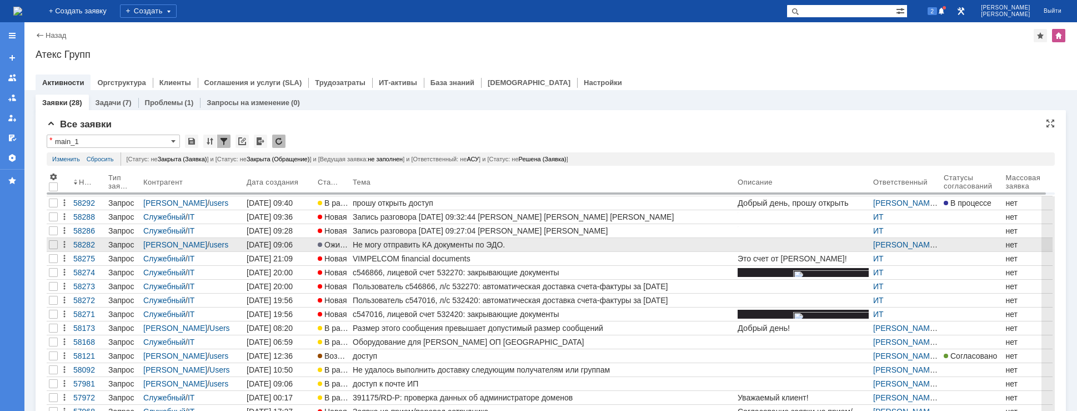
click at [412, 239] on link "Не могу отправить КА документы по ЭДО." at bounding box center [543, 244] width 385 height 13
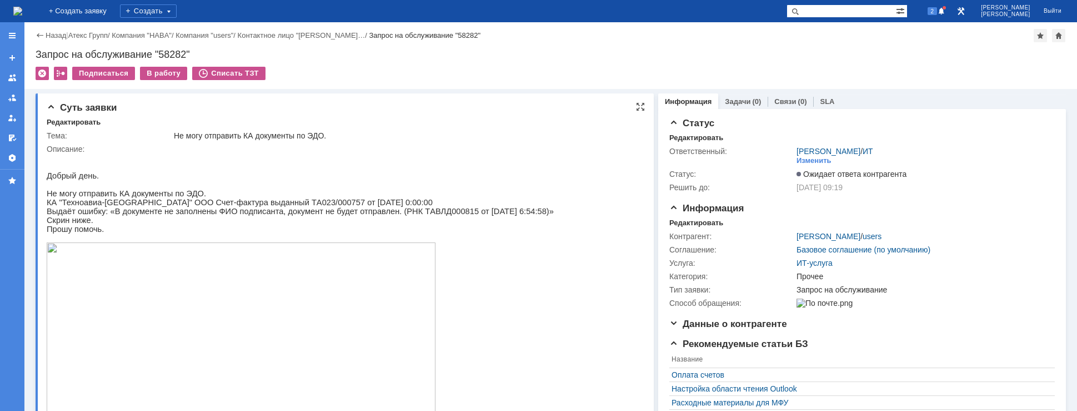
click at [342, 216] on span "Выдаёт ошибку: «В документе не заполнены ФИО подписанта, документ не будет отпр…" at bounding box center [300, 211] width 507 height 9
drag, startPoint x: 338, startPoint y: 222, endPoint x: 374, endPoint y: 226, distance: 36.3
click at [374, 226] on div "Добрый день. Не могу отправить КА документы по ЭДО. КА "Техноавиа-Хабаровск" ОО…" at bounding box center [300, 383] width 507 height 461
click at [408, 223] on p "Скрин ниже." at bounding box center [300, 220] width 507 height 9
drag, startPoint x: 153, startPoint y: 221, endPoint x: 192, endPoint y: 223, distance: 38.9
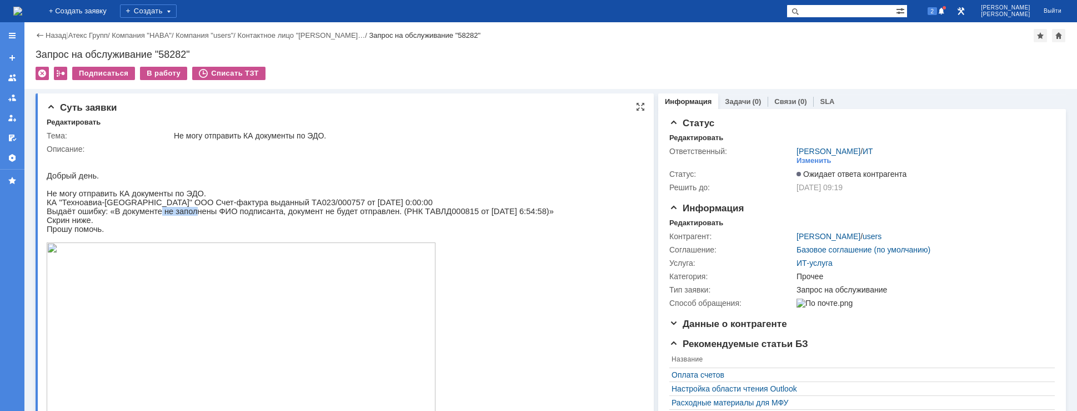
click at [191, 216] on span "Выдаёт ошибку: «В документе не заполнены ФИО подписанта, документ не будет отпр…" at bounding box center [300, 211] width 507 height 9
drag, startPoint x: 248, startPoint y: 221, endPoint x: 279, endPoint y: 221, distance: 31.7
click at [258, 216] on span "Выдаёт ошибку: «В документе не заполнены ФИО подписанта, документ не будет отпр…" at bounding box center [300, 211] width 507 height 9
drag, startPoint x: 327, startPoint y: 216, endPoint x: 336, endPoint y: 216, distance: 8.9
click at [330, 216] on span "Выдаёт ошибку: «В документе не заполнены ФИО подписанта, документ не будет отпр…" at bounding box center [300, 211] width 507 height 9
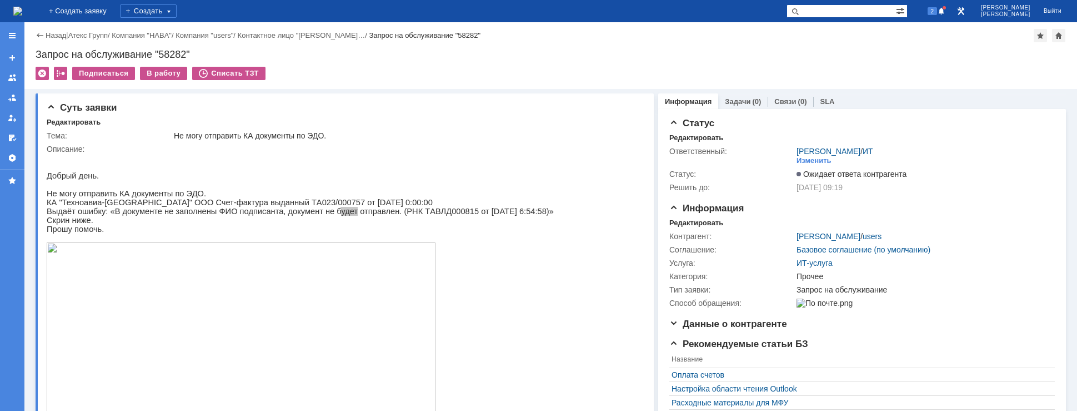
click at [22, 7] on img at bounding box center [17, 11] width 9 height 9
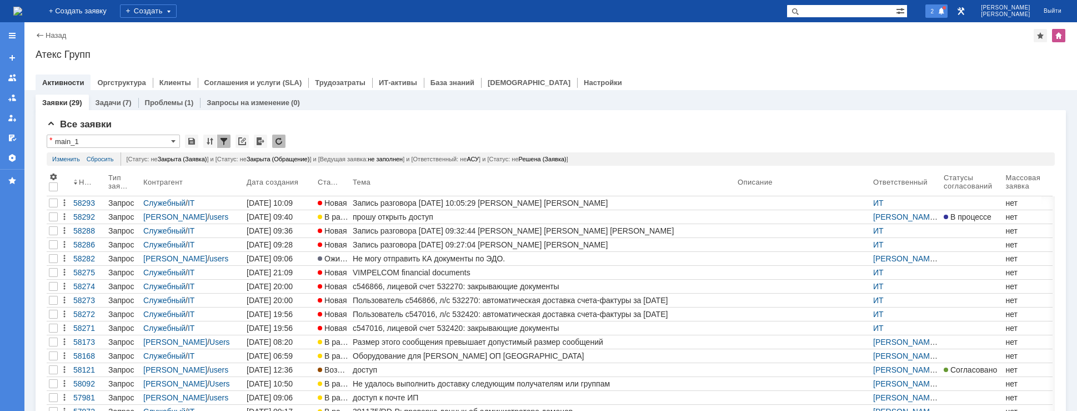
click at [945, 9] on span at bounding box center [942, 11] width 8 height 9
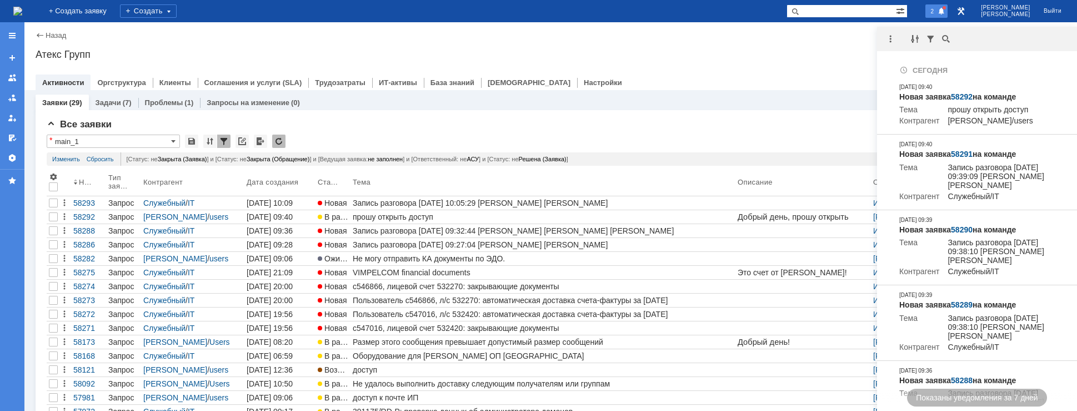
click at [897, 42] on div at bounding box center [892, 38] width 31 height 13
click at [885, 35] on div at bounding box center [890, 38] width 13 height 13
click at [910, 72] on div "Отметить уведомления прочитанными" at bounding box center [967, 67] width 162 height 17
click at [830, 49] on div "Атекс Групп" at bounding box center [551, 54] width 1030 height 11
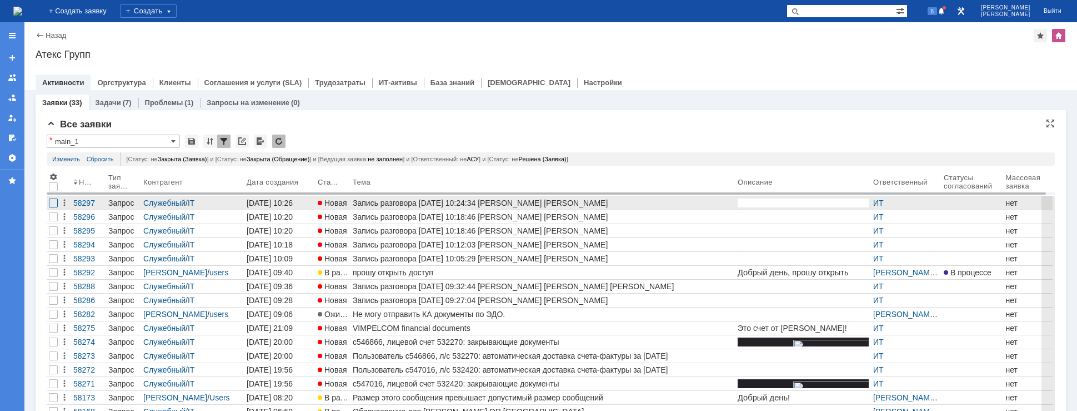
click at [57, 202] on div at bounding box center [53, 202] width 9 height 9
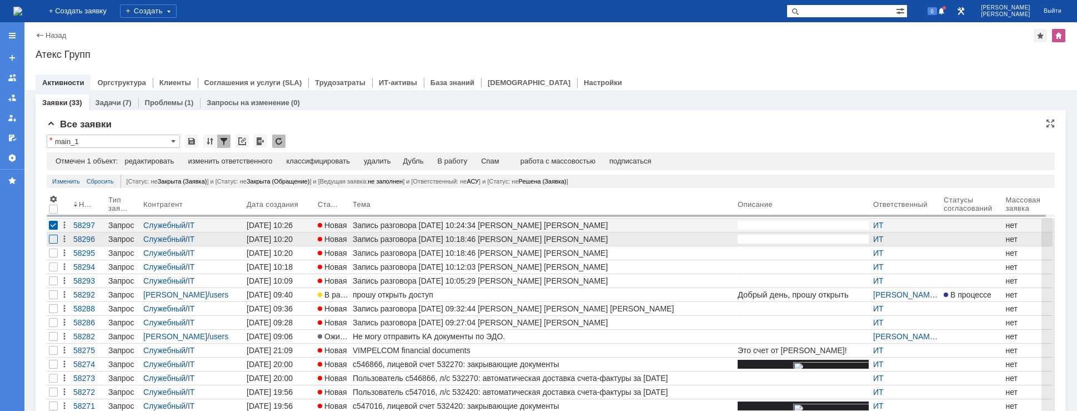
click at [54, 240] on div at bounding box center [53, 238] width 9 height 9
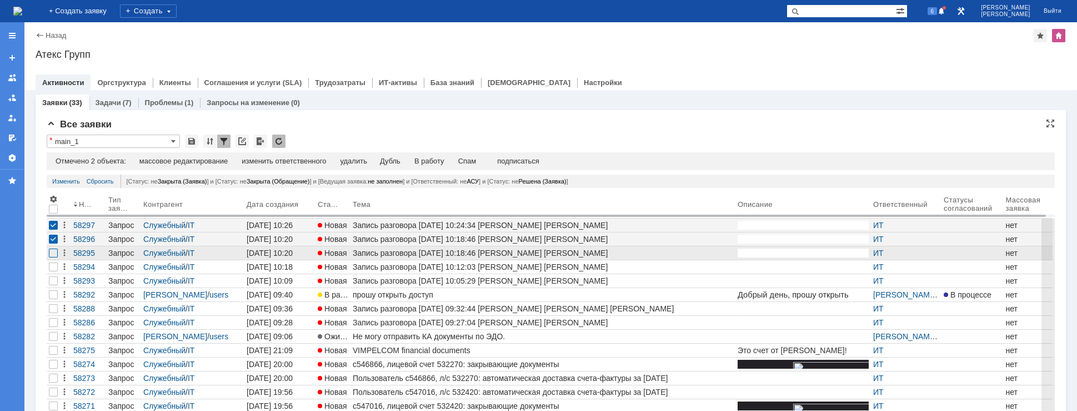
click at [52, 253] on div at bounding box center [53, 252] width 9 height 9
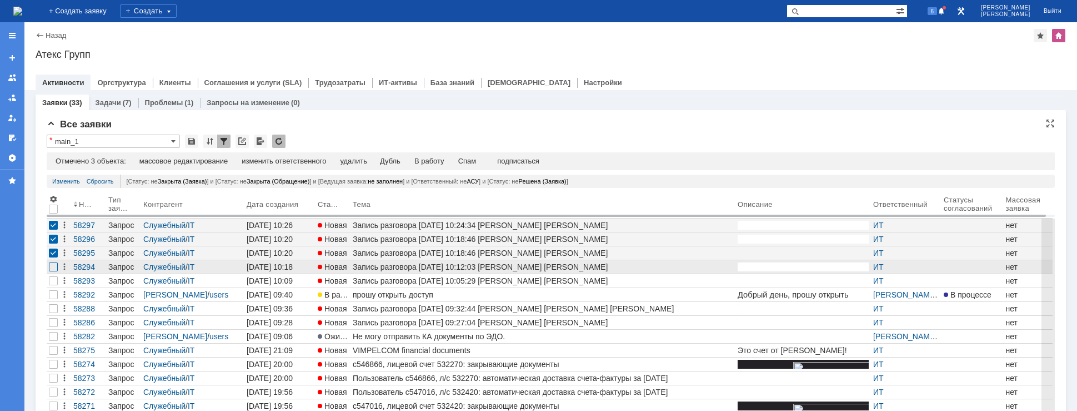
click at [53, 269] on div at bounding box center [53, 266] width 9 height 9
click at [473, 158] on div "Спам" at bounding box center [467, 161] width 18 height 9
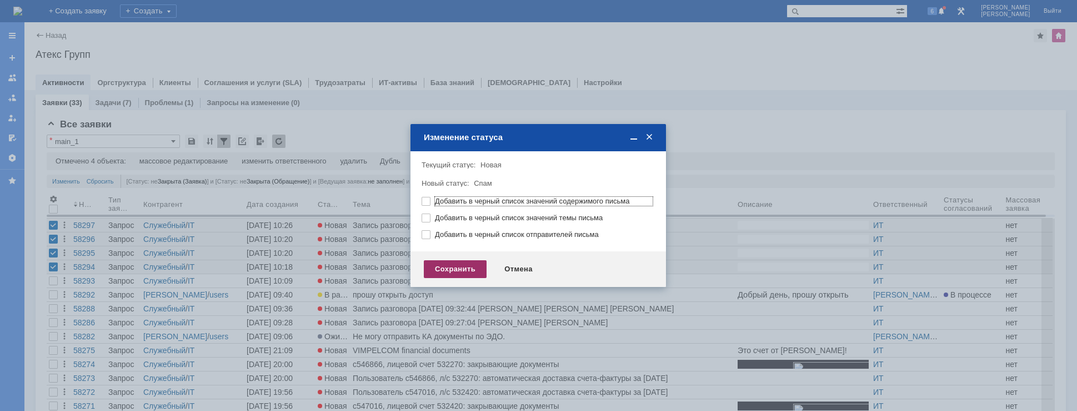
click at [437, 268] on div "Сохранить" at bounding box center [455, 269] width 63 height 18
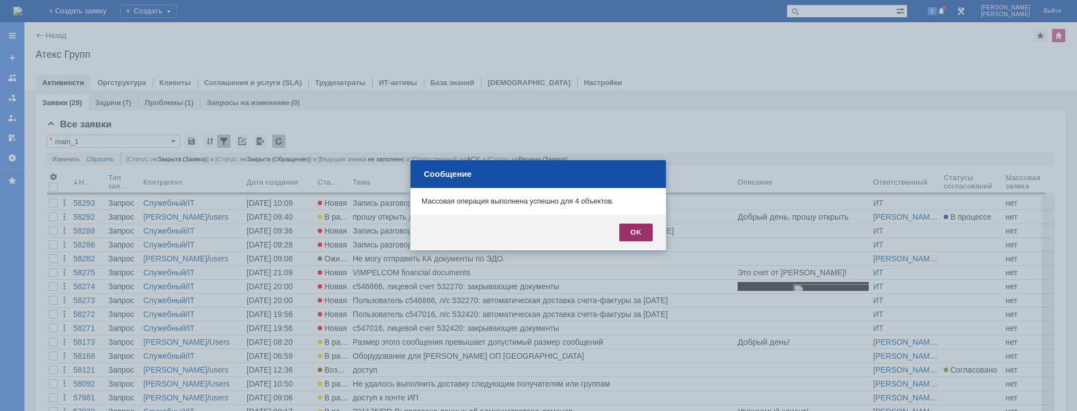
click at [628, 232] on div "OK" at bounding box center [635, 232] width 33 height 18
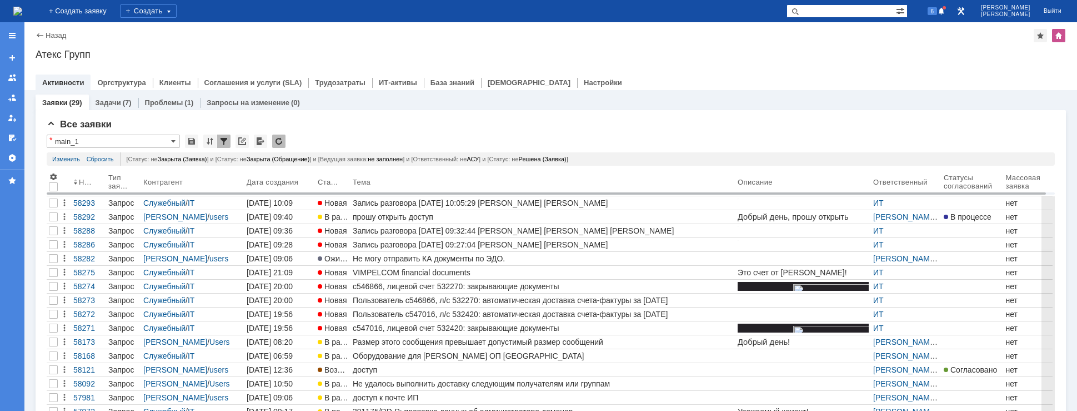
click at [22, 8] on img at bounding box center [17, 11] width 9 height 9
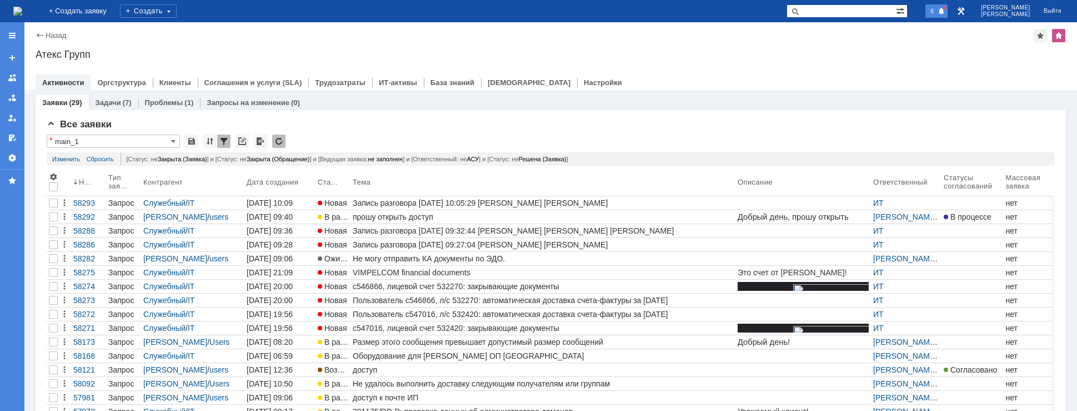
click at [938, 10] on span "6" at bounding box center [933, 11] width 10 height 8
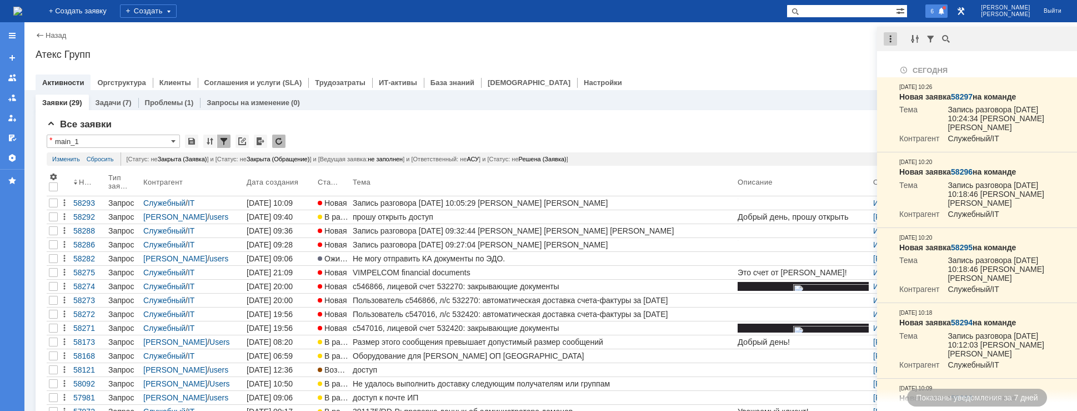
click at [889, 38] on div at bounding box center [890, 38] width 13 height 13
click at [909, 63] on div "Отметить уведомления прочитанными" at bounding box center [967, 67] width 149 height 8
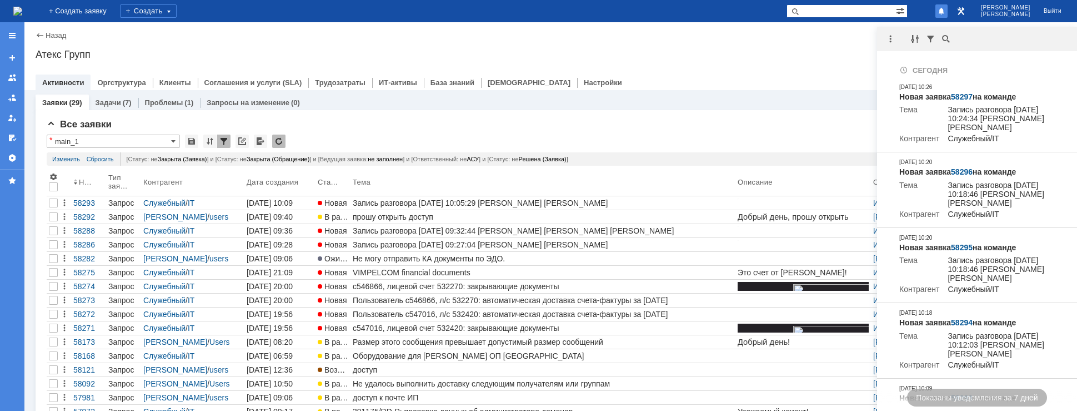
click at [841, 59] on div "Атекс Групп" at bounding box center [551, 54] width 1030 height 11
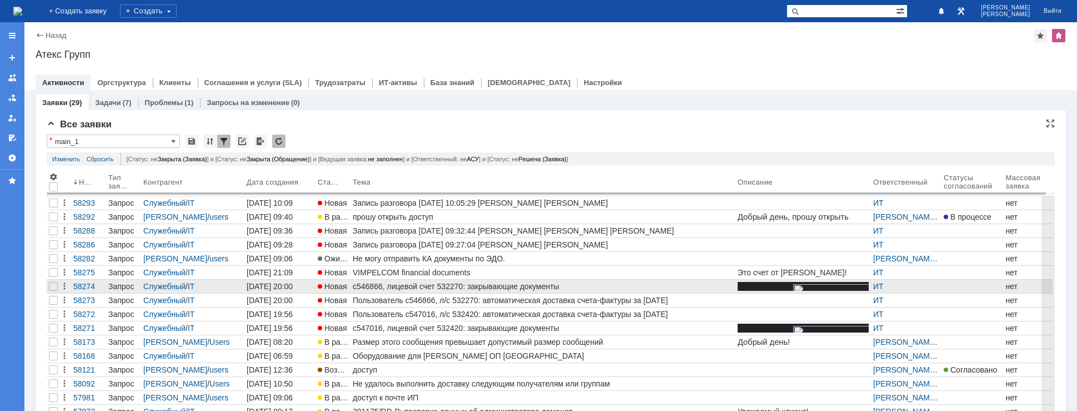
click at [434, 289] on div "c546866, лицевой счет 532270: закрывающие документы" at bounding box center [543, 286] width 381 height 9
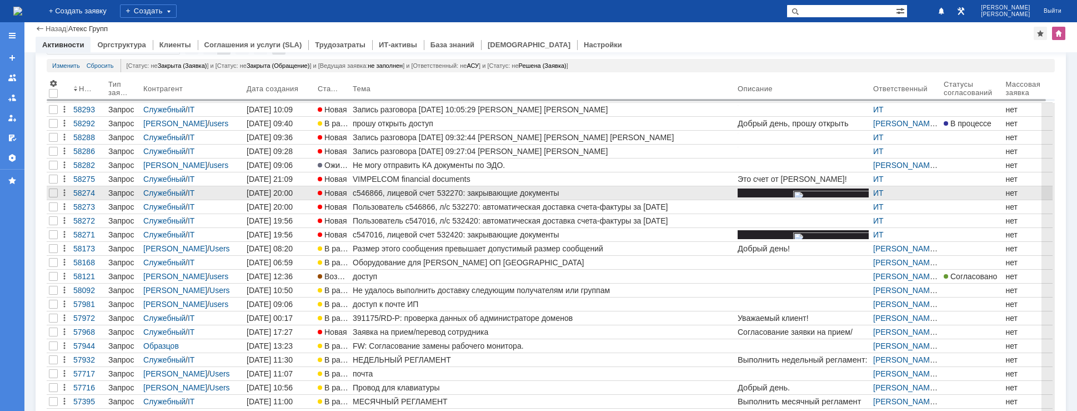
click at [463, 194] on div "c546866, лицевой счет 532270: закрывающие документы" at bounding box center [543, 192] width 381 height 9
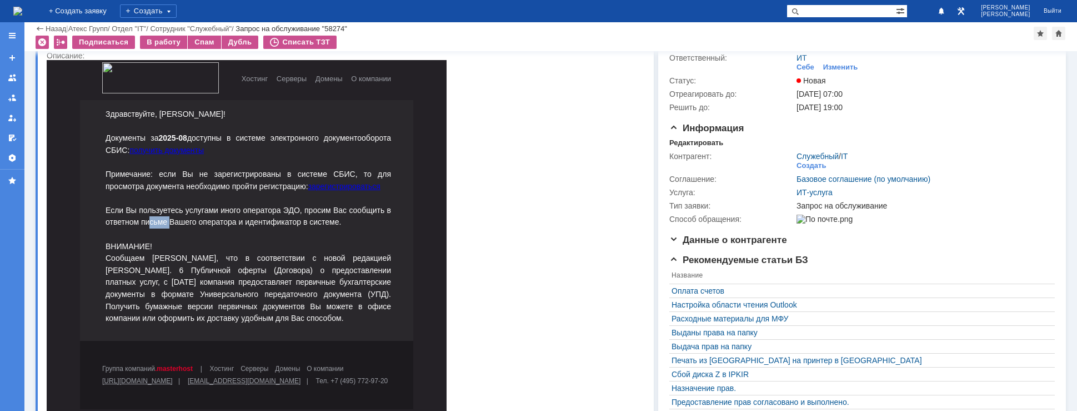
drag, startPoint x: 197, startPoint y: 234, endPoint x: 224, endPoint y: 238, distance: 26.9
click at [224, 238] on p "Здравствуйте, [PERSON_NAME]! Документы за 2025-08 доступны в системе электронно…" at bounding box center [249, 216] width 286 height 216
click at [224, 262] on p "Здравствуйте, [PERSON_NAME]! Документы за 2025-08 доступны в системе электронно…" at bounding box center [249, 216] width 286 height 216
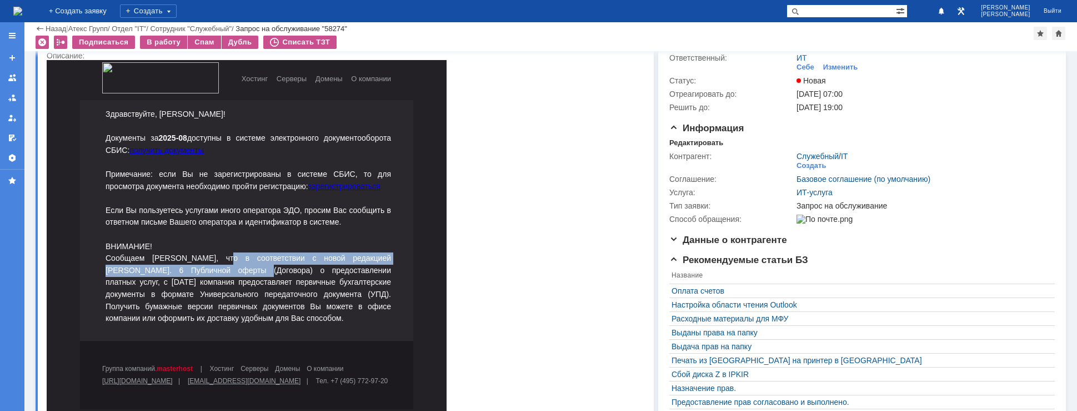
drag, startPoint x: 236, startPoint y: 279, endPoint x: 282, endPoint y: 301, distance: 50.7
click at [282, 301] on p "Здравствуйте, [PERSON_NAME]! Документы за 2025-08 доступны в системе электронно…" at bounding box center [249, 216] width 286 height 216
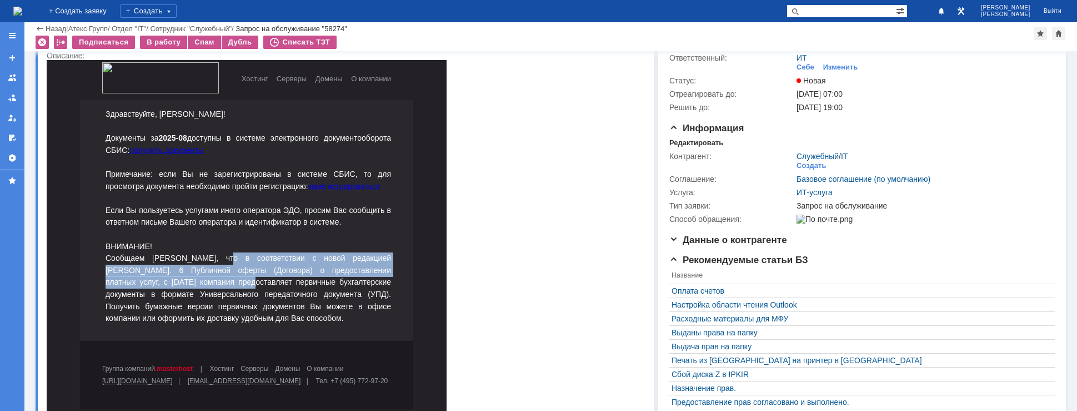
click at [230, 302] on p "Здравствуйте, [PERSON_NAME]! Документы за 2025-08 доступны в системе электронно…" at bounding box center [249, 216] width 286 height 216
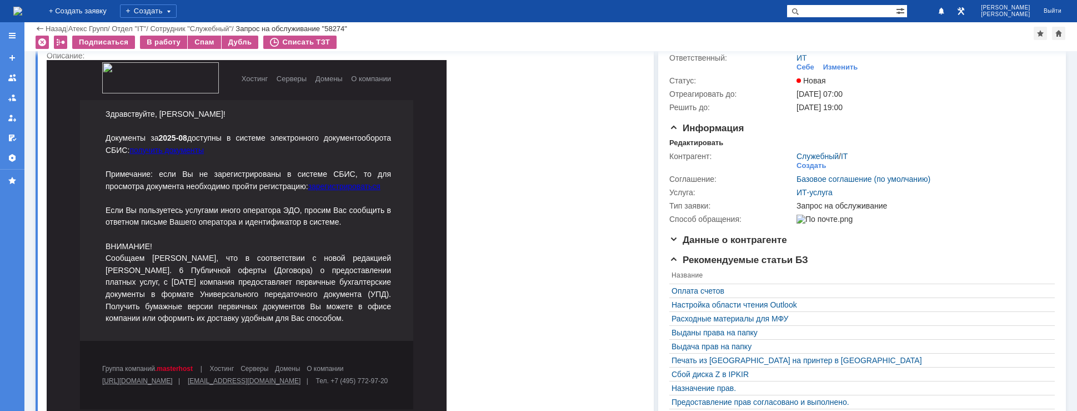
drag, startPoint x: 233, startPoint y: 234, endPoint x: 278, endPoint y: 290, distance: 71.5
click at [278, 277] on p "Здравствуйте, [PERSON_NAME]! Документы за 2025-08 доступны в системе электронно…" at bounding box center [249, 216] width 286 height 216
click at [279, 291] on p "Здравствуйте, [PERSON_NAME]! Документы за 2025-08 доступны в системе электронно…" at bounding box center [249, 216] width 286 height 216
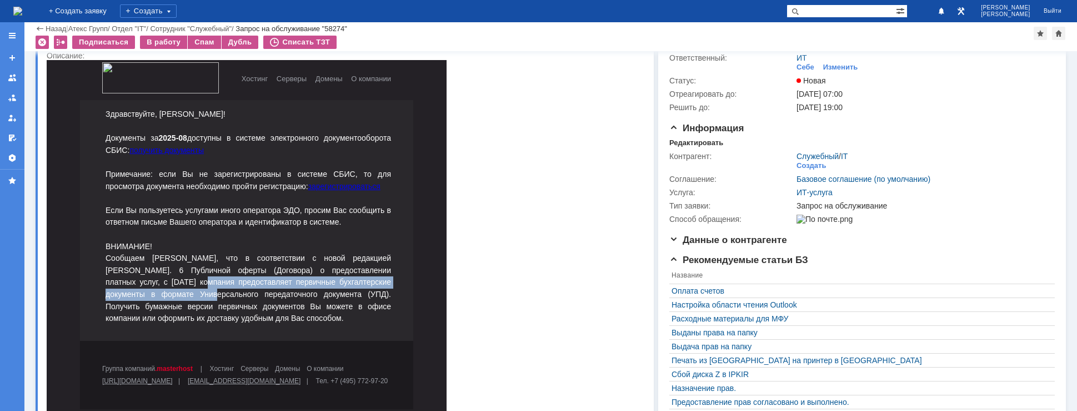
drag, startPoint x: 235, startPoint y: 303, endPoint x: 273, endPoint y: 318, distance: 41.0
click at [273, 318] on p "Здравствуйте, [PERSON_NAME]! Документы за 2025-08 доступны в системе электронно…" at bounding box center [249, 216] width 286 height 216
click at [293, 310] on p "Здравствуйте, [PERSON_NAME]! Документы за 2025-08 доступны в системе электронно…" at bounding box center [249, 216] width 286 height 216
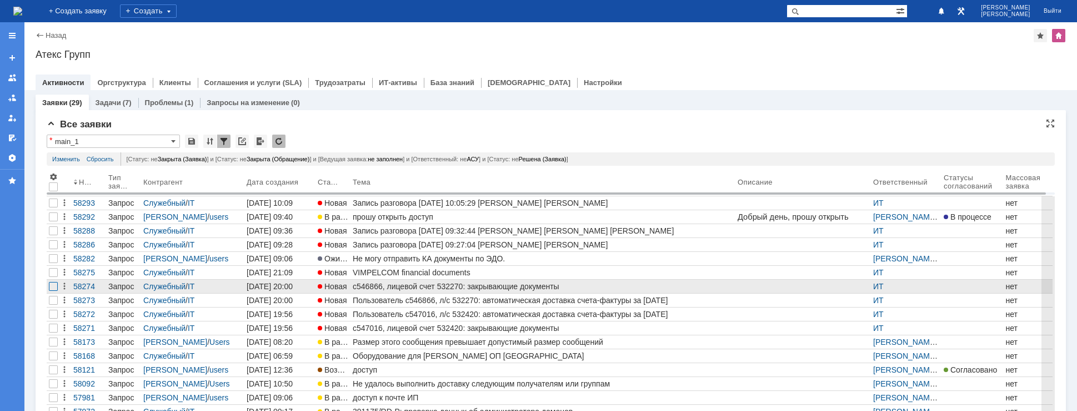
click at [55, 283] on div at bounding box center [53, 286] width 9 height 9
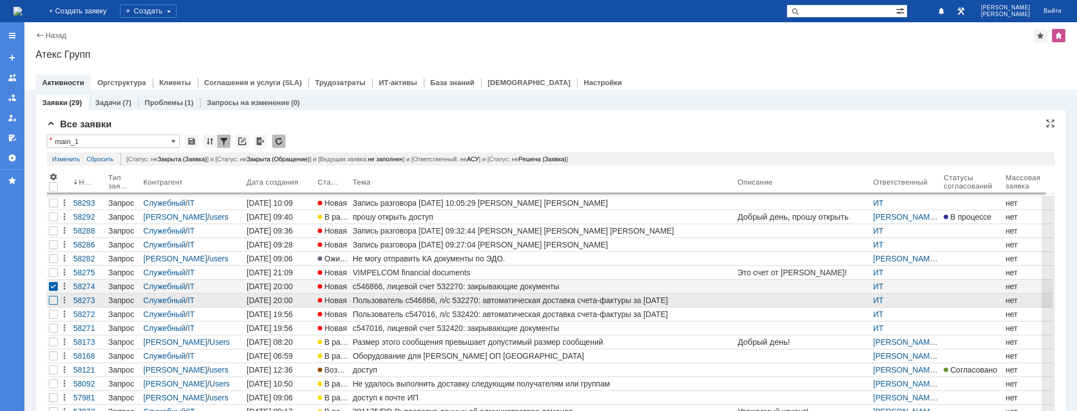
click at [53, 303] on div at bounding box center [53, 300] width 9 height 9
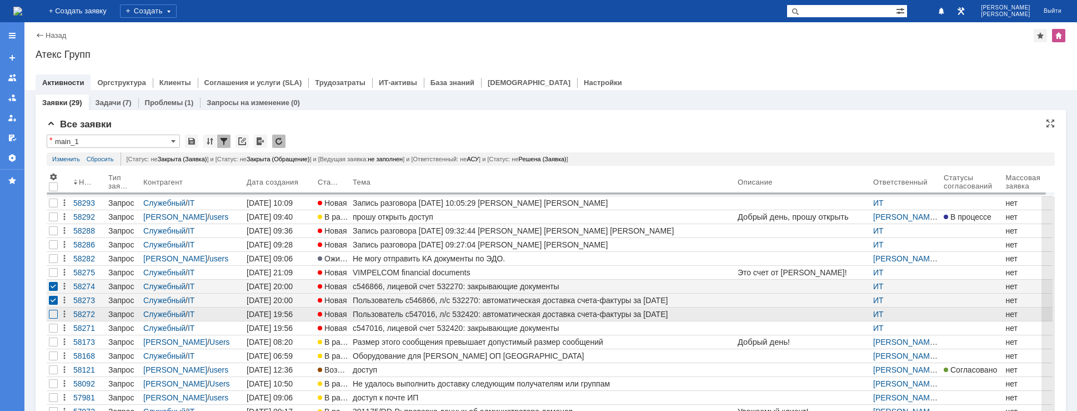
click at [54, 312] on div at bounding box center [53, 313] width 9 height 9
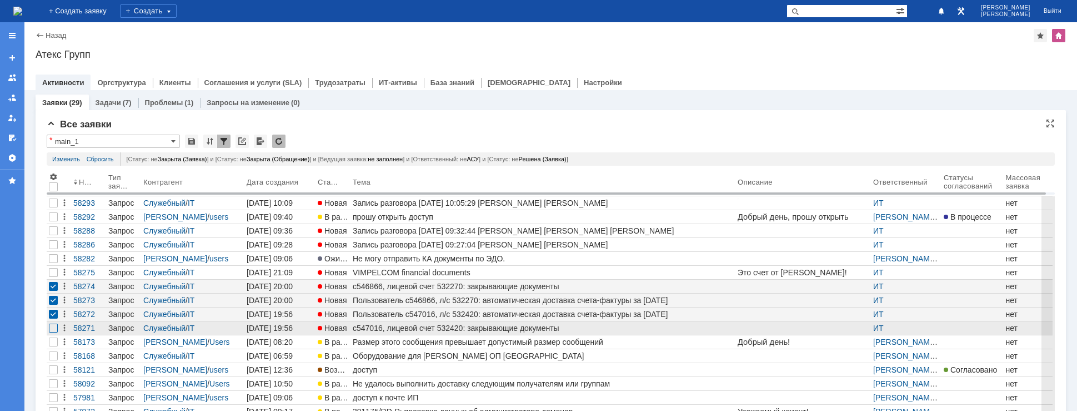
click at [53, 331] on div at bounding box center [53, 327] width 9 height 9
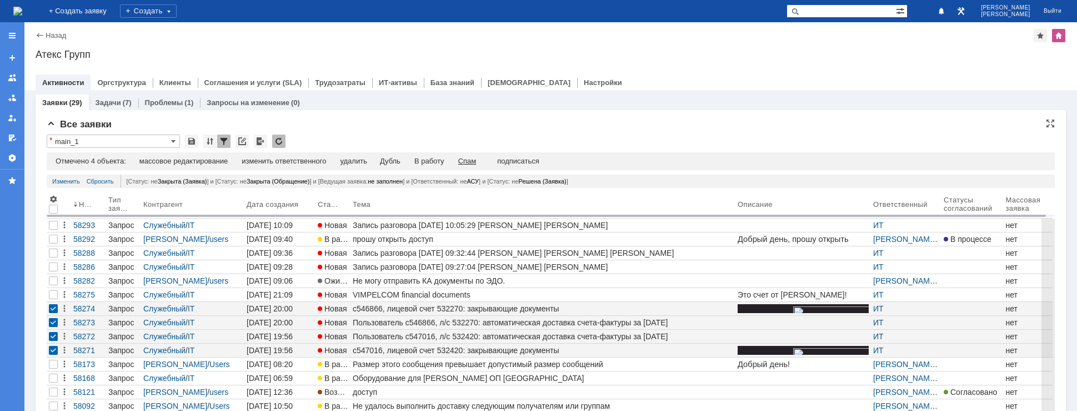
click at [474, 160] on div "Спам" at bounding box center [467, 161] width 18 height 9
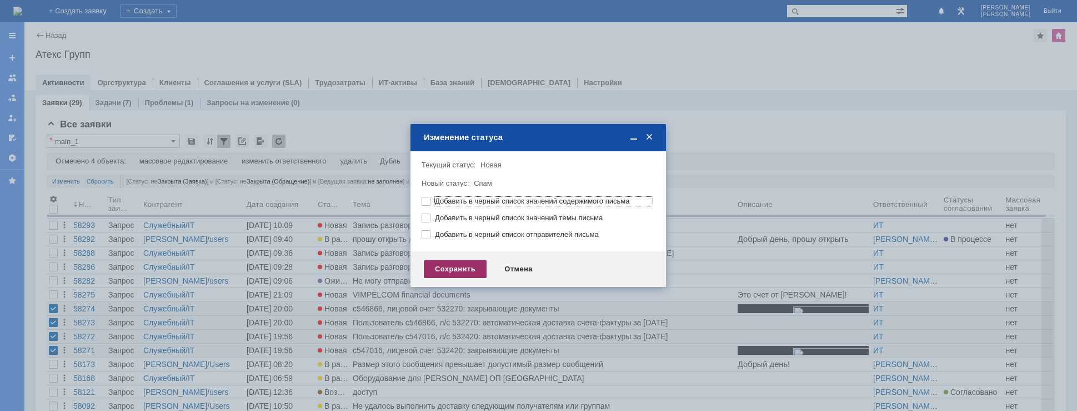
click at [472, 267] on div "Сохранить" at bounding box center [455, 269] width 63 height 18
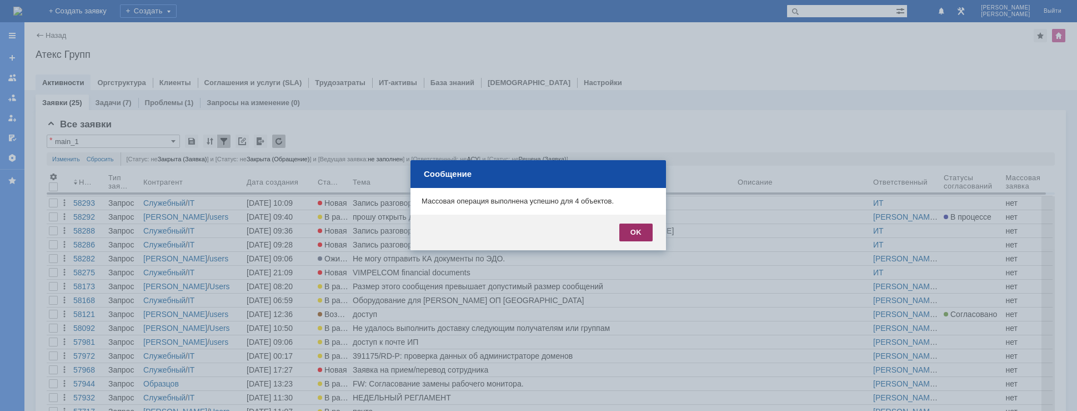
click at [640, 227] on div "OK" at bounding box center [635, 232] width 33 height 18
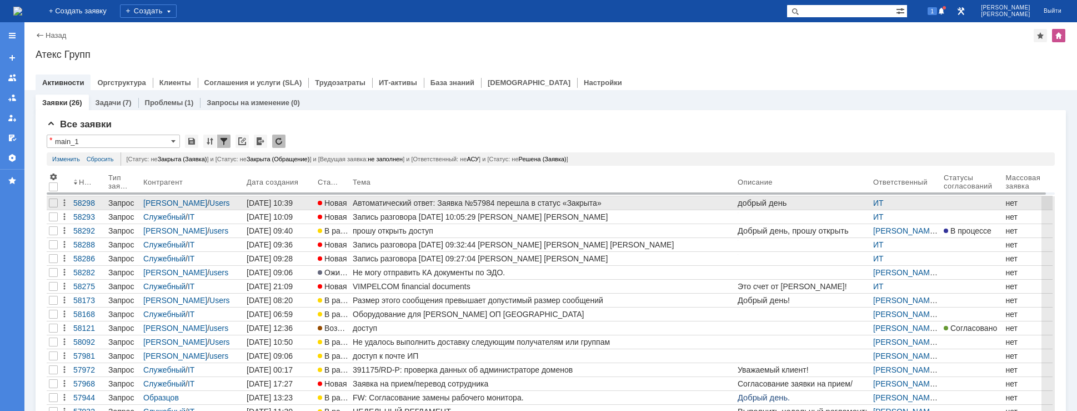
click at [436, 199] on div "Автоматический ответ: Заявка №57984 перешла в статус «Закрыта»" at bounding box center [543, 202] width 381 height 9
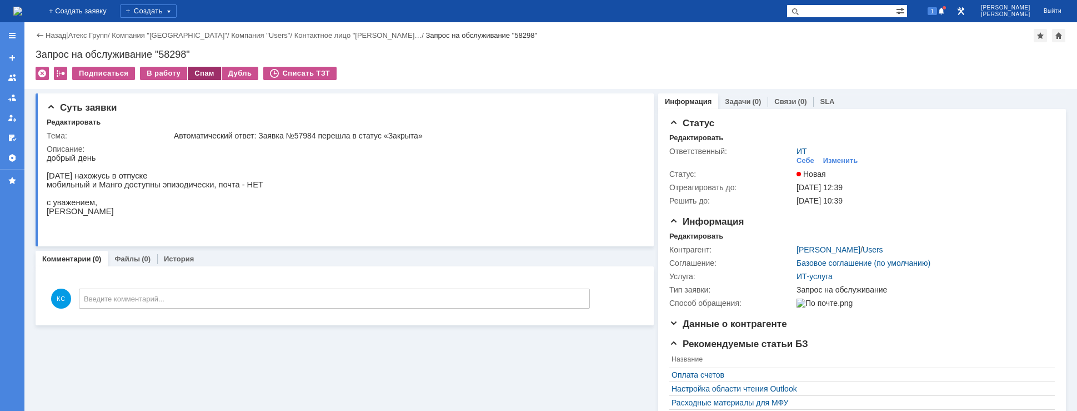
click at [199, 73] on div "Спам" at bounding box center [204, 73] width 33 height 13
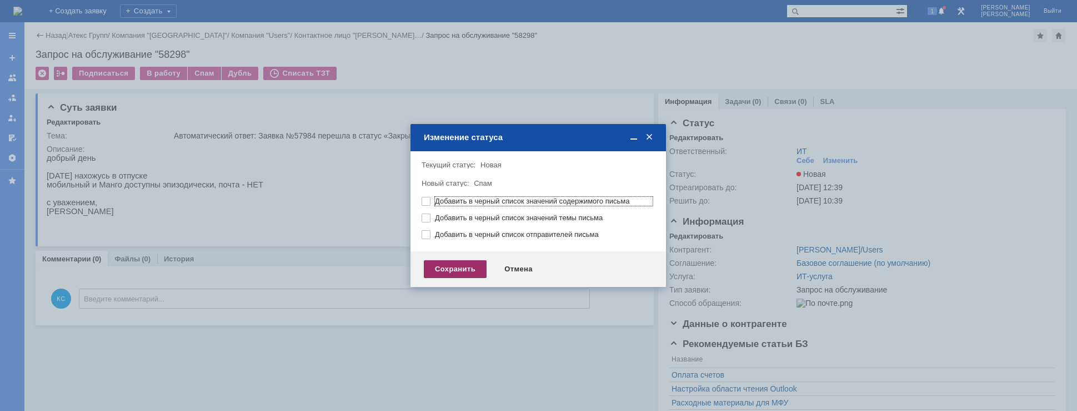
click at [444, 267] on div "Сохранить" at bounding box center [455, 269] width 63 height 18
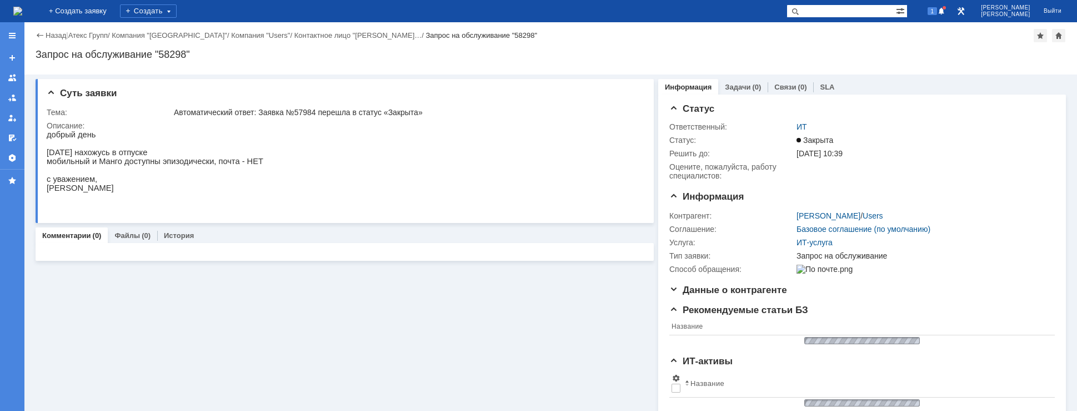
click at [22, 7] on img at bounding box center [17, 11] width 9 height 9
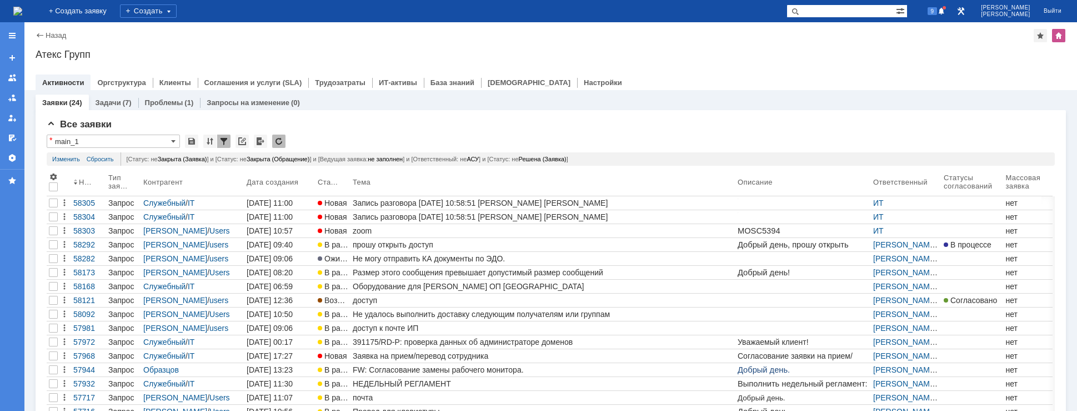
click at [800, 62] on div "Назад | Атекс Групп Атекс Групп root$101 Активности Оргструктура Клиенты Соглаш…" at bounding box center [550, 56] width 1053 height 68
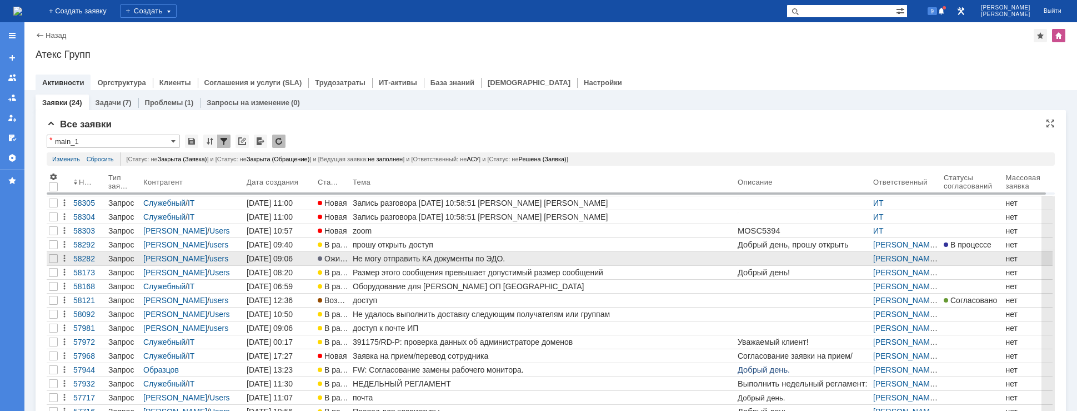
click at [477, 258] on div "Не могу отправить КА документы по ЭДО." at bounding box center [543, 258] width 381 height 9
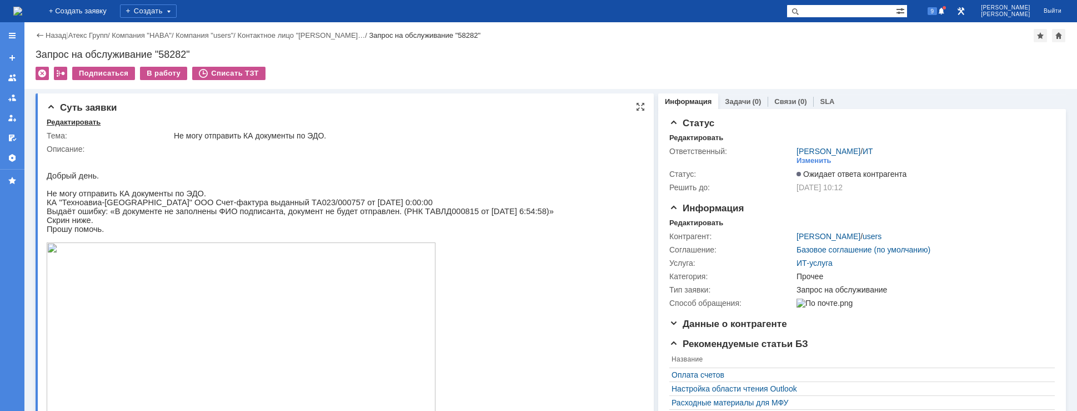
click at [76, 119] on div "Редактировать" at bounding box center [74, 122] width 54 height 9
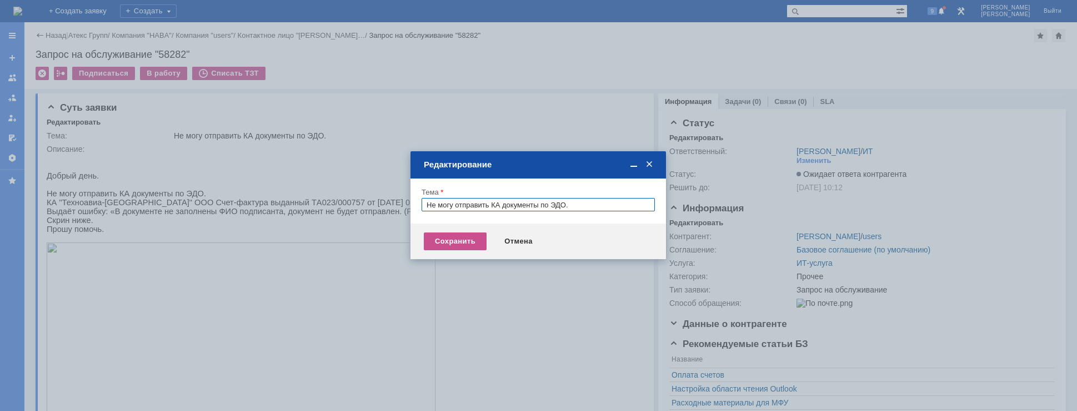
click at [652, 165] on span at bounding box center [649, 164] width 11 height 10
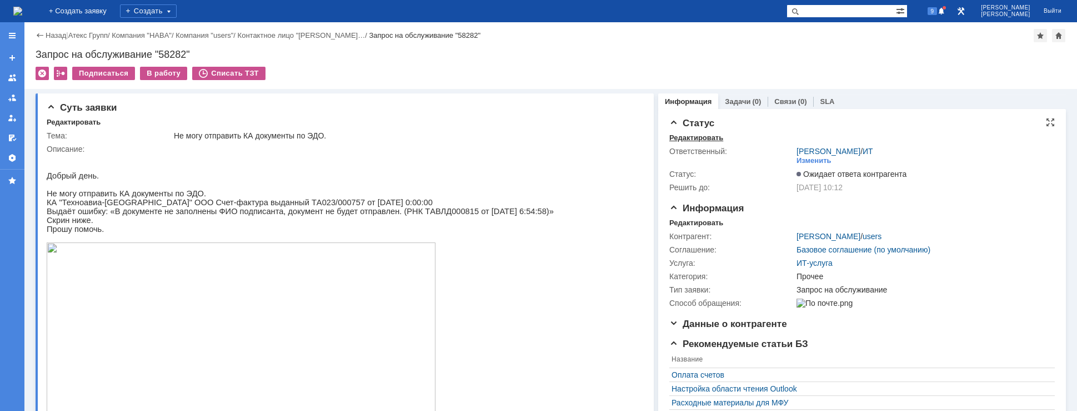
click at [692, 138] on div "Редактировать" at bounding box center [696, 137] width 54 height 9
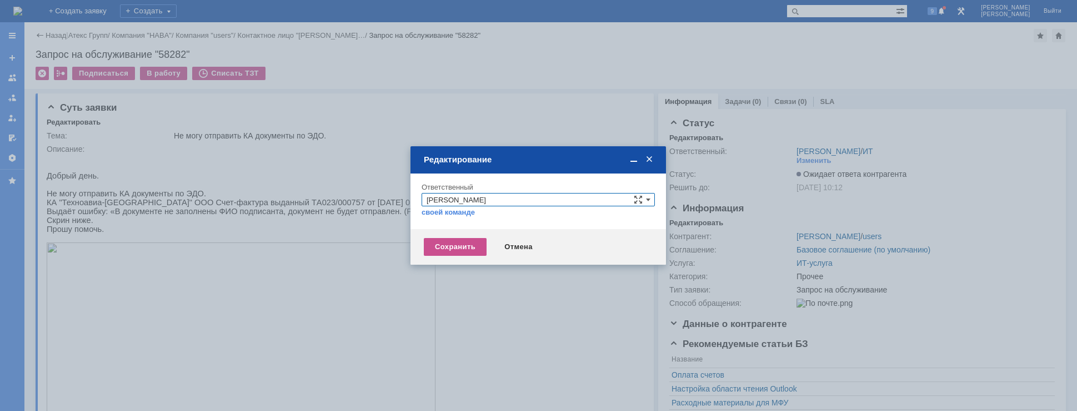
drag, startPoint x: 647, startPoint y: 197, endPoint x: 617, endPoint y: 201, distance: 30.2
click at [648, 197] on span at bounding box center [648, 199] width 4 height 9
click at [478, 264] on span "[PERSON_NAME]" at bounding box center [538, 266] width 223 height 9
click at [466, 247] on div "Сохранить" at bounding box center [455, 247] width 63 height 18
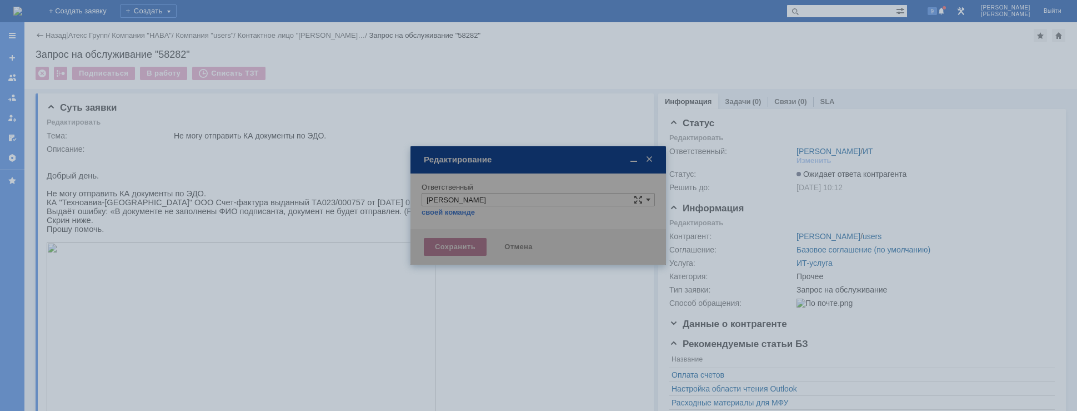
type input "[PERSON_NAME]"
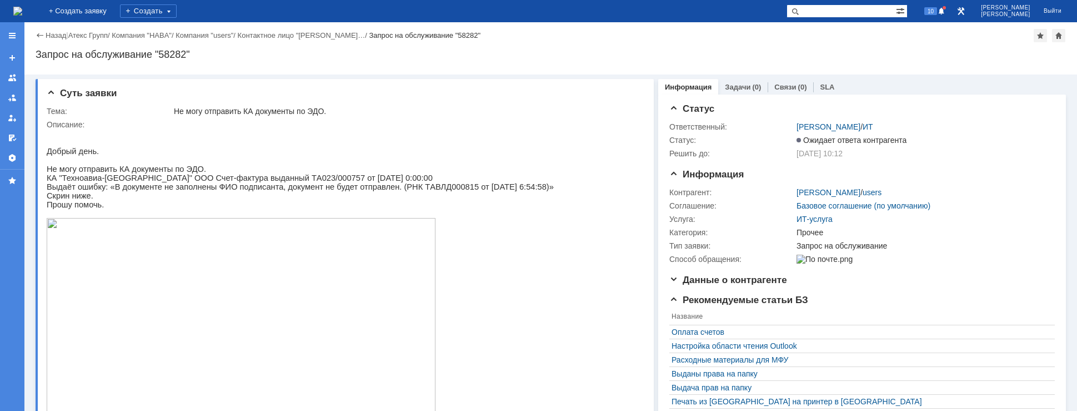
click at [22, 7] on img at bounding box center [17, 11] width 9 height 9
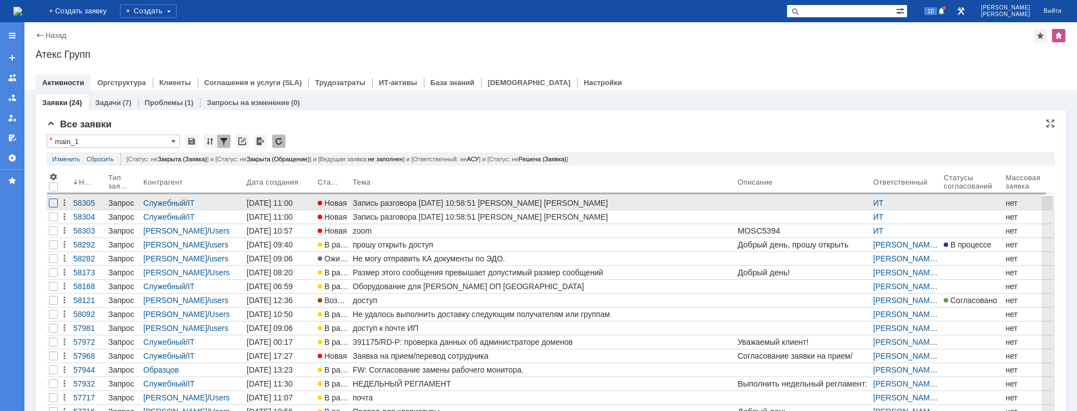
click at [56, 200] on div at bounding box center [53, 202] width 9 height 9
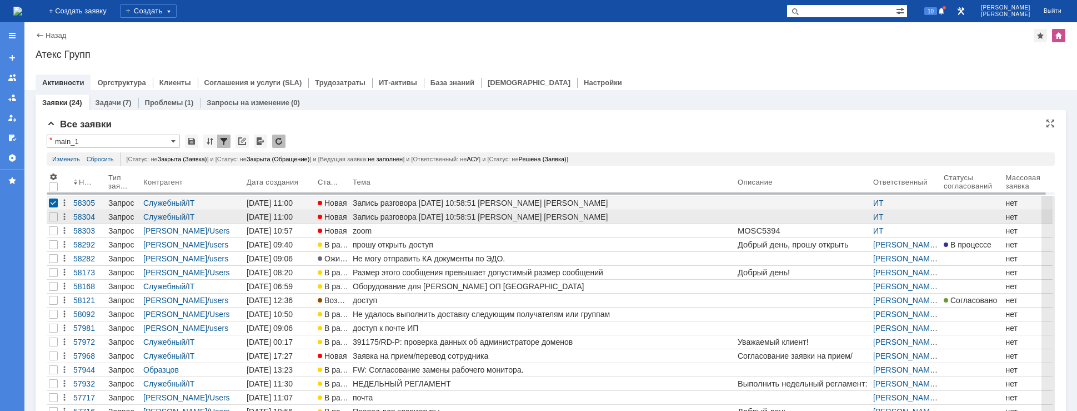
click at [54, 222] on div at bounding box center [53, 216] width 13 height 13
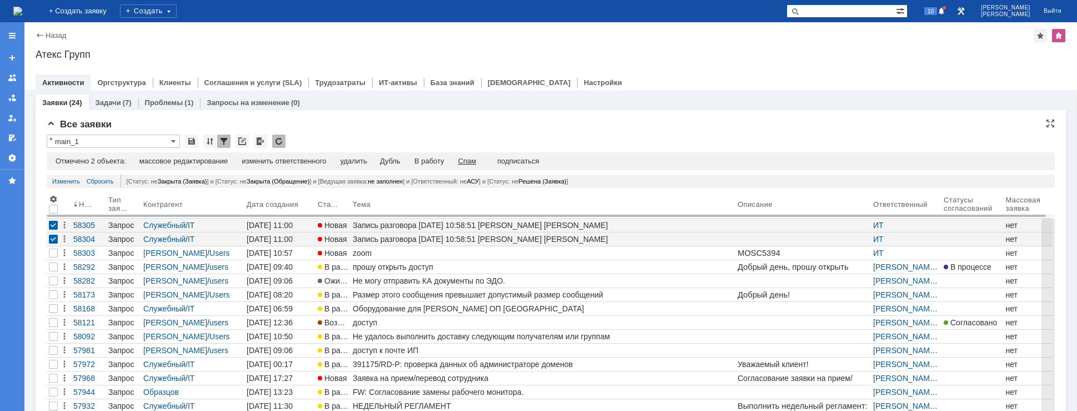
click at [470, 162] on div "Спам" at bounding box center [467, 161] width 18 height 9
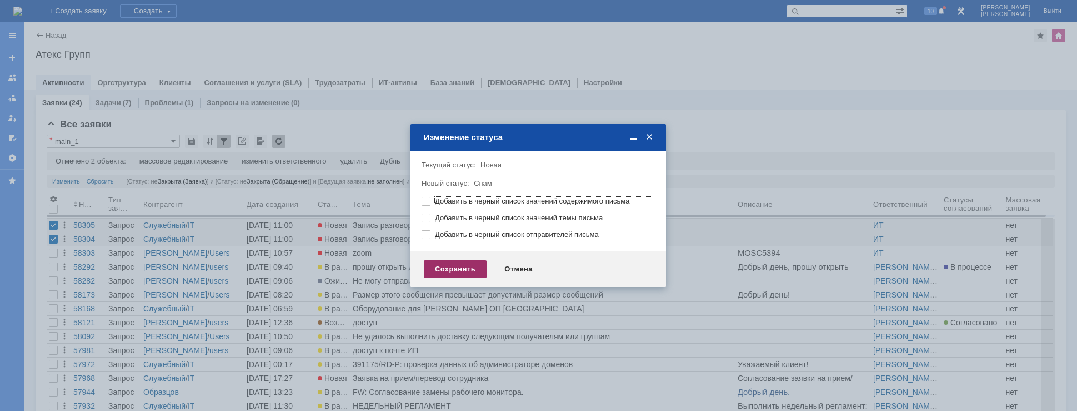
click at [452, 265] on div "Сохранить" at bounding box center [455, 269] width 63 height 18
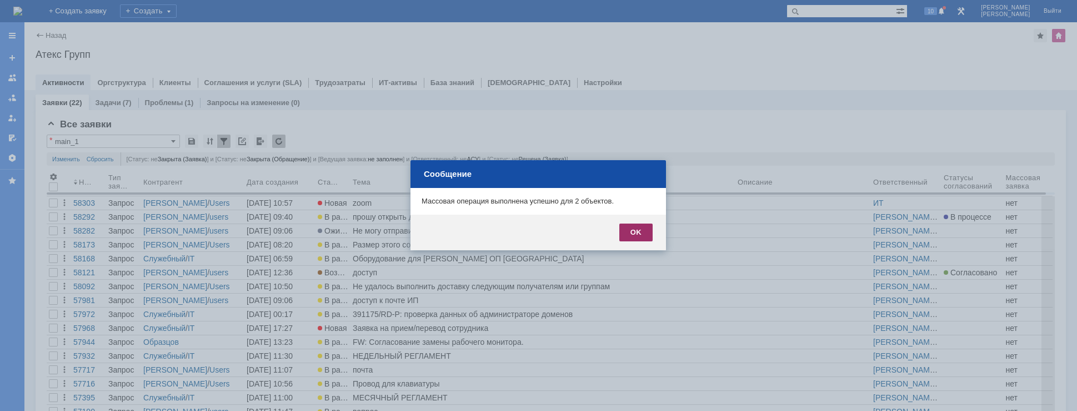
click at [634, 236] on div "OK" at bounding box center [635, 232] width 33 height 18
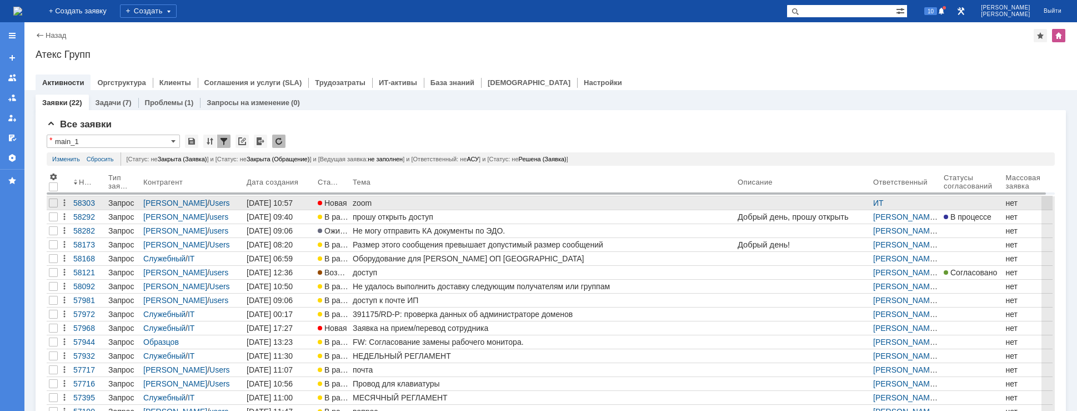
click at [357, 204] on div "zoom" at bounding box center [543, 202] width 381 height 9
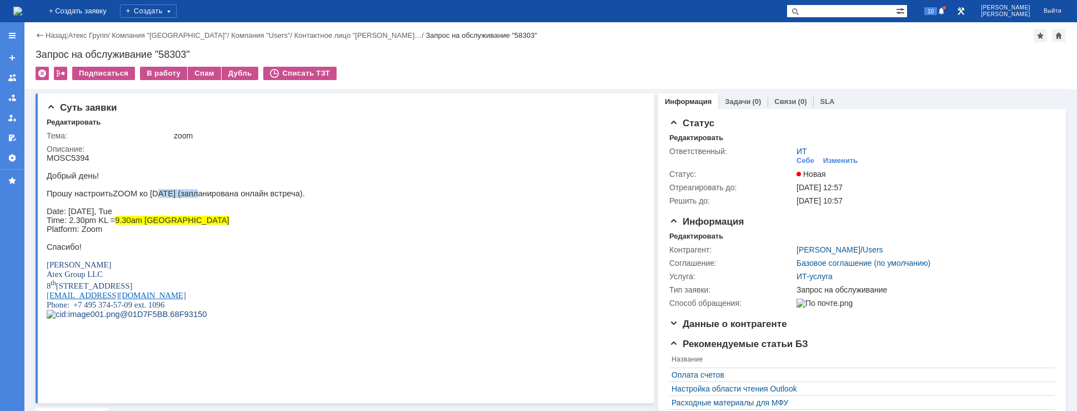
drag, startPoint x: 150, startPoint y: 198, endPoint x: 189, endPoint y: 201, distance: 39.5
click at [187, 198] on p "Прошу настроить ZOOM ко [DATE] (запланирована онлайн встреча)." at bounding box center [176, 193] width 258 height 9
drag, startPoint x: 198, startPoint y: 201, endPoint x: 223, endPoint y: 201, distance: 25.0
click at [222, 198] on p "Прошу настроить ZOOM ко [DATE] (запланирована онлайн встреча)." at bounding box center [176, 193] width 258 height 9
click at [22, 14] on img at bounding box center [17, 11] width 9 height 9
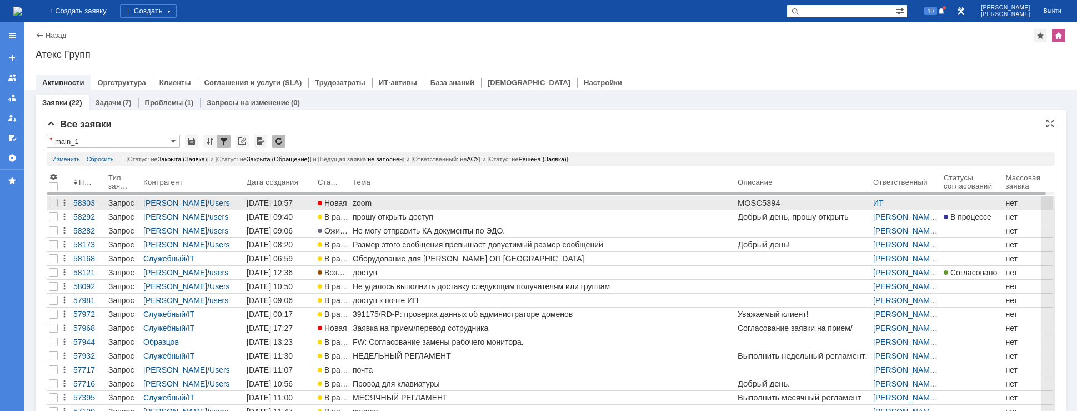
click at [357, 204] on div "zoom" at bounding box center [543, 202] width 381 height 9
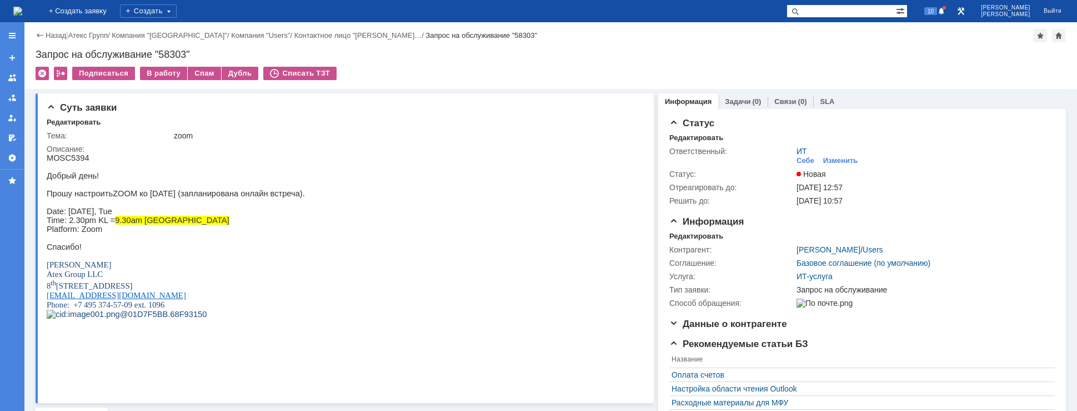
click at [22, 11] on img at bounding box center [17, 11] width 9 height 9
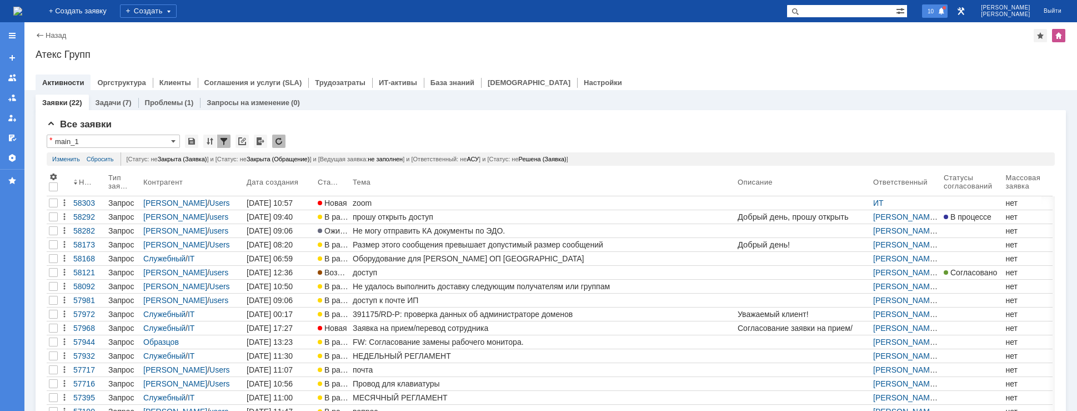
click at [937, 10] on span "10" at bounding box center [930, 11] width 13 height 8
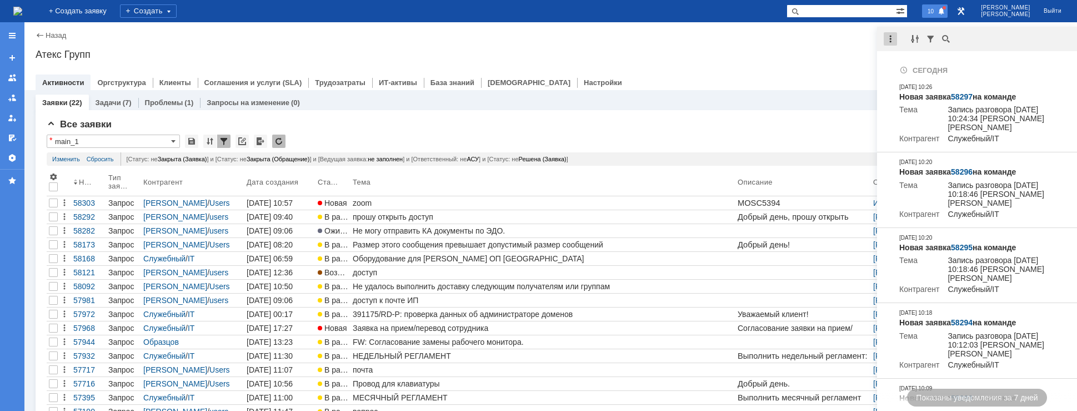
click at [889, 41] on div at bounding box center [890, 38] width 13 height 13
click at [901, 64] on div "Отметить уведомления прочитанными" at bounding box center [967, 67] width 149 height 8
click at [797, 53] on div "Атекс Групп" at bounding box center [551, 54] width 1030 height 11
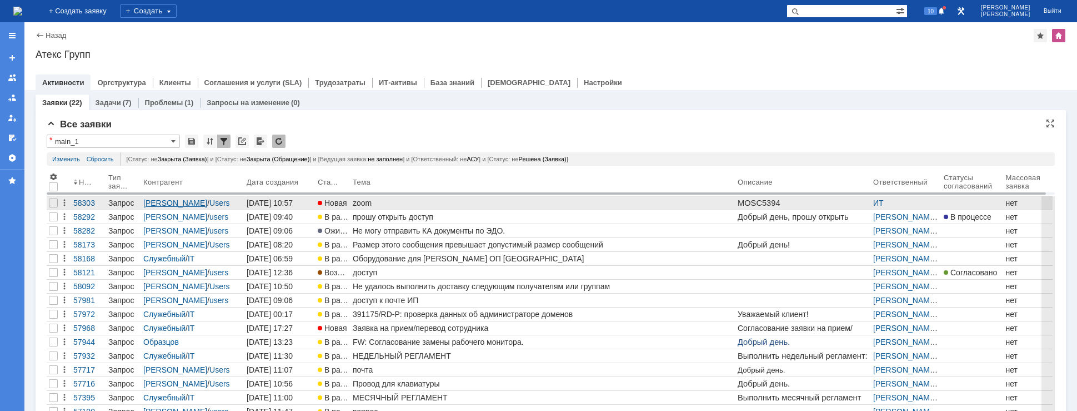
click at [188, 199] on link "[PERSON_NAME]" at bounding box center [175, 202] width 64 height 9
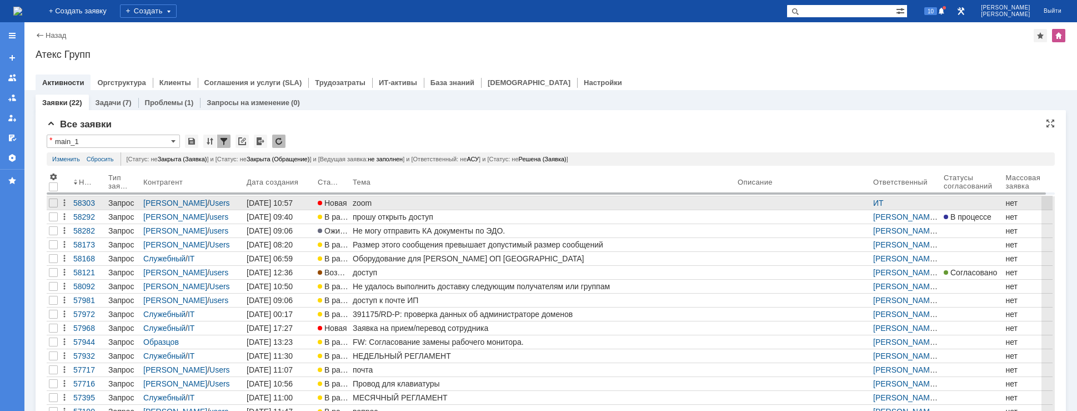
click at [361, 198] on link "zoom" at bounding box center [543, 202] width 385 height 13
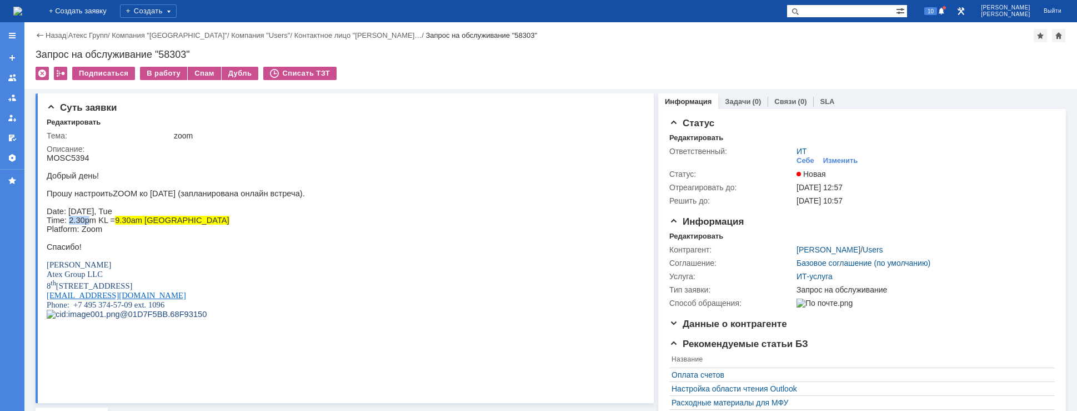
drag, startPoint x: 69, startPoint y: 230, endPoint x: 87, endPoint y: 230, distance: 17.8
click at [87, 224] on span "Time: 2.30pm KL = 9.30am [GEOGRAPHIC_DATA]" at bounding box center [138, 220] width 183 height 9
click at [99, 224] on span "Time: 2.30pm KL = 9.30am [GEOGRAPHIC_DATA]" at bounding box center [138, 220] width 183 height 9
drag, startPoint x: 102, startPoint y: 229, endPoint x: 96, endPoint y: 229, distance: 6.1
click at [96, 224] on span "Time: 2.30pm KL = 9.30am [GEOGRAPHIC_DATA]" at bounding box center [138, 220] width 183 height 9
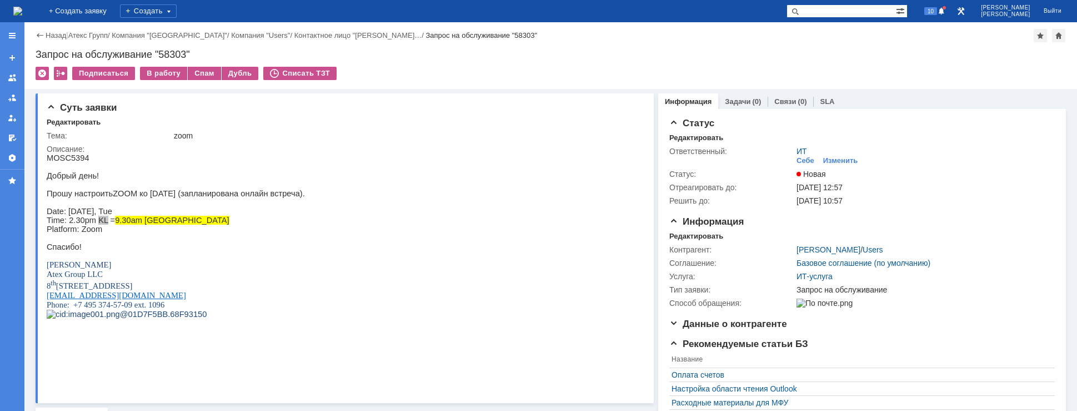
click at [22, 12] on img at bounding box center [17, 11] width 9 height 9
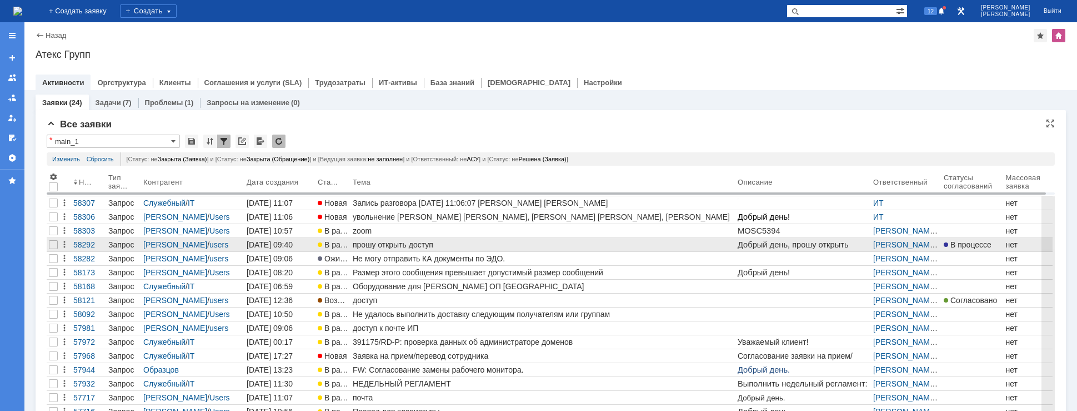
click at [397, 247] on div "прошу открыть доступ" at bounding box center [543, 244] width 381 height 9
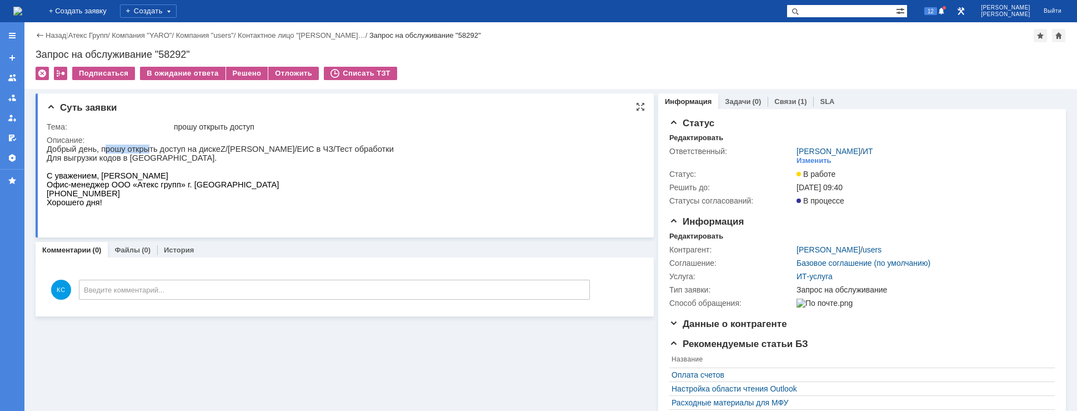
drag, startPoint x: 101, startPoint y: 149, endPoint x: 170, endPoint y: 151, distance: 68.9
click at [152, 151] on p "Добрый день, прошу открыть доступ на диске Z /Маркировка/ЕИС в ЧЗ/Тест обработки" at bounding box center [220, 148] width 347 height 9
drag, startPoint x: 225, startPoint y: 149, endPoint x: 293, endPoint y: 146, distance: 68.4
click at [267, 144] on p "Добрый день, прошу открыть доступ на диске Z /Маркировка/ЕИС в ЧЗ/Тест обработки" at bounding box center [220, 148] width 347 height 9
drag, startPoint x: 311, startPoint y: 150, endPoint x: 324, endPoint y: 150, distance: 12.8
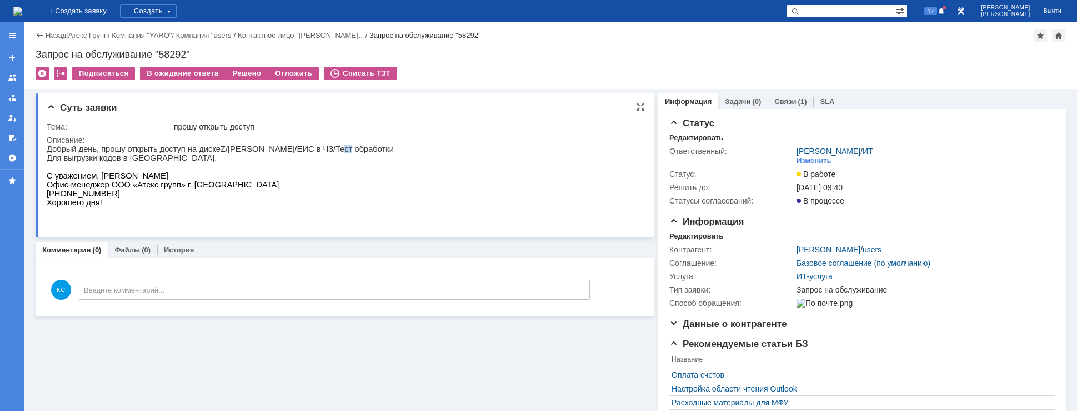
click at [322, 150] on p "Добрый день, прошу открыть доступ на диске Z /Маркировка/ЕИС в ЧЗ/Тест обработки" at bounding box center [220, 148] width 347 height 9
click at [781, 104] on link "Связи" at bounding box center [785, 101] width 22 height 8
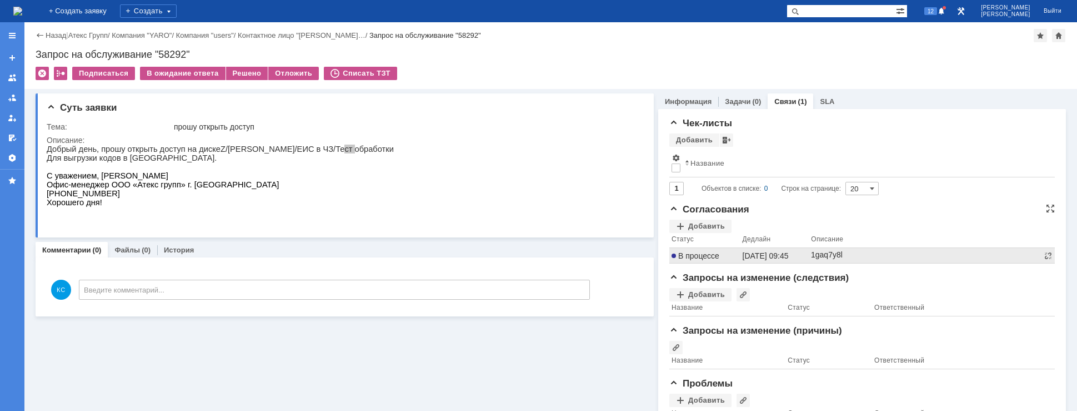
click at [697, 254] on span "В процессе" at bounding box center [696, 255] width 48 height 9
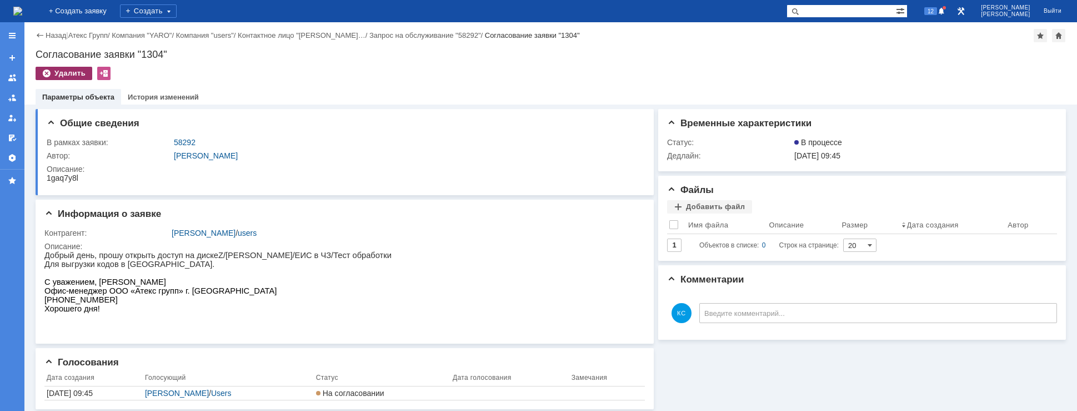
click at [72, 71] on div "Удалить" at bounding box center [64, 73] width 57 height 13
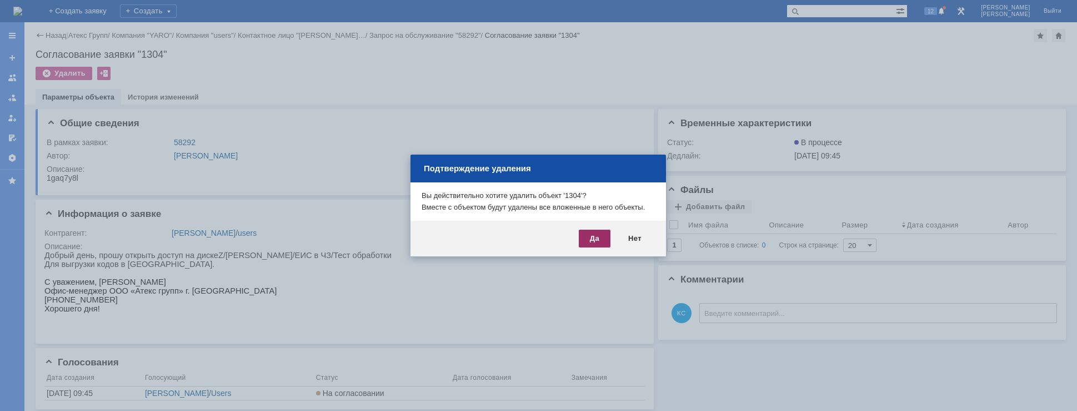
click at [595, 233] on div "Да" at bounding box center [595, 238] width 32 height 18
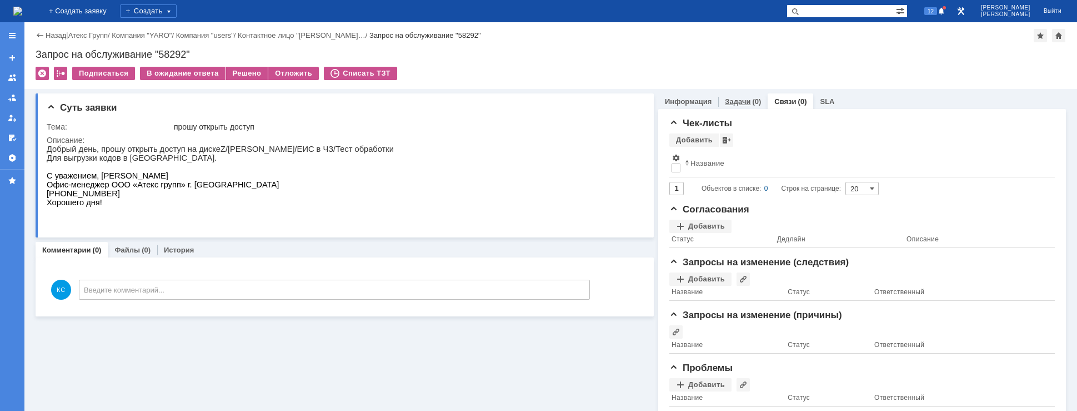
click at [752, 102] on div "(0)" at bounding box center [756, 101] width 9 height 8
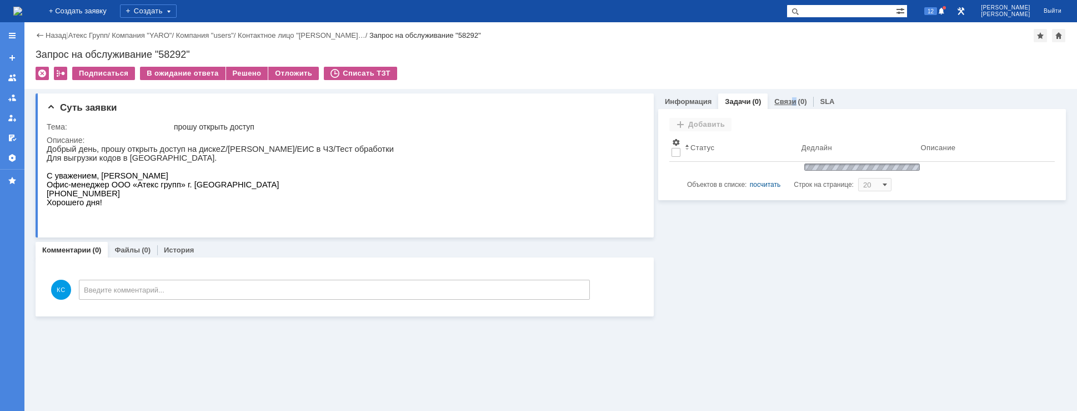
click at [791, 94] on div "Связи (0)" at bounding box center [791, 101] width 46 height 16
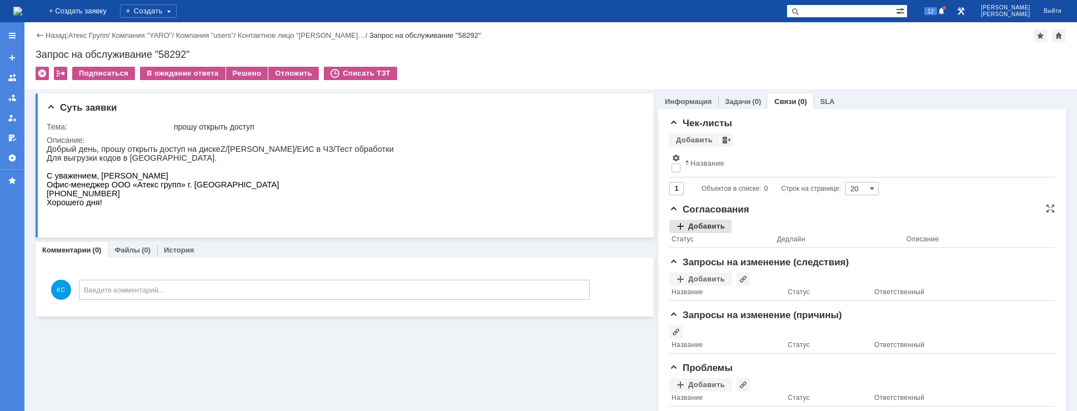
click at [709, 222] on div "Добавить" at bounding box center [700, 225] width 62 height 13
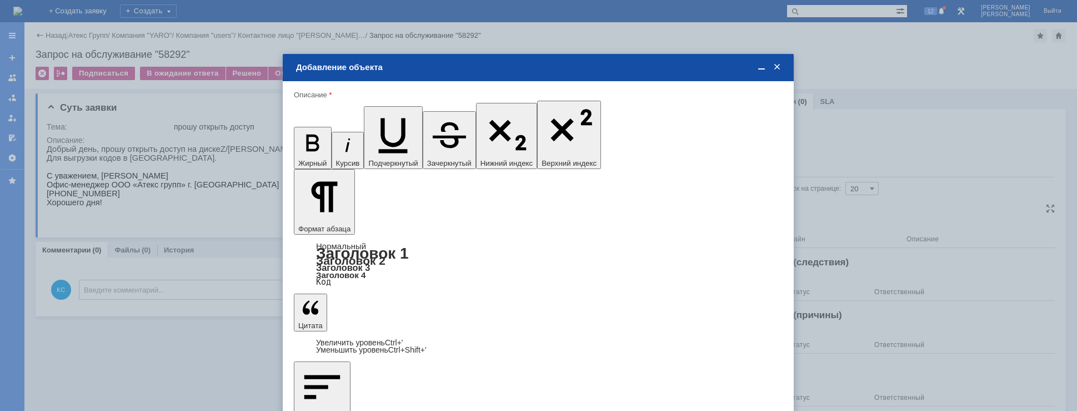
type input "Выбрано: 0 (объекты класса 'Сотрудник')"
click at [367, 291] on span "[PERSON_NAME]" at bounding box center [386, 294] width 59 height 8
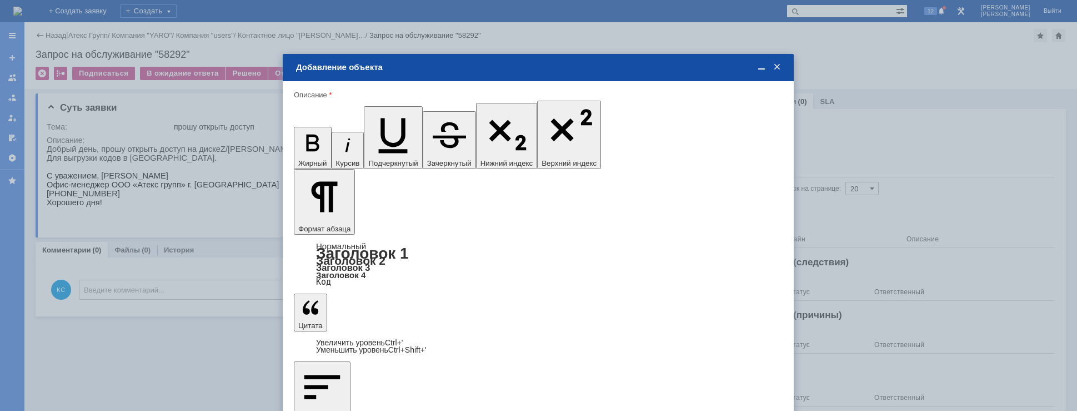
click at [0, 0] on input "[PERSON_NAME]" at bounding box center [0, 0] width 0 height 0
type input "Выбрано: 1 (объекты класса 'Сотрудник')"
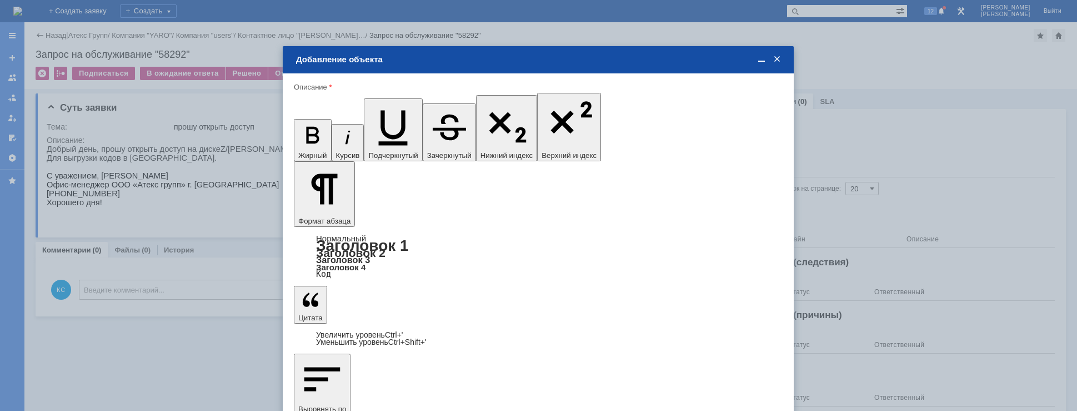
type input "1"
click at [610, 304] on span "дней" at bounding box center [620, 305] width 43 height 9
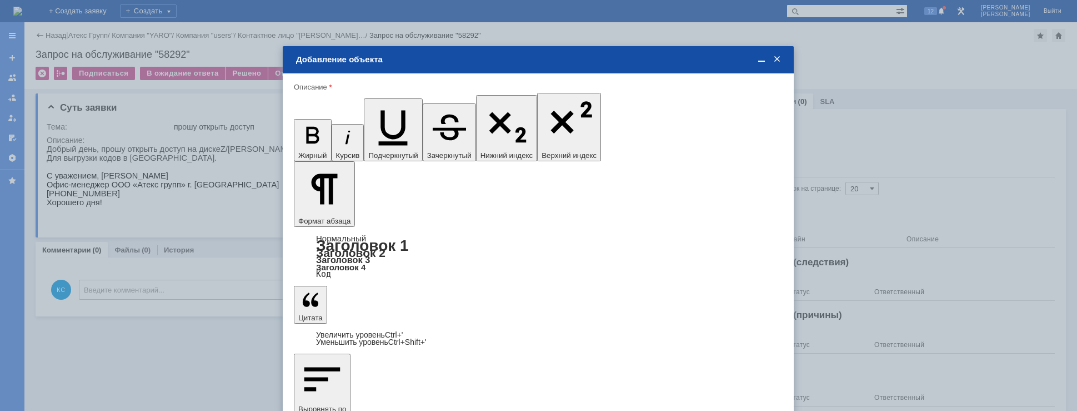
type input "дней"
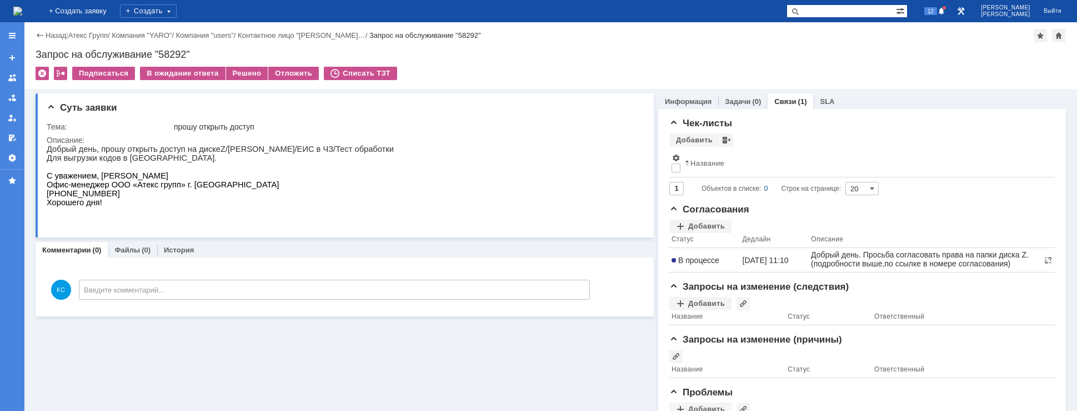
click at [22, 16] on img at bounding box center [17, 11] width 9 height 9
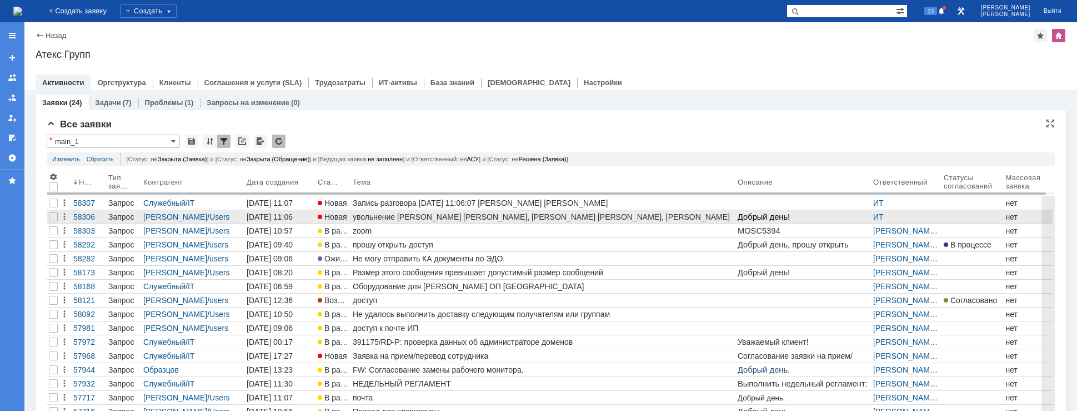
click at [424, 214] on div "увольнение [PERSON_NAME] [PERSON_NAME], [PERSON_NAME] [PERSON_NAME], [PERSON_NA…" at bounding box center [543, 216] width 381 height 9
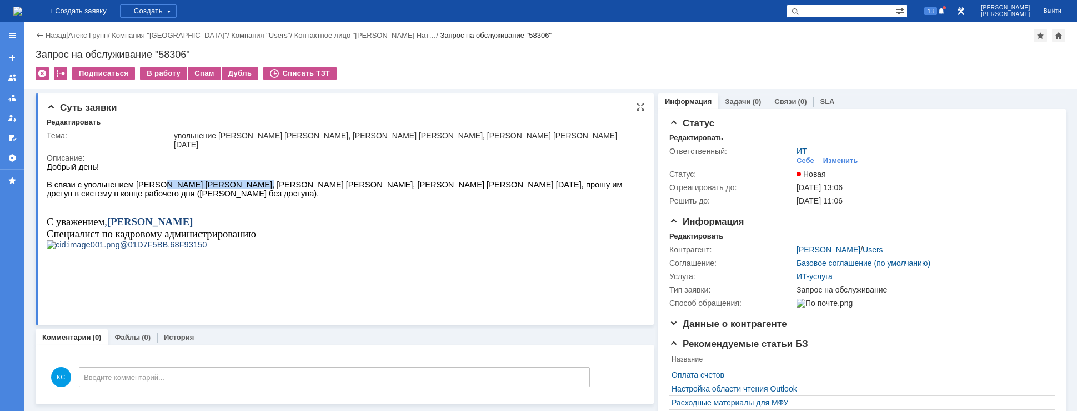
drag, startPoint x: 156, startPoint y: 187, endPoint x: 246, endPoint y: 191, distance: 89.5
click at [243, 191] on span "В связи с увольнением [PERSON_NAME] [PERSON_NAME], [PERSON_NAME] [PERSON_NAME],…" at bounding box center [336, 189] width 578 height 18
drag, startPoint x: 307, startPoint y: 190, endPoint x: 335, endPoint y: 188, distance: 27.9
click at [333, 188] on span "В связи с увольнением [PERSON_NAME] [PERSON_NAME], [PERSON_NAME] [PERSON_NAME],…" at bounding box center [336, 189] width 578 height 18
click at [22, 11] on img at bounding box center [17, 11] width 9 height 9
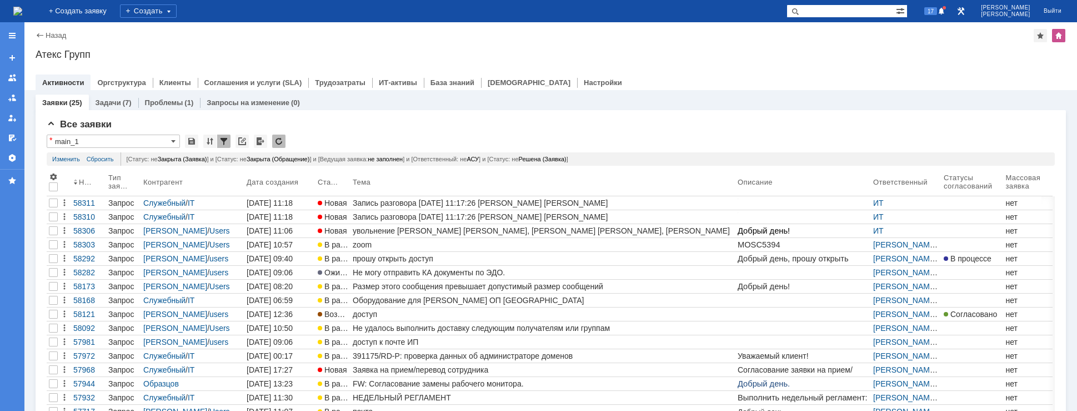
click at [22, 9] on img at bounding box center [17, 11] width 9 height 9
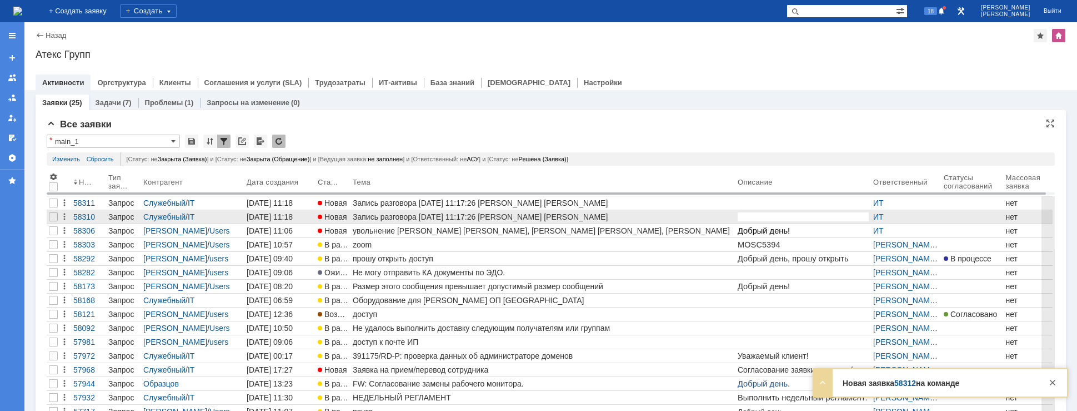
click at [407, 216] on div "Запись разговора [DATE] 11:17:26 [PERSON_NAME] [PERSON_NAME]" at bounding box center [543, 216] width 381 height 9
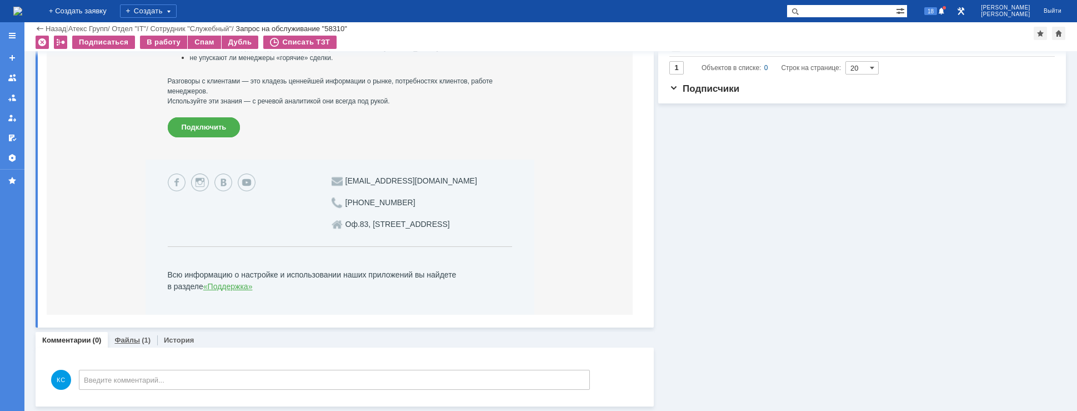
click at [125, 343] on link "Файлы" at bounding box center [127, 340] width 26 height 8
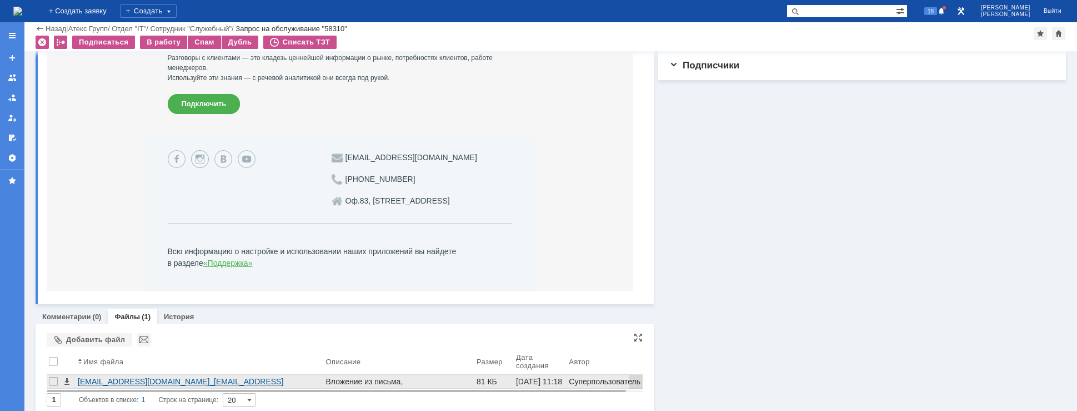
click at [123, 378] on div "[EMAIL_ADDRESS][DOMAIN_NAME]_[EMAIL_ADDRESS][DOMAIN_NAME][DOMAIN_NAME]__[DATE]_…" at bounding box center [199, 381] width 243 height 9
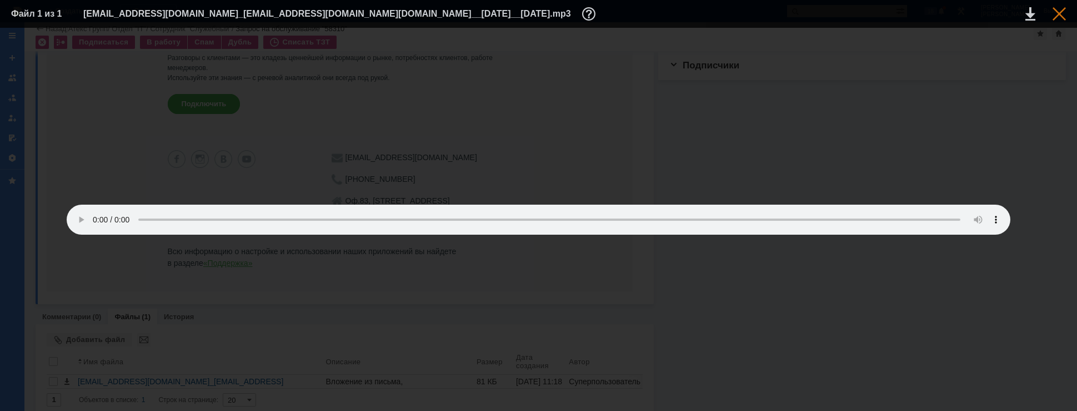
click at [1059, 18] on div at bounding box center [1059, 13] width 13 height 13
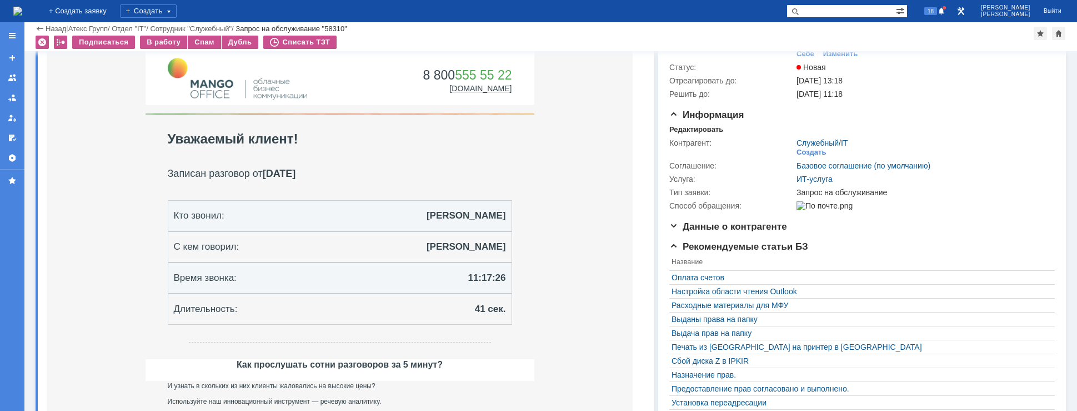
click at [855, 16] on input "text" at bounding box center [841, 10] width 109 height 13
type input "58224"
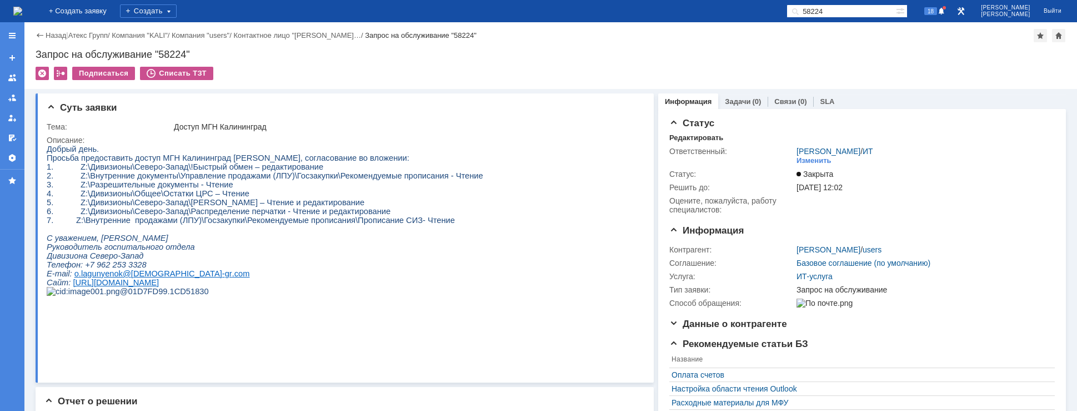
click at [152, 206] on span "5. Z:\Дивизионы\Северо-Запад\[PERSON_NAME] – Чтение и редактирование" at bounding box center [206, 202] width 318 height 9
drag, startPoint x: 254, startPoint y: 163, endPoint x: 272, endPoint y: 162, distance: 17.8
click at [269, 162] on span "Просьба предоставить доступ МГН Калининград [PERSON_NAME], согласование во влож…" at bounding box center [228, 157] width 363 height 9
drag, startPoint x: 288, startPoint y: 161, endPoint x: 231, endPoint y: 158, distance: 56.7
click at [237, 158] on span "Просьба предоставить доступ МГН Калининград [PERSON_NAME], согласование во влож…" at bounding box center [228, 157] width 363 height 9
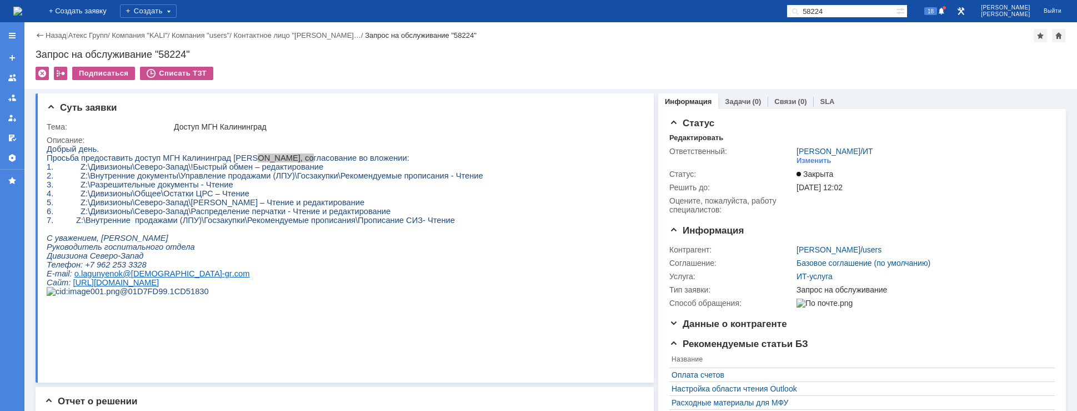
click at [22, 8] on img at bounding box center [17, 11] width 9 height 9
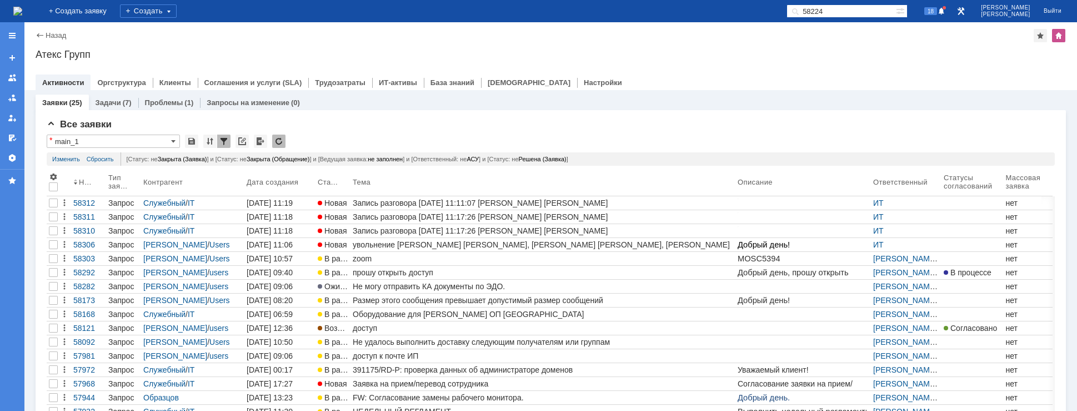
click at [22, 12] on img at bounding box center [17, 11] width 9 height 9
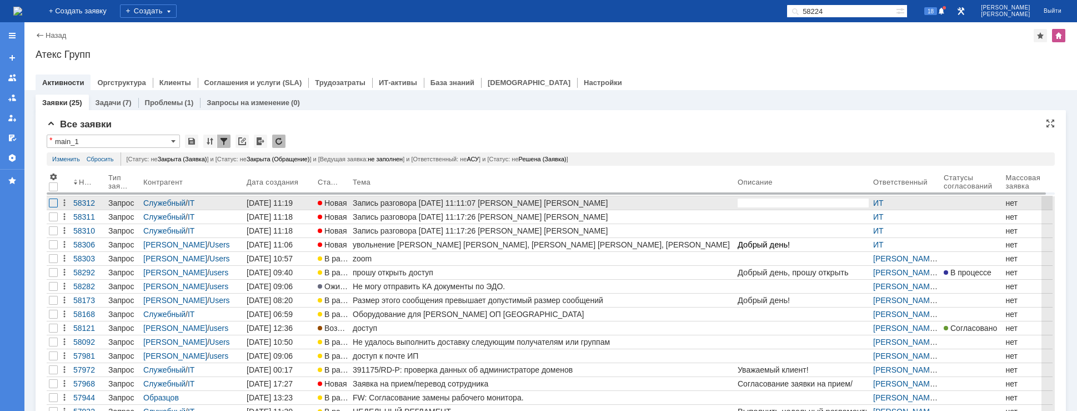
click at [53, 202] on div at bounding box center [53, 202] width 9 height 9
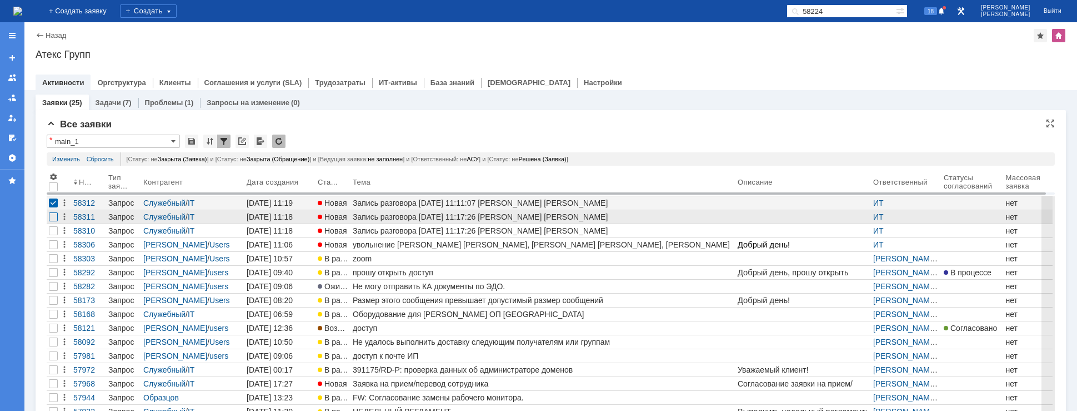
click at [53, 216] on div at bounding box center [53, 216] width 9 height 9
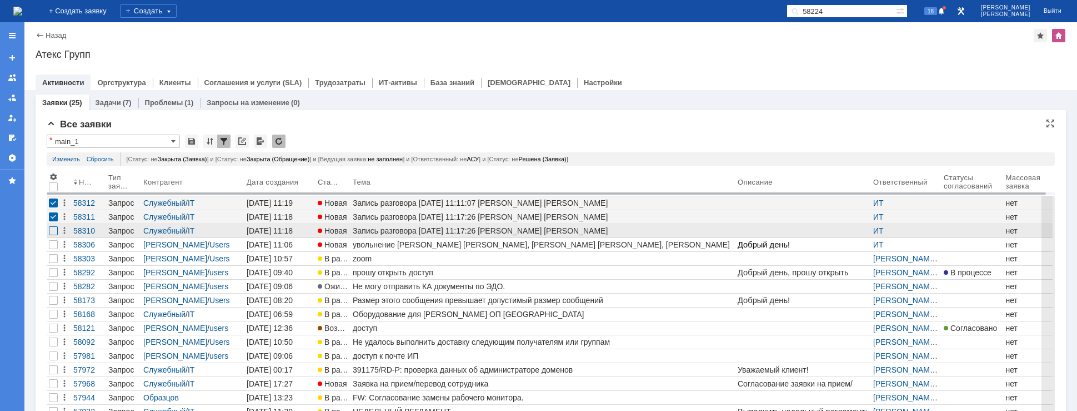
click at [53, 230] on div at bounding box center [53, 230] width 9 height 9
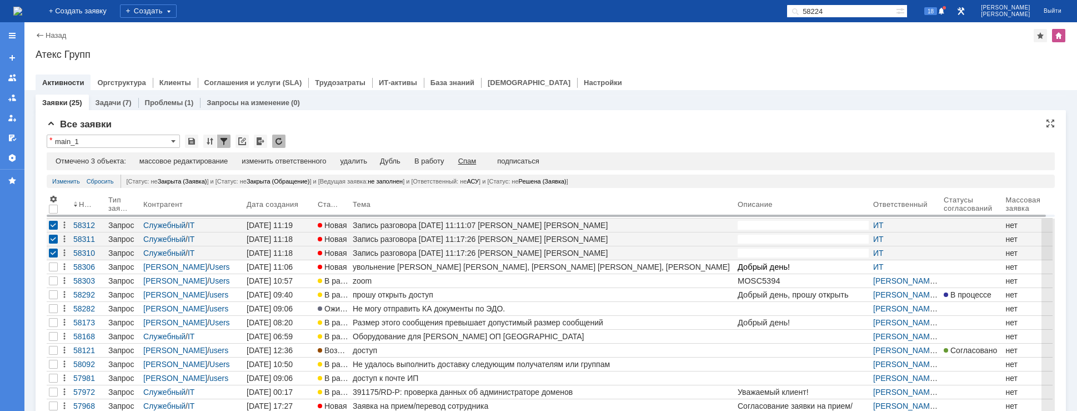
click at [469, 163] on div "Спам" at bounding box center [467, 161] width 18 height 9
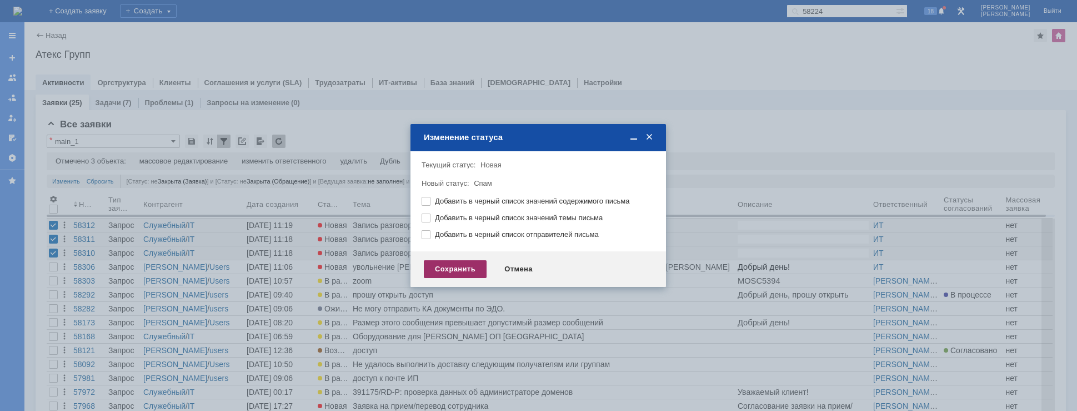
click at [453, 264] on div "Сохранить" at bounding box center [455, 269] width 63 height 18
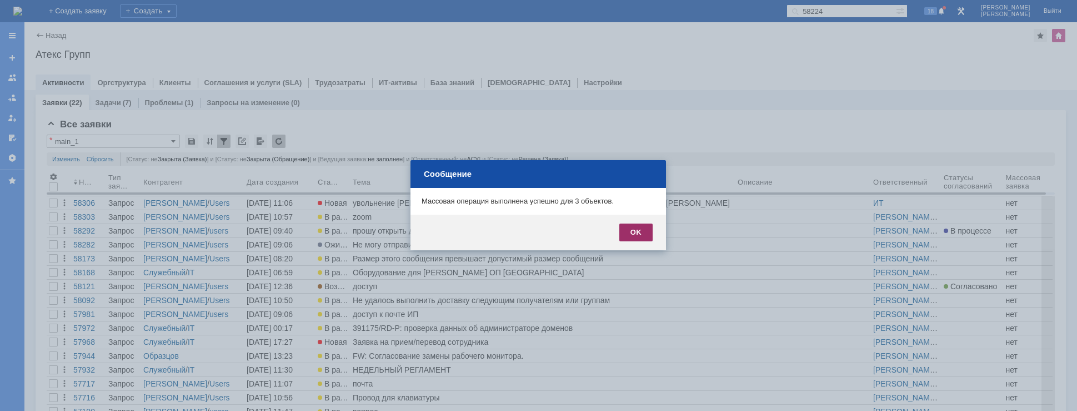
click at [643, 227] on div "OK" at bounding box center [635, 232] width 33 height 18
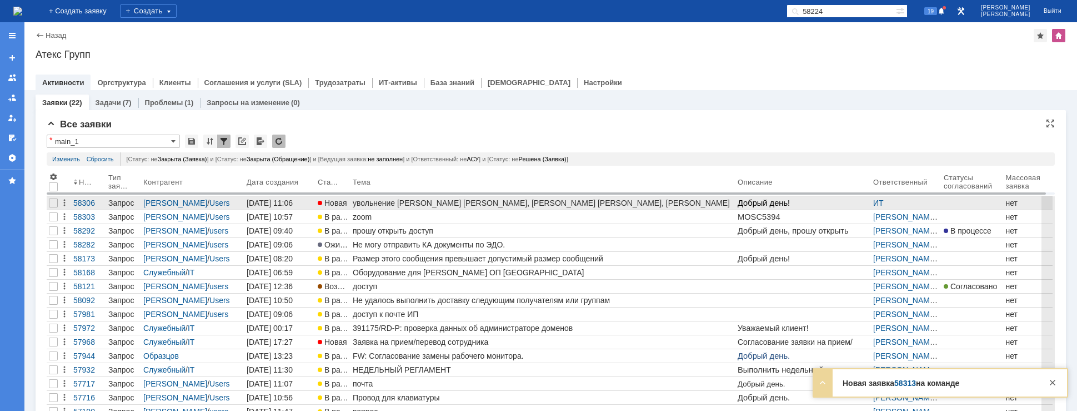
click at [428, 205] on div "увольнение [PERSON_NAME] [PERSON_NAME], [PERSON_NAME] [PERSON_NAME], [PERSON_NA…" at bounding box center [543, 202] width 381 height 9
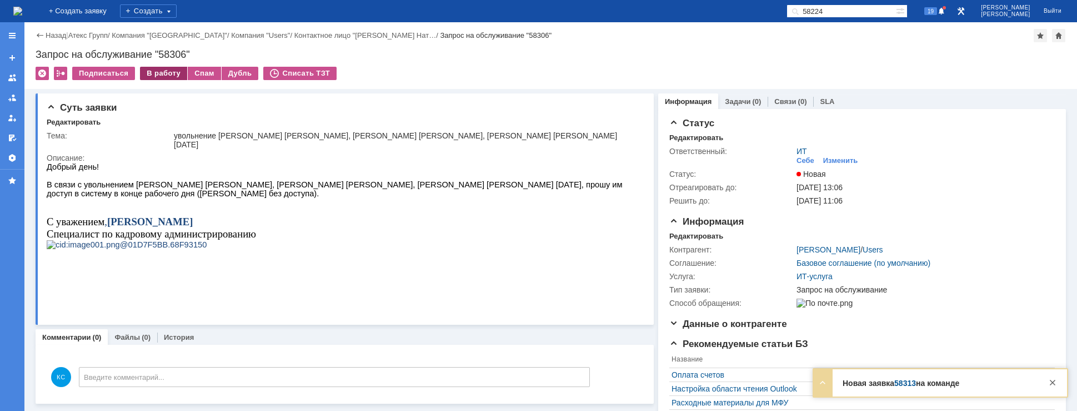
click at [158, 70] on div "В работу" at bounding box center [163, 73] width 47 height 13
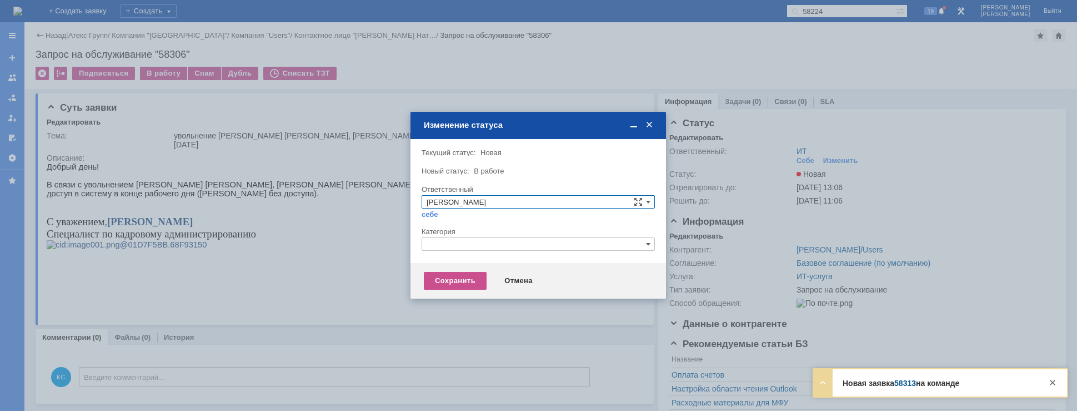
click at [476, 244] on input "text" at bounding box center [538, 243] width 233 height 13
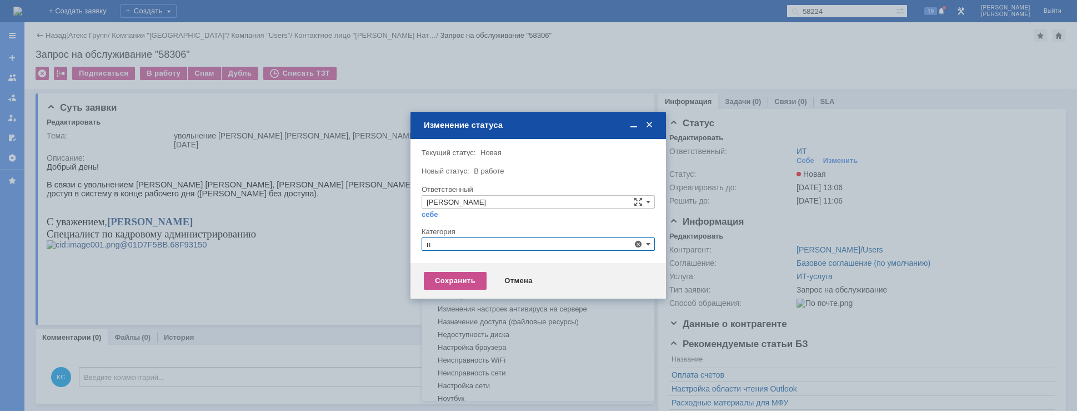
drag, startPoint x: 458, startPoint y: 249, endPoint x: 401, endPoint y: 232, distance: 60.4
click at [401, 232] on body "Идет загрузка, пожалуйста, подождите. На домашнюю + Создать заявку Создать 5822…" at bounding box center [538, 205] width 1077 height 411
click at [461, 307] on span "Прием(увольнение) сотрудников" at bounding box center [538, 308] width 223 height 9
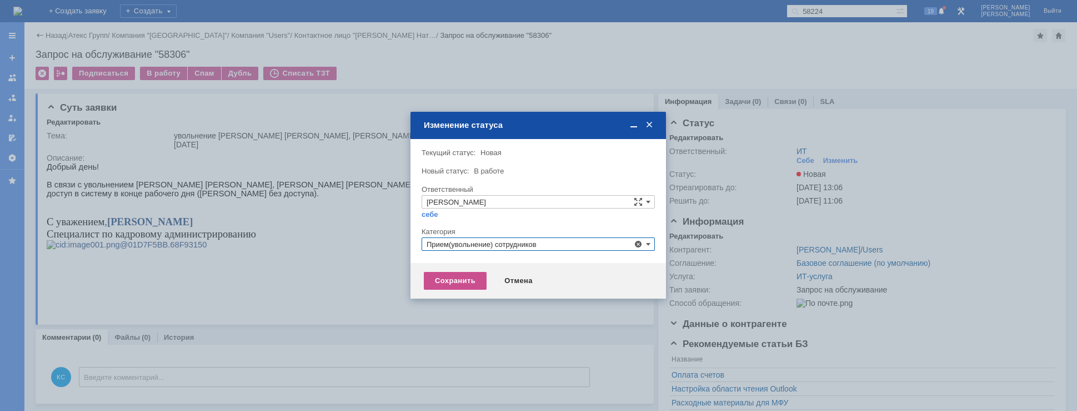
click at [462, 293] on div "Сохранить Отмена" at bounding box center [539, 281] width 256 height 36
type input "Прием(увольнение) сотрудников"
click at [458, 284] on div "Сохранить" at bounding box center [455, 281] width 63 height 18
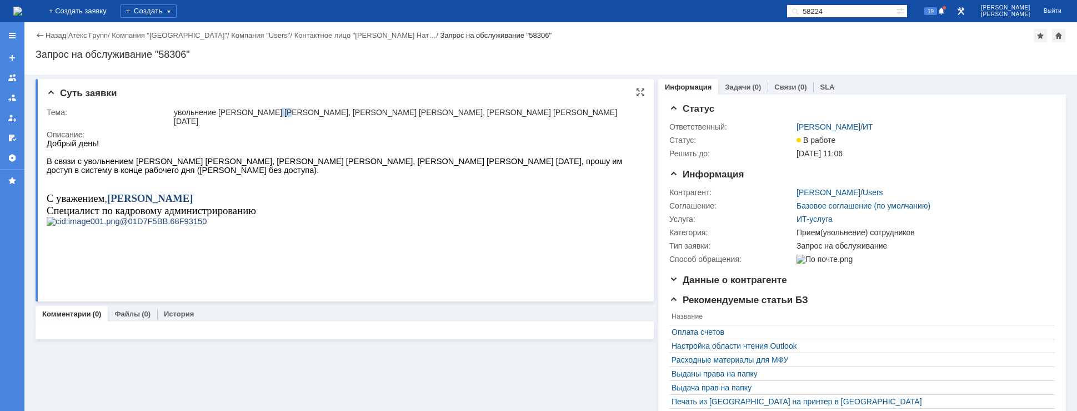
drag, startPoint x: 268, startPoint y: 107, endPoint x: 294, endPoint y: 108, distance: 26.1
click at [292, 108] on div "увольнение [PERSON_NAME] [PERSON_NAME], [PERSON_NAME] [PERSON_NAME], [PERSON_NA…" at bounding box center [405, 117] width 463 height 18
click at [340, 130] on div "Описание:" at bounding box center [343, 134] width 592 height 9
click at [22, 8] on img at bounding box center [17, 11] width 9 height 9
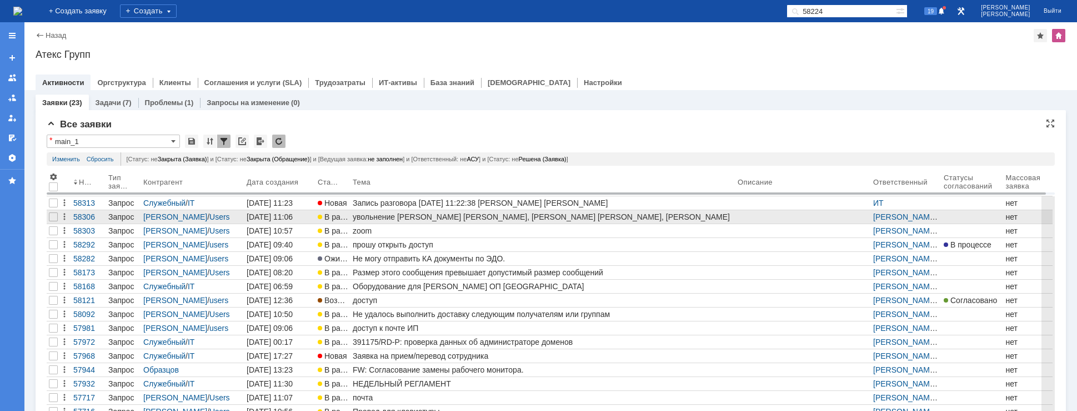
click at [377, 215] on div "увольнение [PERSON_NAME] [PERSON_NAME], [PERSON_NAME] [PERSON_NAME], [PERSON_NA…" at bounding box center [543, 216] width 381 height 9
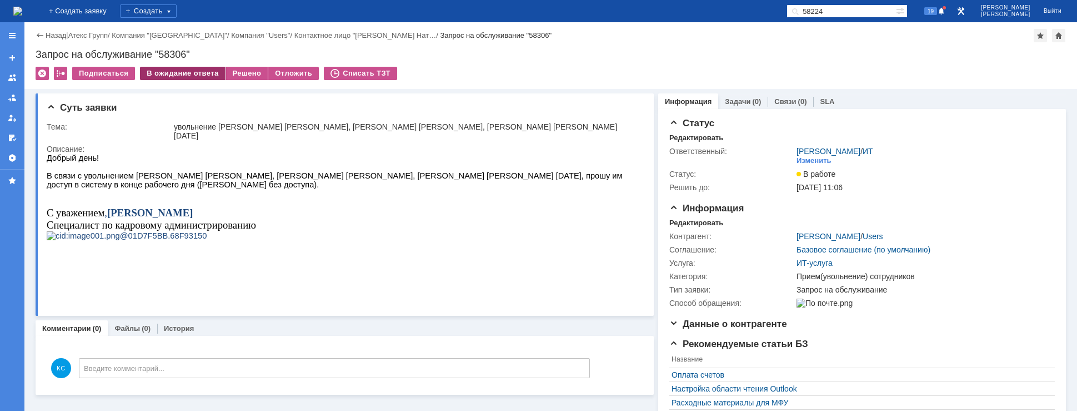
click at [200, 75] on div "В ожидание ответа" at bounding box center [182, 73] width 85 height 13
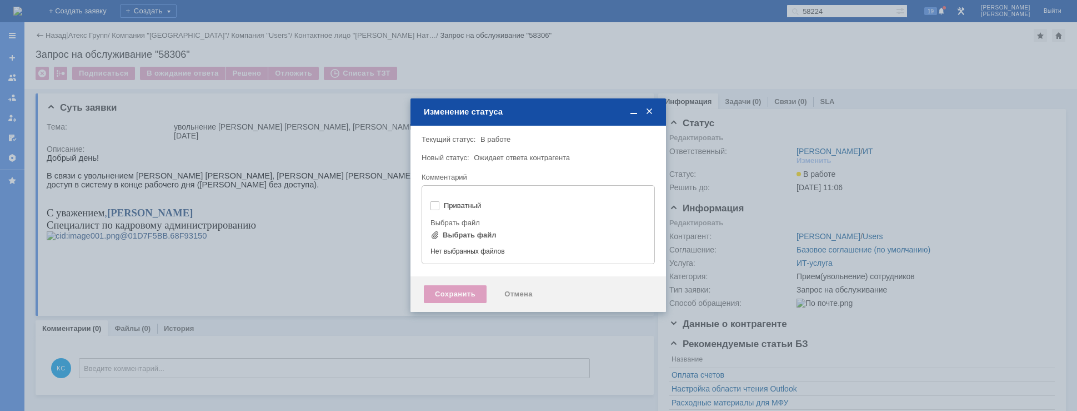
type input "[не указано]"
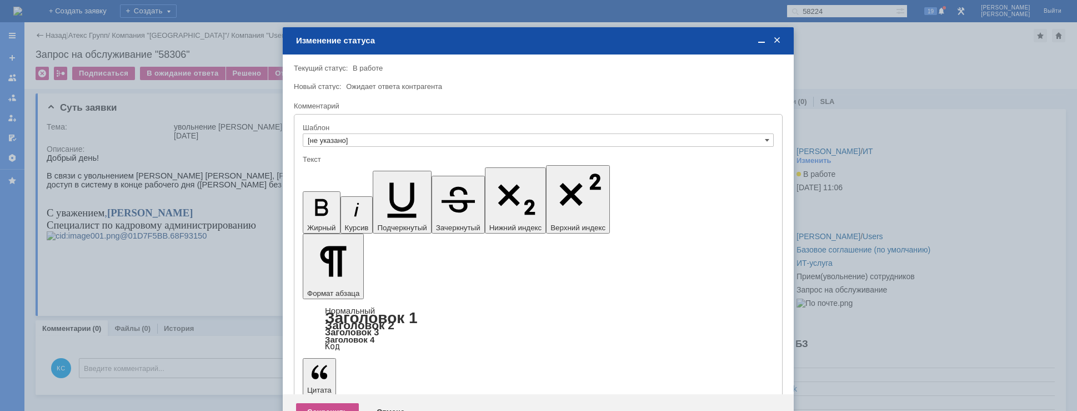
click at [341, 403] on div "Сохранить" at bounding box center [327, 412] width 63 height 18
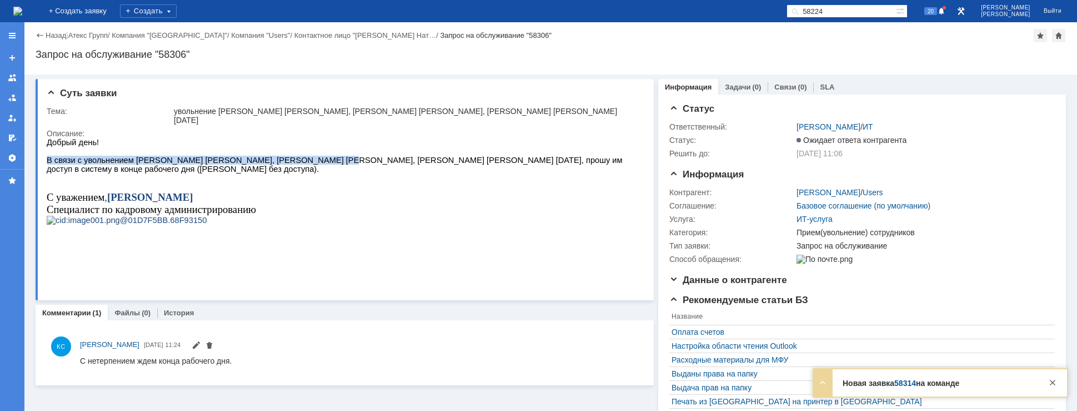
drag, startPoint x: 234, startPoint y: 156, endPoint x: 342, endPoint y: 161, distance: 107.9
click at [314, 161] on div "Добрый день! В связи с увольнением Ломакина С., Ибрагимова Н., Арешкиной Н. 05.…" at bounding box center [340, 190] width 586 height 105
click at [367, 162] on span "В связи с увольнением [PERSON_NAME] [PERSON_NAME], [PERSON_NAME] [PERSON_NAME],…" at bounding box center [336, 165] width 578 height 18
click at [446, 164] on span "В связи с увольнением [PERSON_NAME] [PERSON_NAME], [PERSON_NAME] [PERSON_NAME],…" at bounding box center [336, 165] width 578 height 18
click at [479, 164] on span "В связи с увольнением [PERSON_NAME] [PERSON_NAME], [PERSON_NAME] [PERSON_NAME],…" at bounding box center [336, 165] width 578 height 18
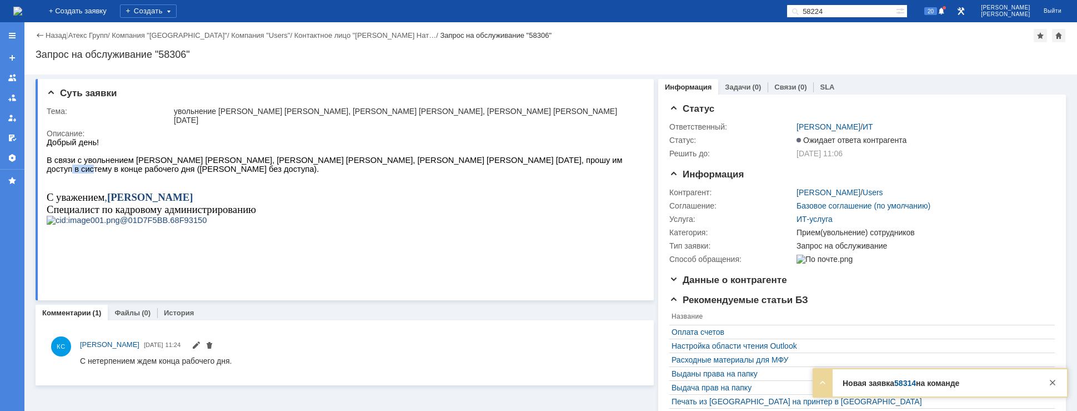
click at [557, 164] on span "В связи с увольнением [PERSON_NAME] [PERSON_NAME], [PERSON_NAME] [PERSON_NAME],…" at bounding box center [336, 165] width 578 height 18
click at [379, 167] on span "В связи с увольнением [PERSON_NAME] [PERSON_NAME], [PERSON_NAME] [PERSON_NAME],…" at bounding box center [336, 165] width 578 height 18
click at [22, 7] on img at bounding box center [17, 11] width 9 height 9
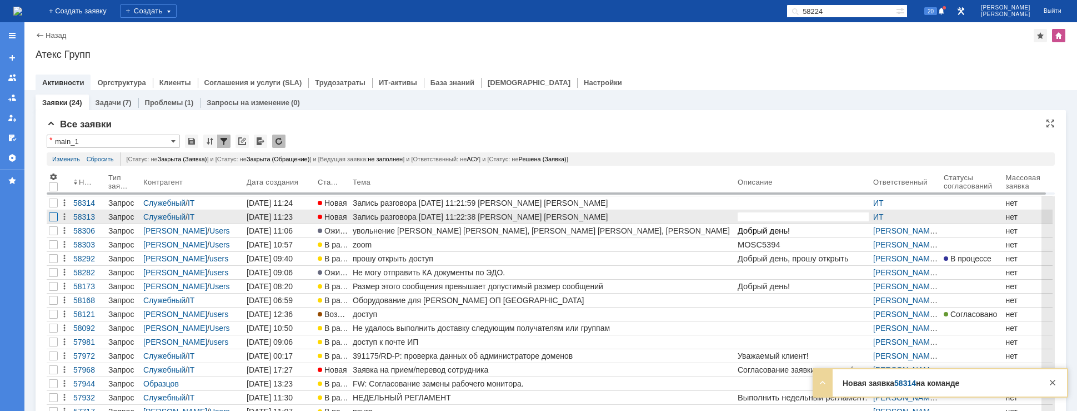
click at [55, 216] on div at bounding box center [53, 216] width 9 height 9
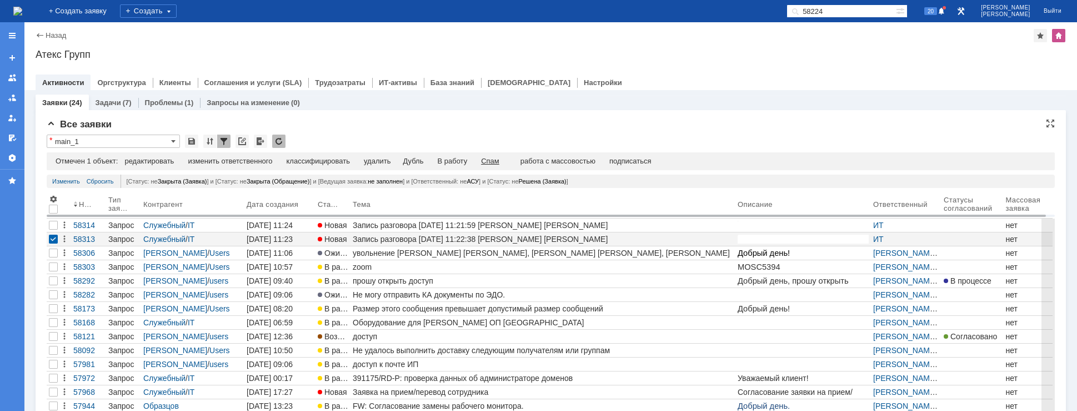
click at [498, 159] on div "Спам" at bounding box center [490, 161] width 18 height 9
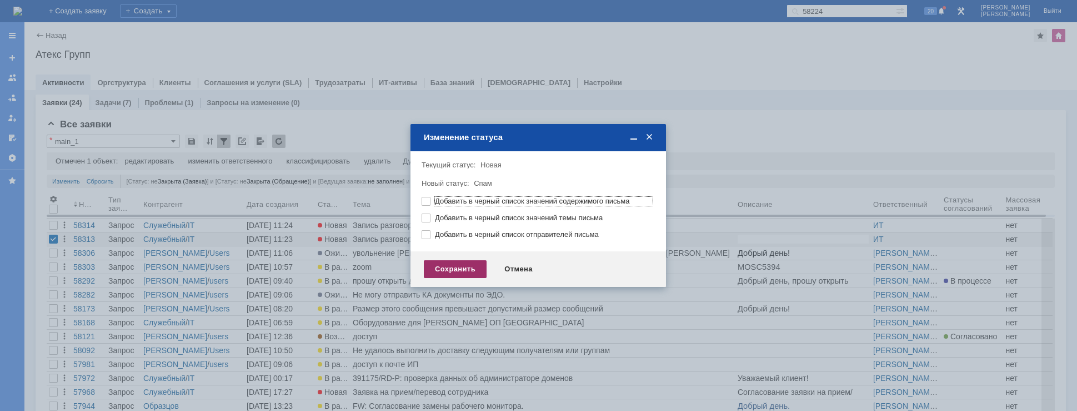
click at [471, 263] on div "Сохранить" at bounding box center [455, 269] width 63 height 18
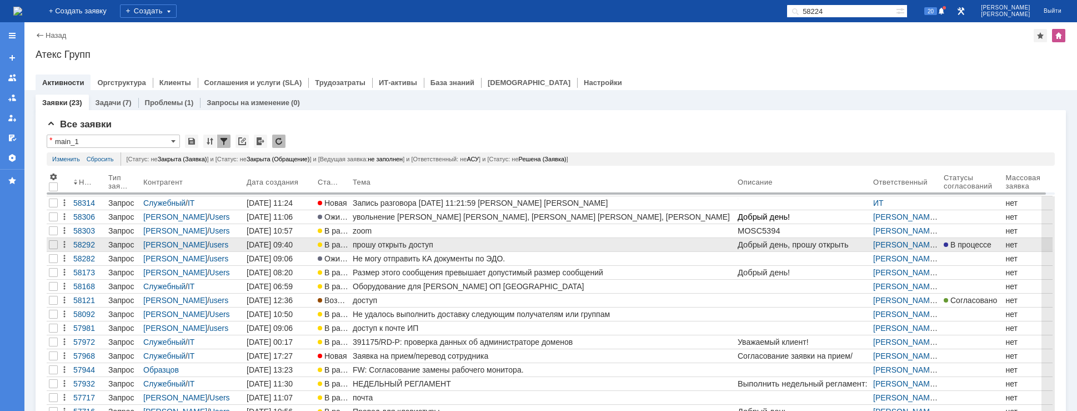
click at [431, 243] on div "прошу открыть доступ" at bounding box center [543, 244] width 381 height 9
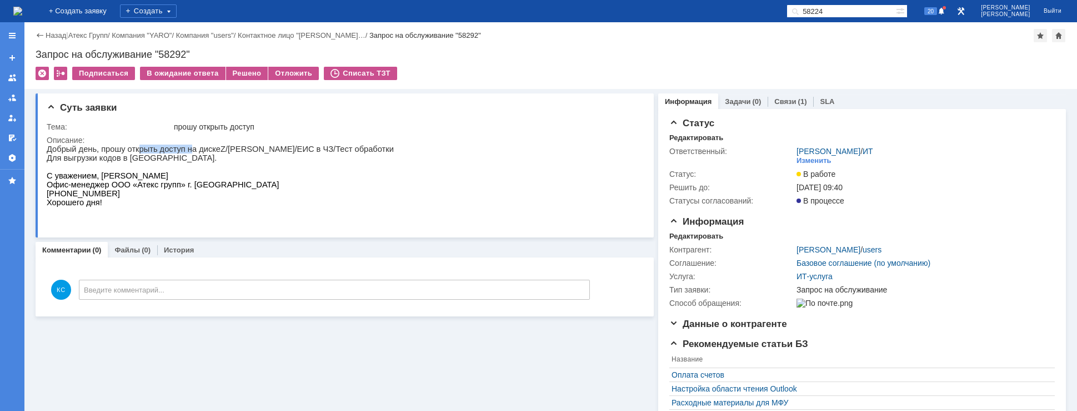
drag, startPoint x: 134, startPoint y: 147, endPoint x: 205, endPoint y: 150, distance: 70.6
click at [205, 150] on p "Добрый день, прошу открыть доступ на диске Z /Маркировка/ЕИС в ЧЗ/Тест обработки" at bounding box center [220, 148] width 347 height 9
drag, startPoint x: 243, startPoint y: 149, endPoint x: 297, endPoint y: 149, distance: 53.9
click at [283, 149] on p "Добрый день, прошу открыть доступ на диске Z /Маркировка/ЕИС в ЧЗ/Тест обработки" at bounding box center [220, 148] width 347 height 9
drag, startPoint x: 311, startPoint y: 148, endPoint x: 339, endPoint y: 147, distance: 28.4
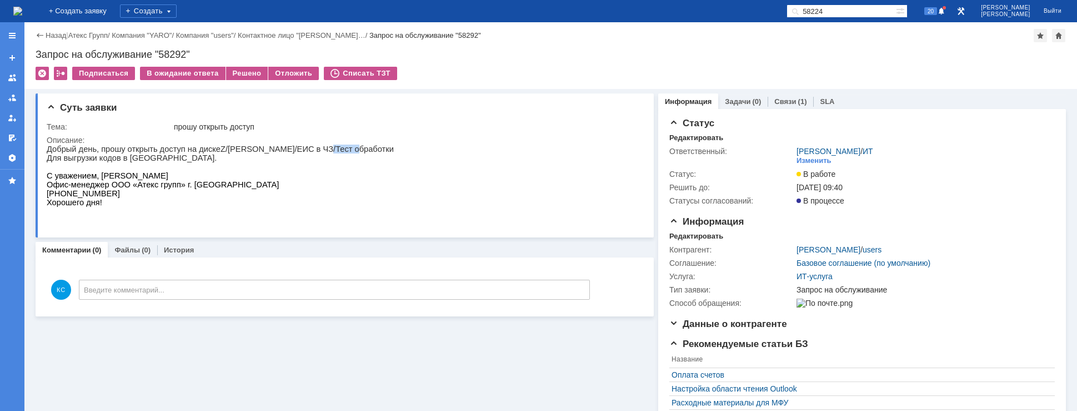
click at [338, 147] on p "Добрый день, прошу открыть доступ на диске Z /Маркировка/ЕИС в ЧЗ/Тест обработки" at bounding box center [220, 148] width 347 height 9
click at [86, 162] on p "Для выгрузки кодов в [GEOGRAPHIC_DATA]." at bounding box center [220, 157] width 347 height 9
click at [22, 14] on img at bounding box center [17, 11] width 9 height 9
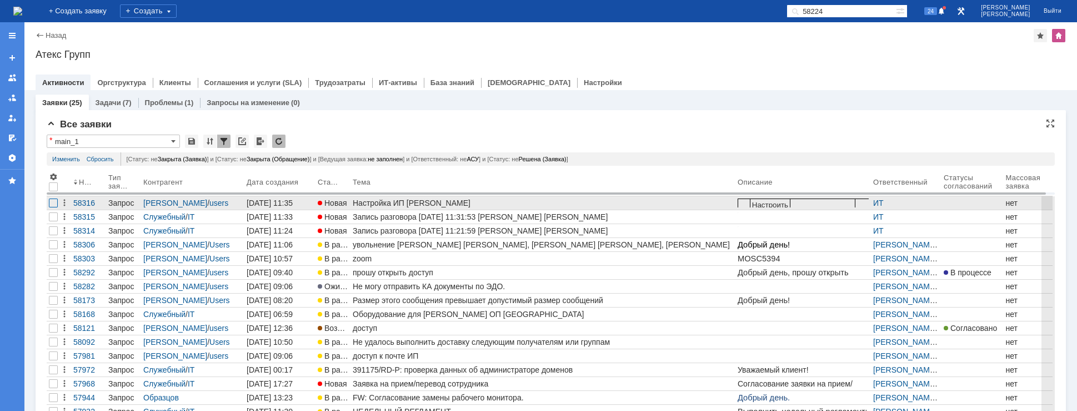
click at [50, 203] on div at bounding box center [53, 202] width 9 height 9
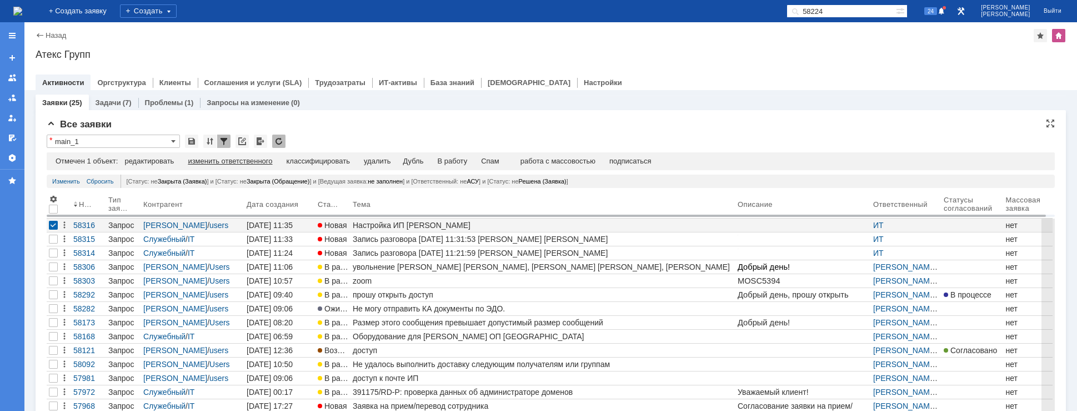
click at [227, 159] on div "изменить ответственного" at bounding box center [230, 161] width 84 height 9
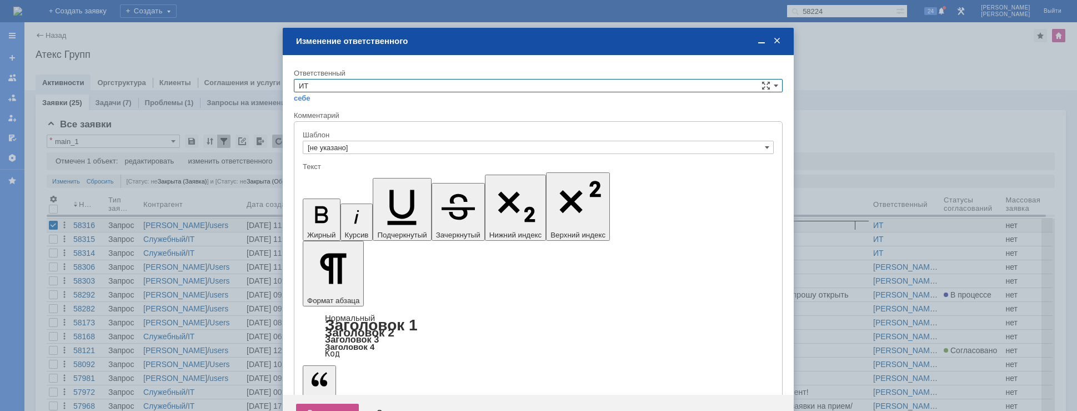
click at [391, 87] on input "ИТ" at bounding box center [538, 85] width 489 height 13
click at [326, 179] on span "АСУ" at bounding box center [538, 177] width 479 height 9
type input "АСУ"
click at [331, 403] on div "Сохранить" at bounding box center [327, 412] width 63 height 18
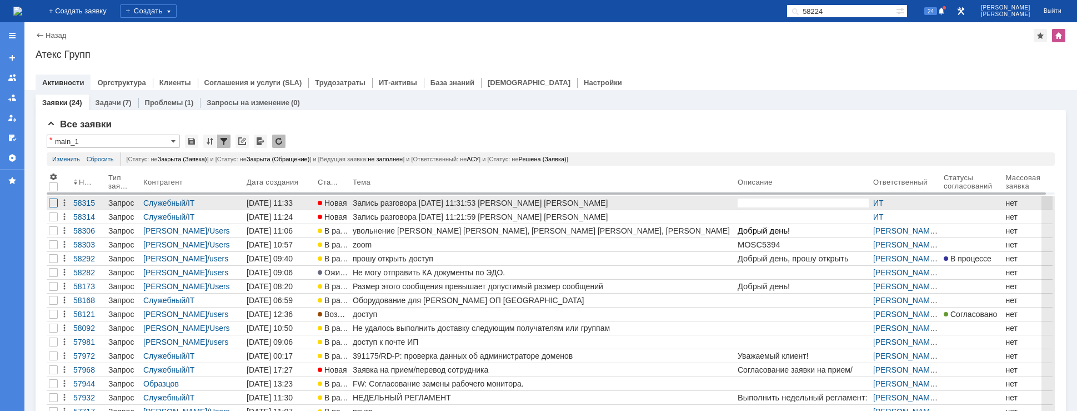
click at [51, 206] on div at bounding box center [53, 202] width 9 height 9
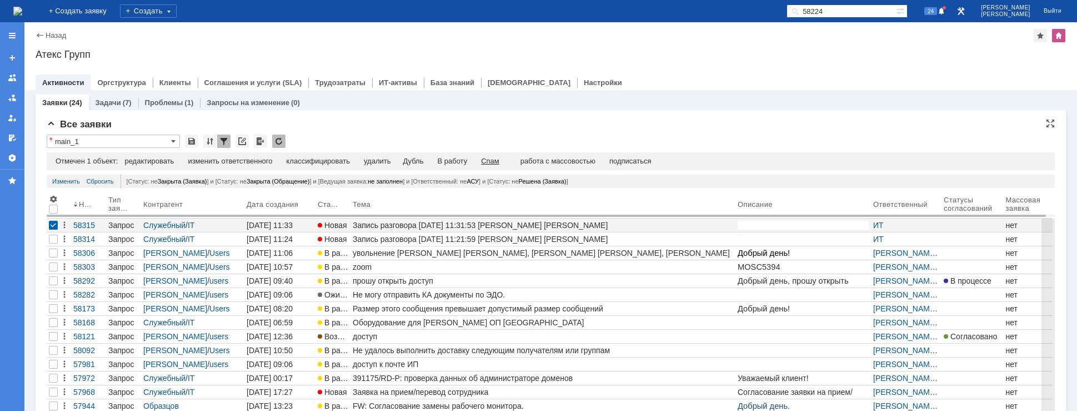
click at [497, 158] on div "Спам" at bounding box center [490, 161] width 18 height 9
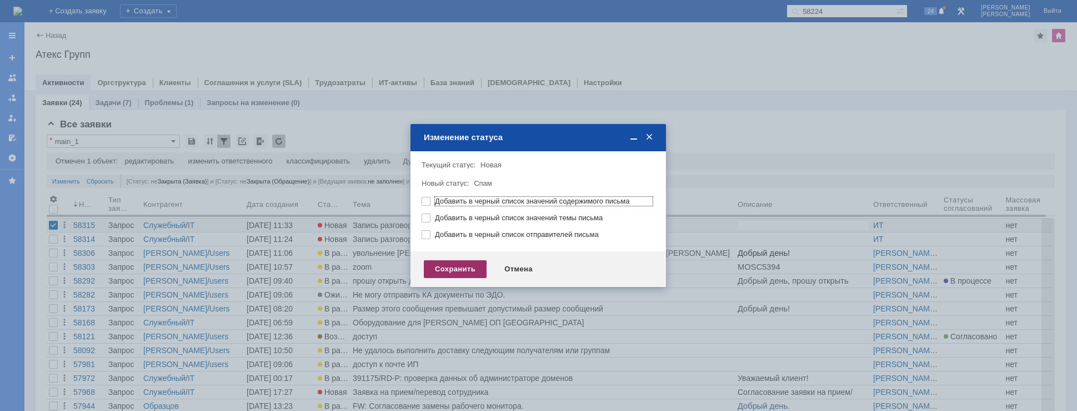
click at [428, 272] on div "Сохранить" at bounding box center [455, 269] width 63 height 18
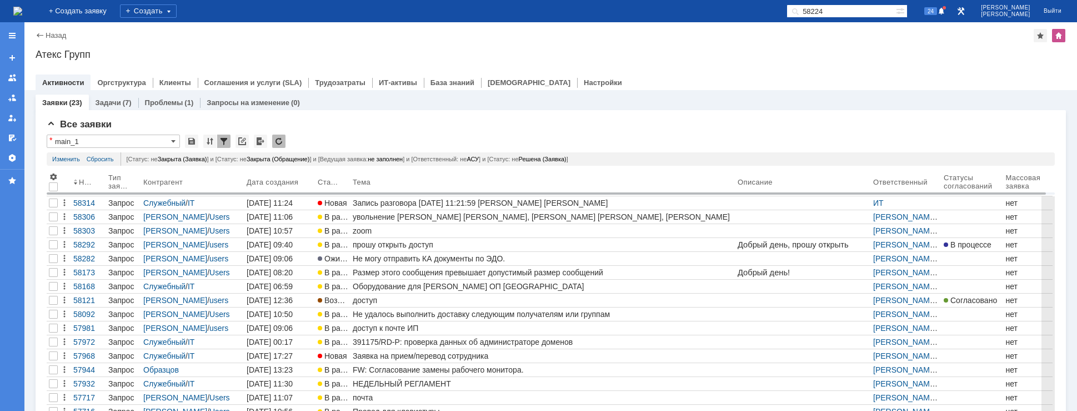
click at [22, 13] on img at bounding box center [17, 11] width 9 height 9
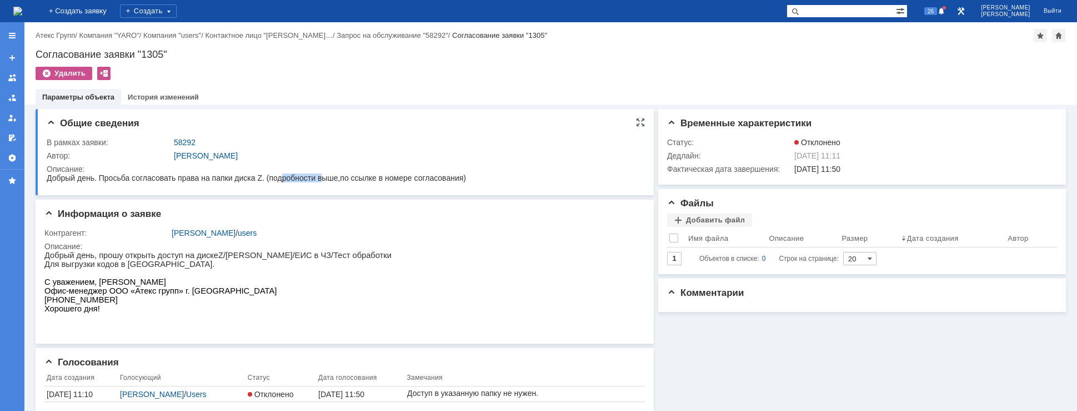
drag, startPoint x: 280, startPoint y: 179, endPoint x: 320, endPoint y: 179, distance: 40.0
click at [320, 179] on span "Добрый день. Просьба согласовать права на папки диска Z. (подробности выше,по с…" at bounding box center [256, 177] width 419 height 9
drag, startPoint x: 251, startPoint y: 257, endPoint x: 281, endPoint y: 253, distance: 30.2
click at [285, 253] on p "Добрый день, прошу открыть доступ на диске Z /Маркировка/ЕИС в ЧЗ/Тест обработки" at bounding box center [217, 255] width 347 height 9
drag, startPoint x: 194, startPoint y: 259, endPoint x: 208, endPoint y: 259, distance: 13.3
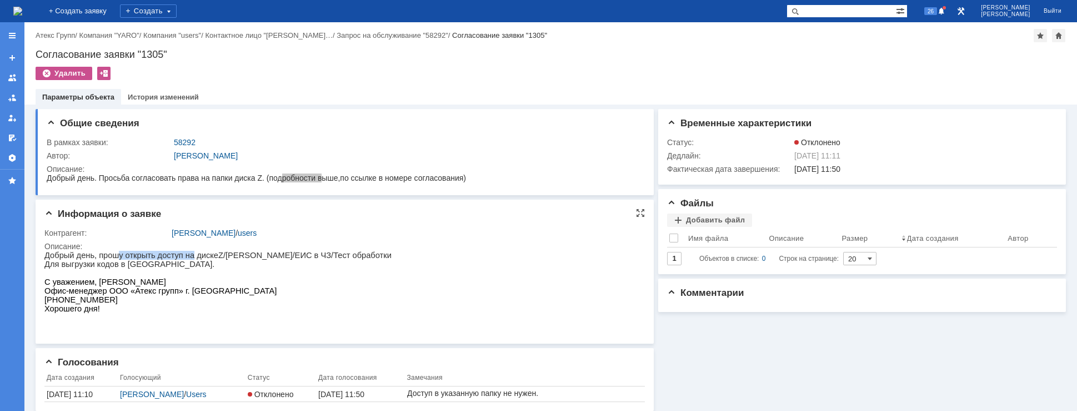
click at [208, 259] on p "Добрый день, прошу открыть доступ на диске Z /Маркировка/ЕИС в ЧЗ/Тест обработки" at bounding box center [217, 255] width 347 height 9
drag, startPoint x: 212, startPoint y: 259, endPoint x: 263, endPoint y: 259, distance: 50.5
click at [262, 259] on p "Добрый день, прошу открыть доступ на диске Z /Маркировка/ЕИС в ЧЗ/Тест обработки" at bounding box center [217, 255] width 347 height 9
drag, startPoint x: 70, startPoint y: 264, endPoint x: 91, endPoint y: 264, distance: 20.6
click at [89, 264] on p "Для выгрузки кодов в [GEOGRAPHIC_DATA]." at bounding box center [217, 263] width 347 height 9
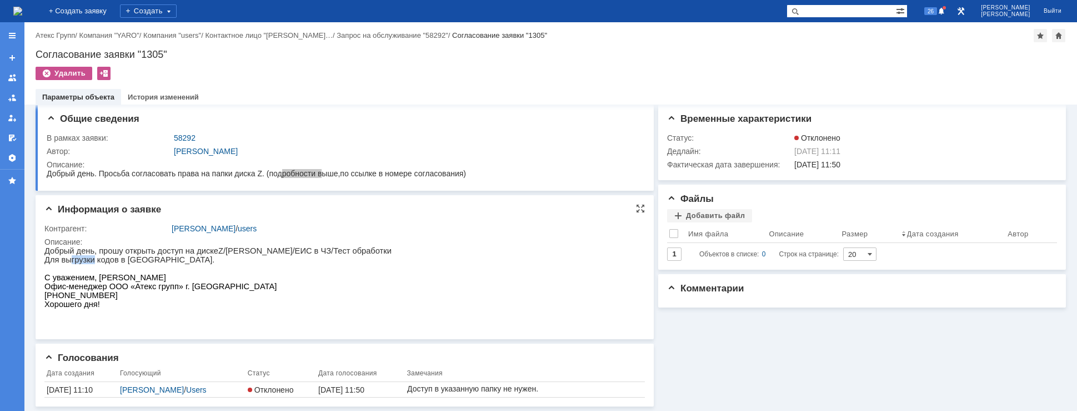
scroll to position [6, 0]
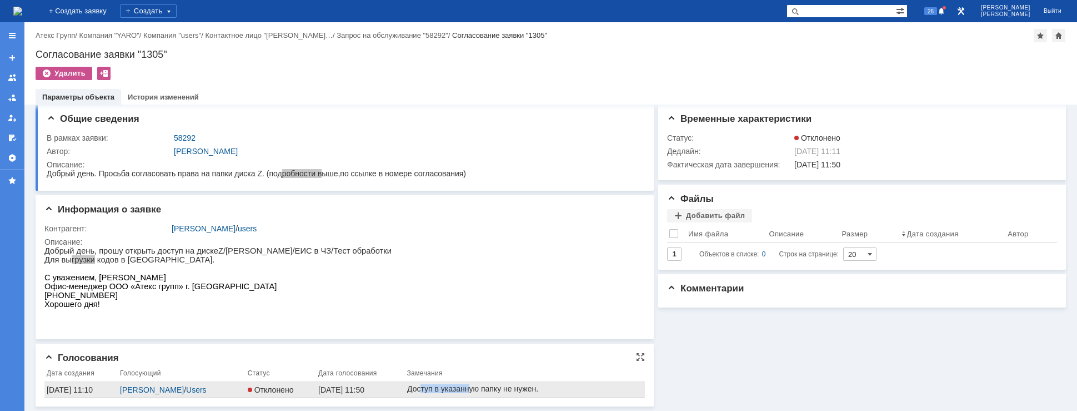
drag, startPoint x: 433, startPoint y: 389, endPoint x: 471, endPoint y: 387, distance: 37.8
click at [470, 387] on div "Доступ в указанную папку не нужен." at bounding box center [472, 388] width 131 height 9
click at [487, 388] on div "Доступ в указанную папку не нужен." at bounding box center [472, 388] width 131 height 9
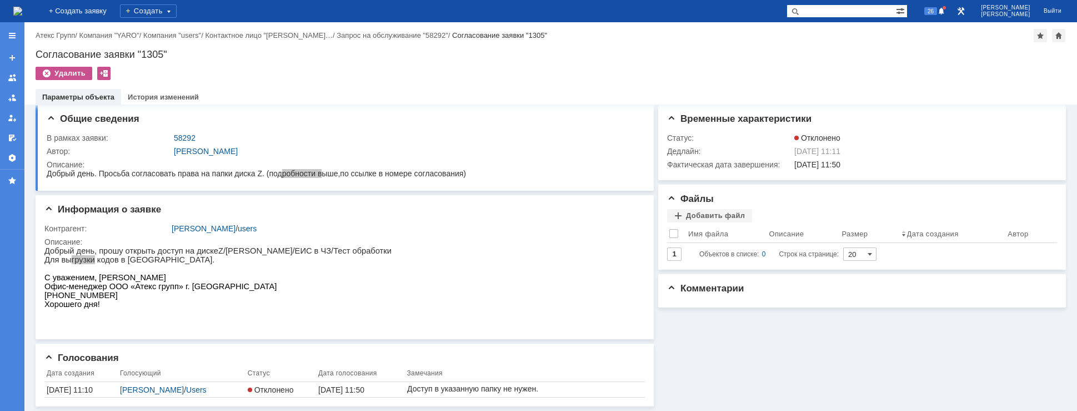
click at [22, 12] on img at bounding box center [17, 11] width 9 height 9
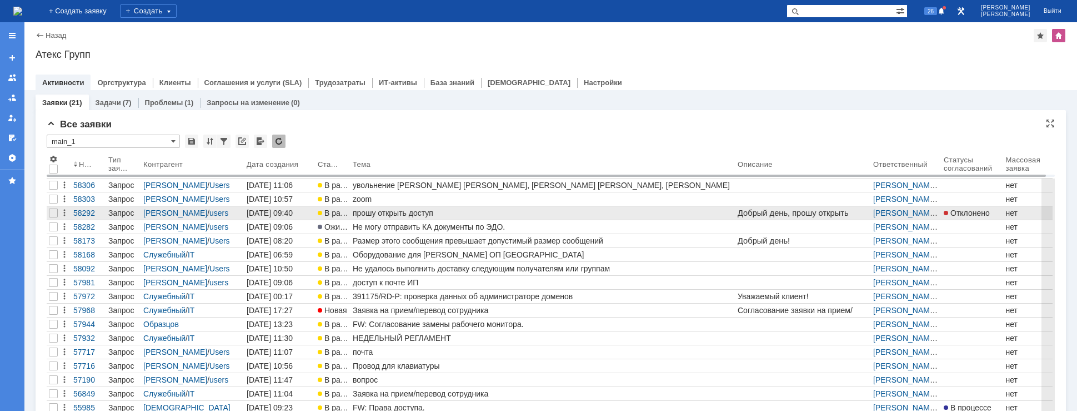
click at [383, 212] on div "прошу открыть доступ" at bounding box center [543, 212] width 381 height 9
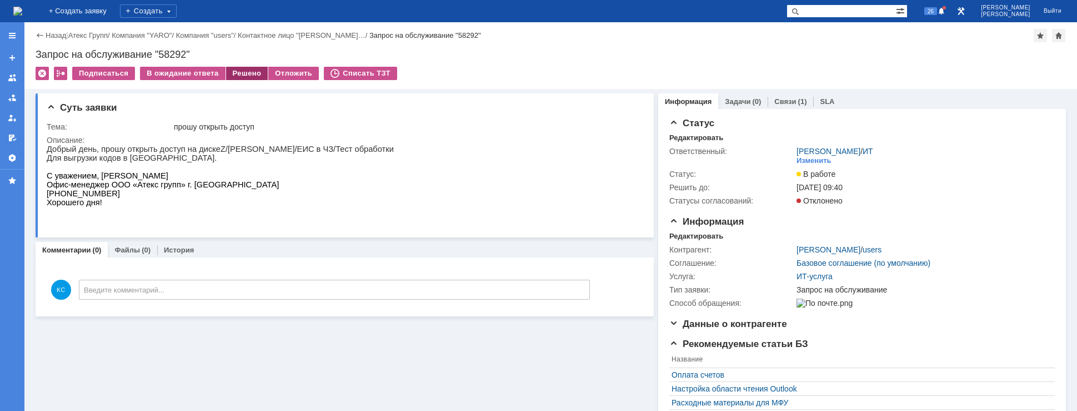
click at [240, 74] on div "Решено" at bounding box center [247, 73] width 42 height 13
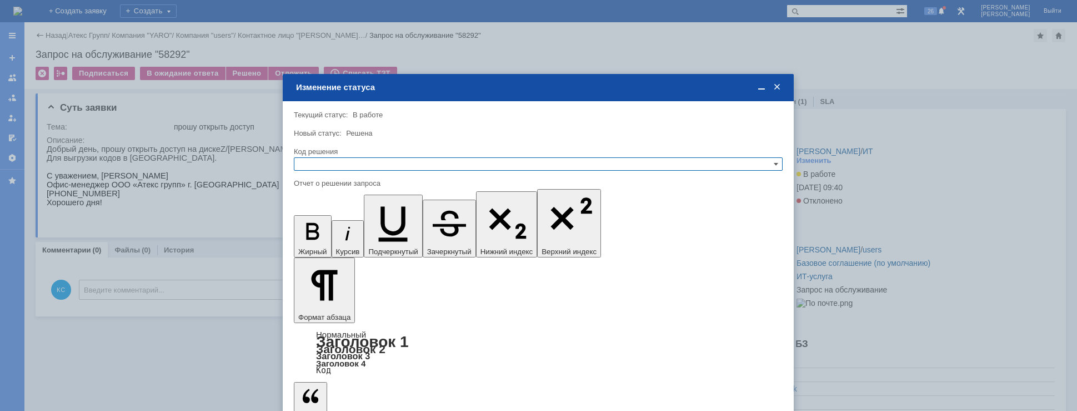
click at [377, 167] on input "text" at bounding box center [538, 163] width 489 height 13
click at [334, 204] on span "Отклонено" at bounding box center [538, 205] width 479 height 9
type input "Отклонено"
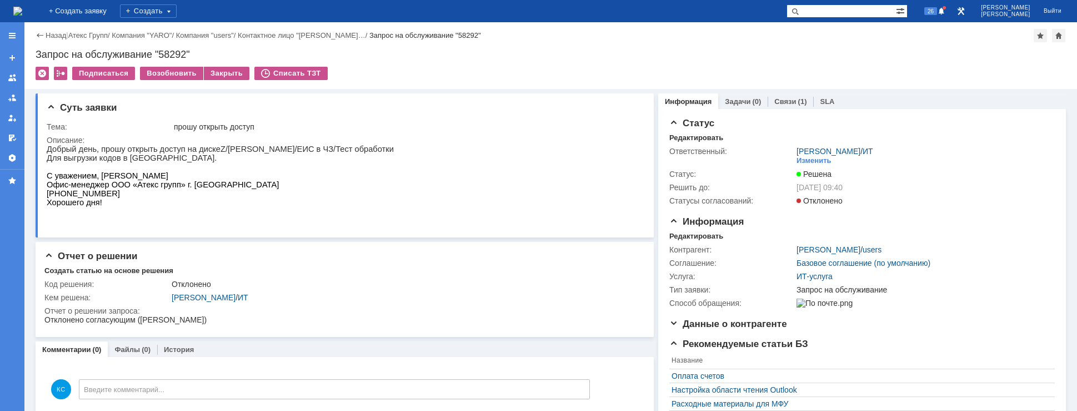
click at [22, 14] on img at bounding box center [17, 11] width 9 height 9
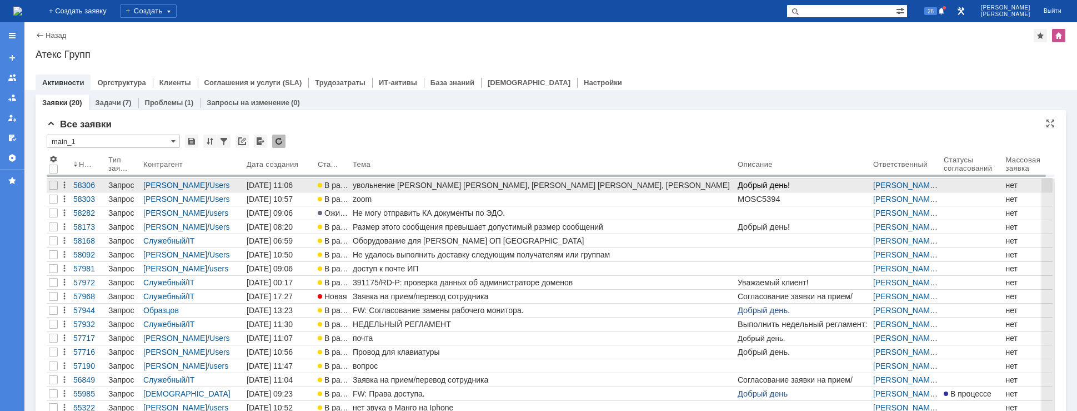
click at [394, 180] on link "увольнение [PERSON_NAME] [PERSON_NAME], [PERSON_NAME] [PERSON_NAME], [PERSON_NA…" at bounding box center [543, 184] width 385 height 13
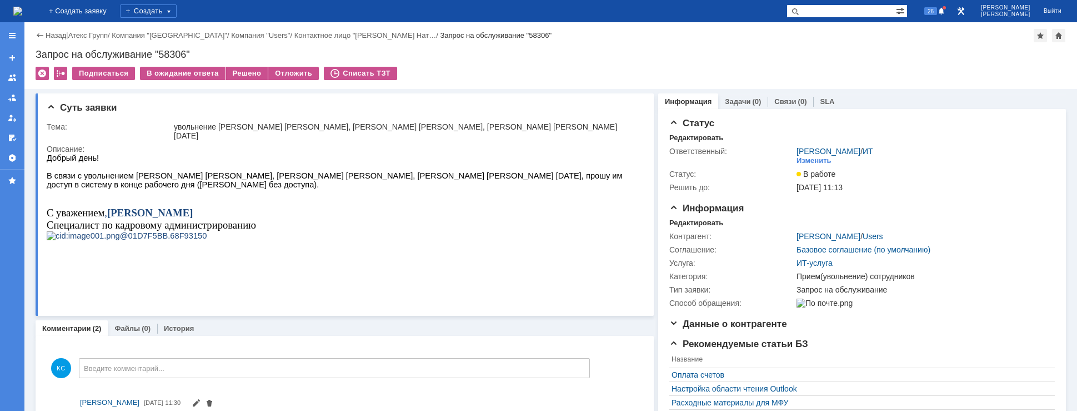
click at [22, 7] on img at bounding box center [17, 11] width 9 height 9
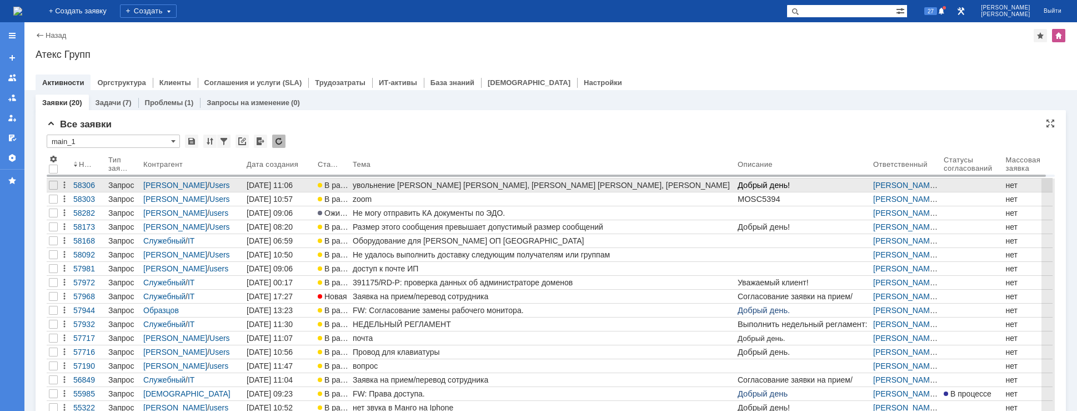
click at [393, 184] on div "увольнение [PERSON_NAME] [PERSON_NAME], [PERSON_NAME] [PERSON_NAME], [PERSON_NA…" at bounding box center [543, 185] width 381 height 9
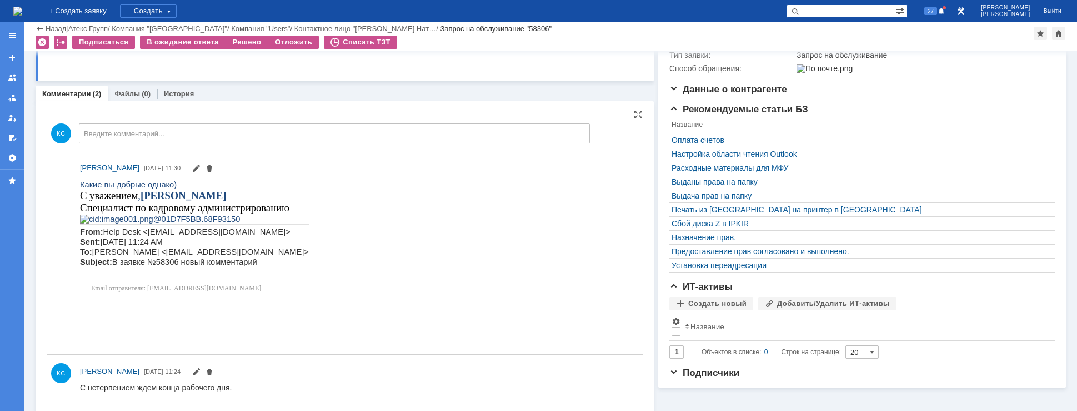
scroll to position [194, 0]
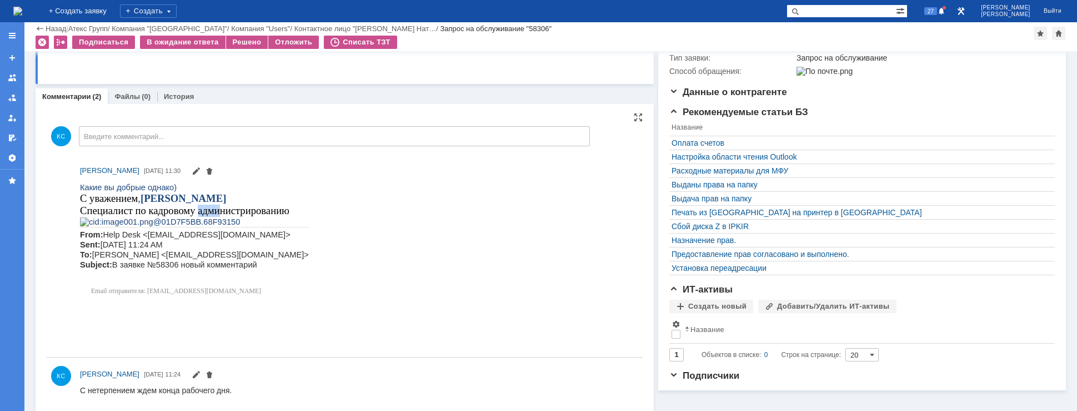
drag, startPoint x: 182, startPoint y: 209, endPoint x: 206, endPoint y: 212, distance: 24.1
click at [206, 212] on span "Специалист по кадровому администрированию" at bounding box center [184, 210] width 209 height 12
drag, startPoint x: 148, startPoint y: 298, endPoint x: 192, endPoint y: 298, distance: 43.9
click at [192, 268] on span "Help Desk <HelpDesk@atex-gr.com> Sent: Friday, September 5, 2025 11:24 AM To: Л…" at bounding box center [194, 248] width 229 height 39
drag, startPoint x: 252, startPoint y: 299, endPoint x: 167, endPoint y: 301, distance: 85.0
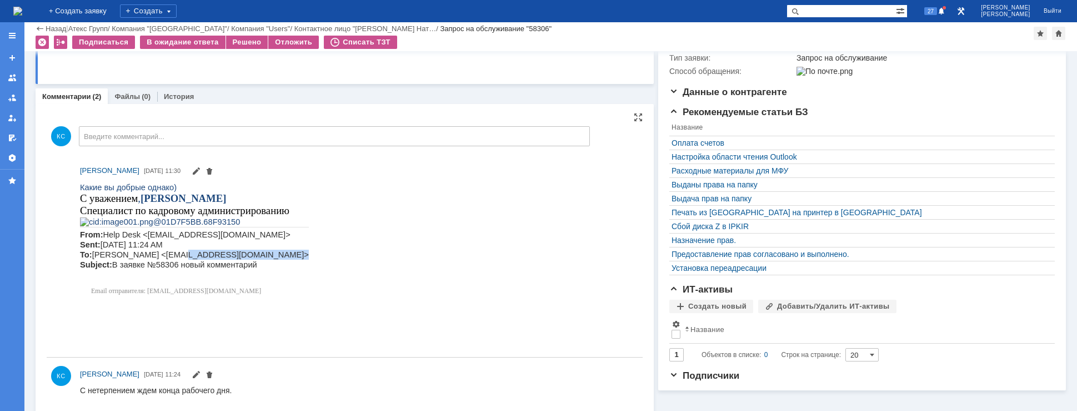
click at [167, 268] on span "Help Desk <HelpDesk@atex-gr.com> Sent: Friday, September 5, 2025 11:24 AM To: Л…" at bounding box center [194, 248] width 229 height 39
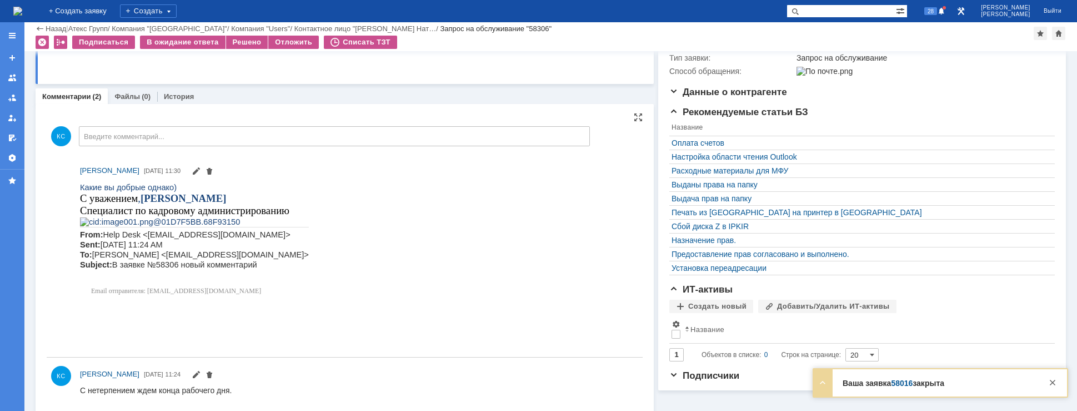
click at [149, 213] on span "Специалист по кадровому администрированию" at bounding box center [184, 210] width 209 height 12
drag, startPoint x: 109, startPoint y: 204, endPoint x: 139, endPoint y: 206, distance: 29.5
click at [133, 204] on span "Специалист по кадровому администрированию" at bounding box center [184, 210] width 209 height 12
drag, startPoint x: 160, startPoint y: 204, endPoint x: 199, endPoint y: 206, distance: 38.9
click at [162, 205] on span "Специалист по кадровому администрированию" at bounding box center [184, 210] width 209 height 12
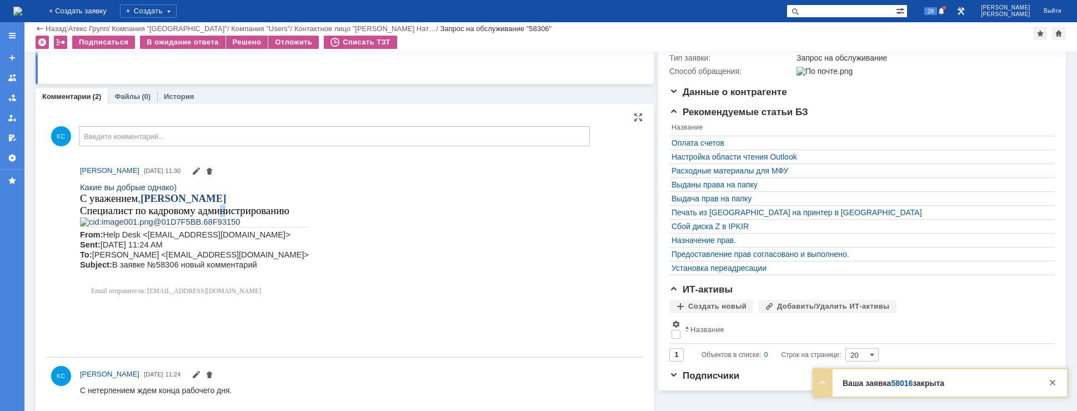
click at [211, 206] on span "Специалист по кадровому администрированию" at bounding box center [184, 210] width 209 height 12
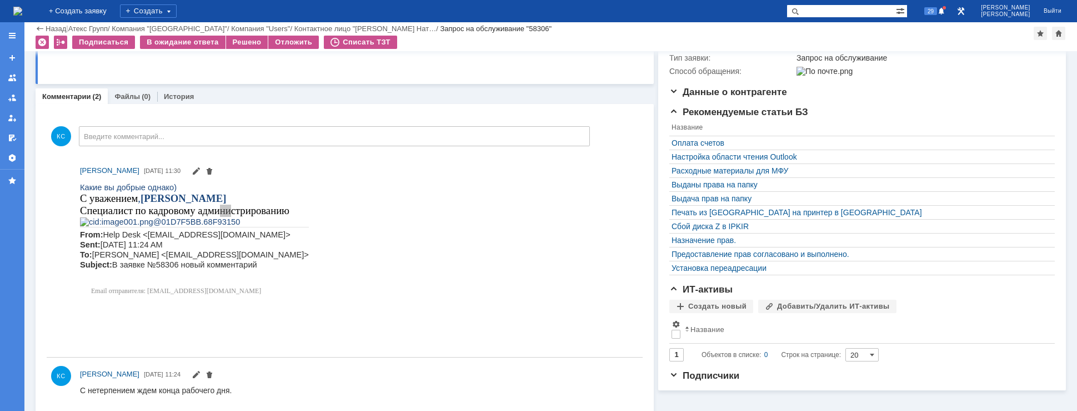
click at [22, 9] on img at bounding box center [17, 11] width 9 height 9
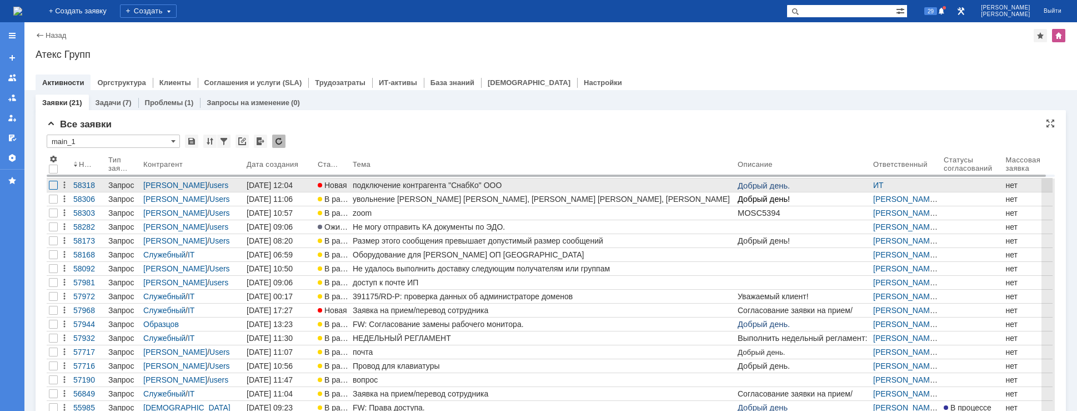
click at [56, 183] on div at bounding box center [53, 185] width 9 height 9
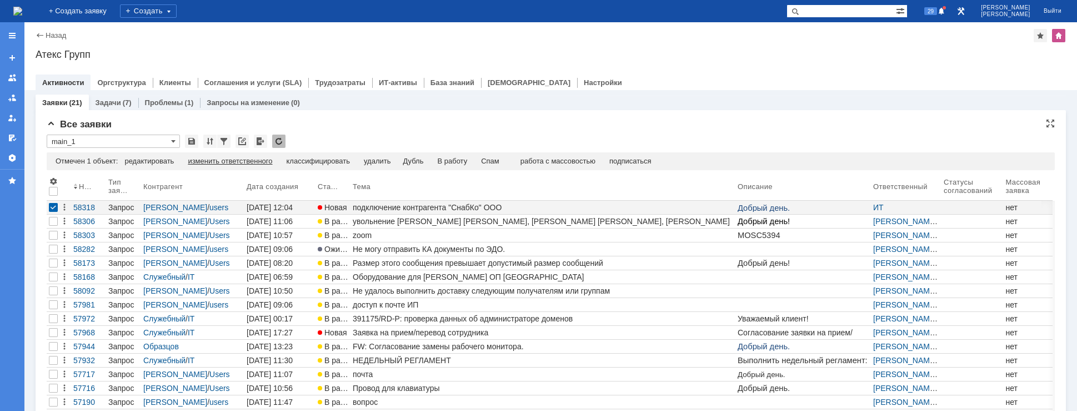
click at [257, 163] on div "изменить ответственного" at bounding box center [230, 161] width 84 height 9
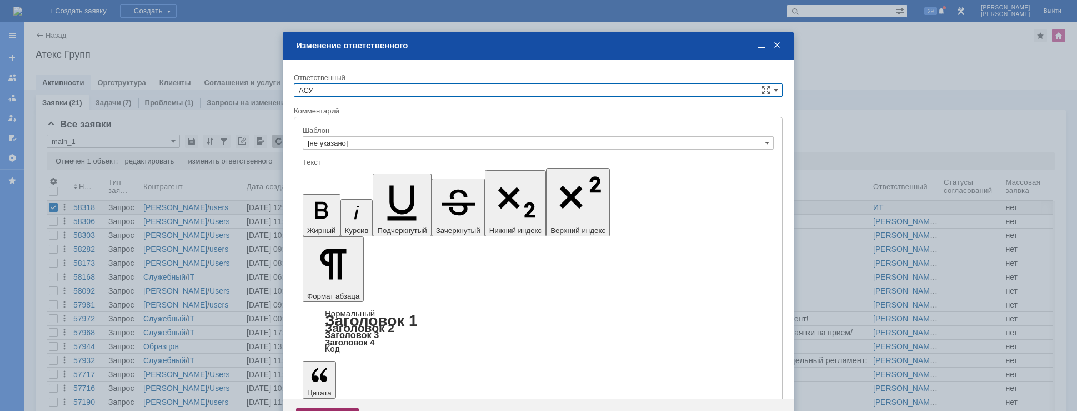
click at [328, 408] on div "Сохранить" at bounding box center [327, 417] width 63 height 18
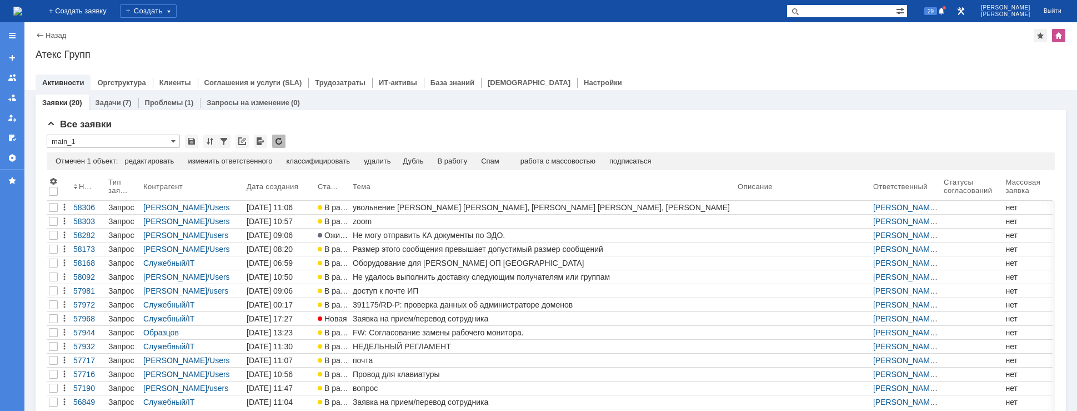
click at [22, 16] on img at bounding box center [17, 11] width 9 height 9
